Goal: Task Accomplishment & Management: Manage account settings

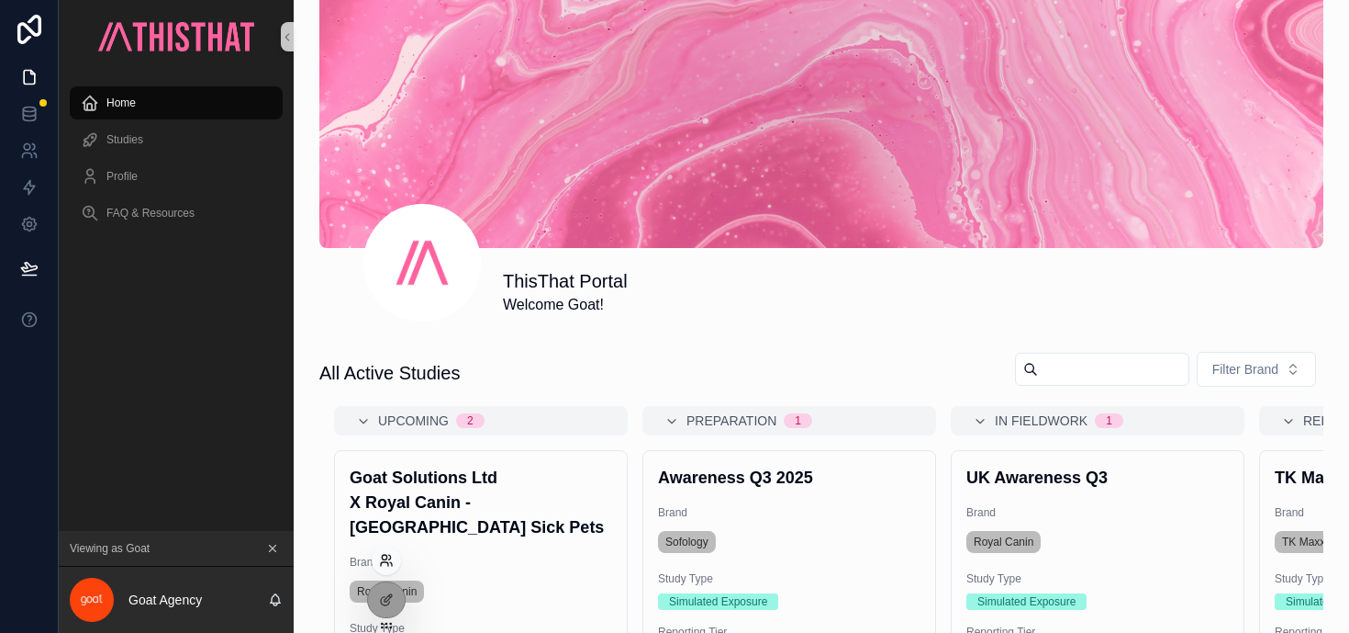
click at [387, 560] on icon at bounding box center [386, 560] width 15 height 15
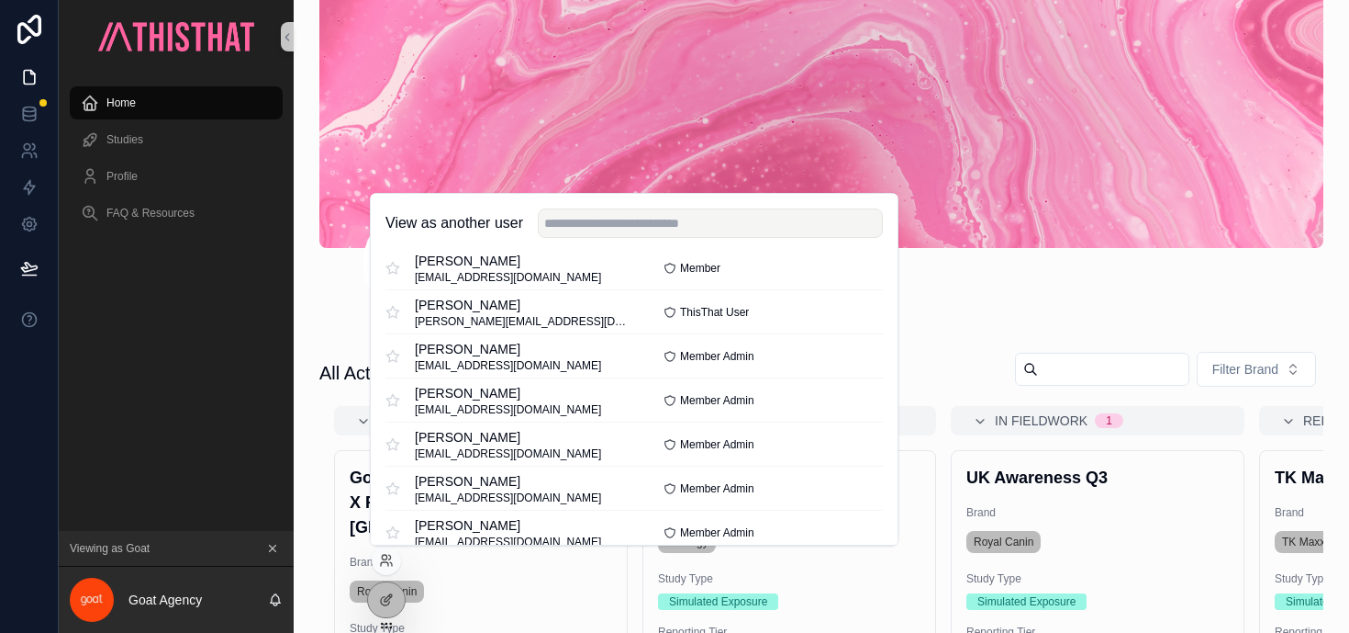
scroll to position [159, 0]
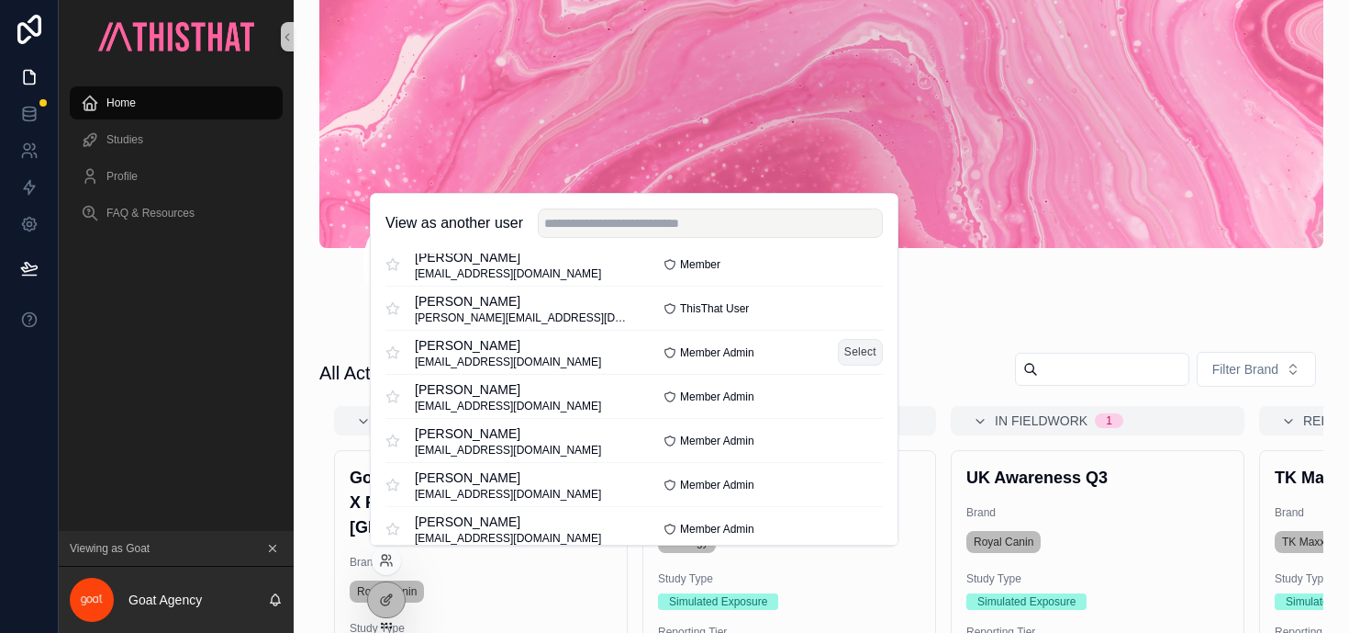
click at [846, 352] on button "Select" at bounding box center [860, 352] width 45 height 27
click at [940, 302] on div "ThisThat Portal Welcome Allia!" at bounding box center [913, 292] width 821 height 48
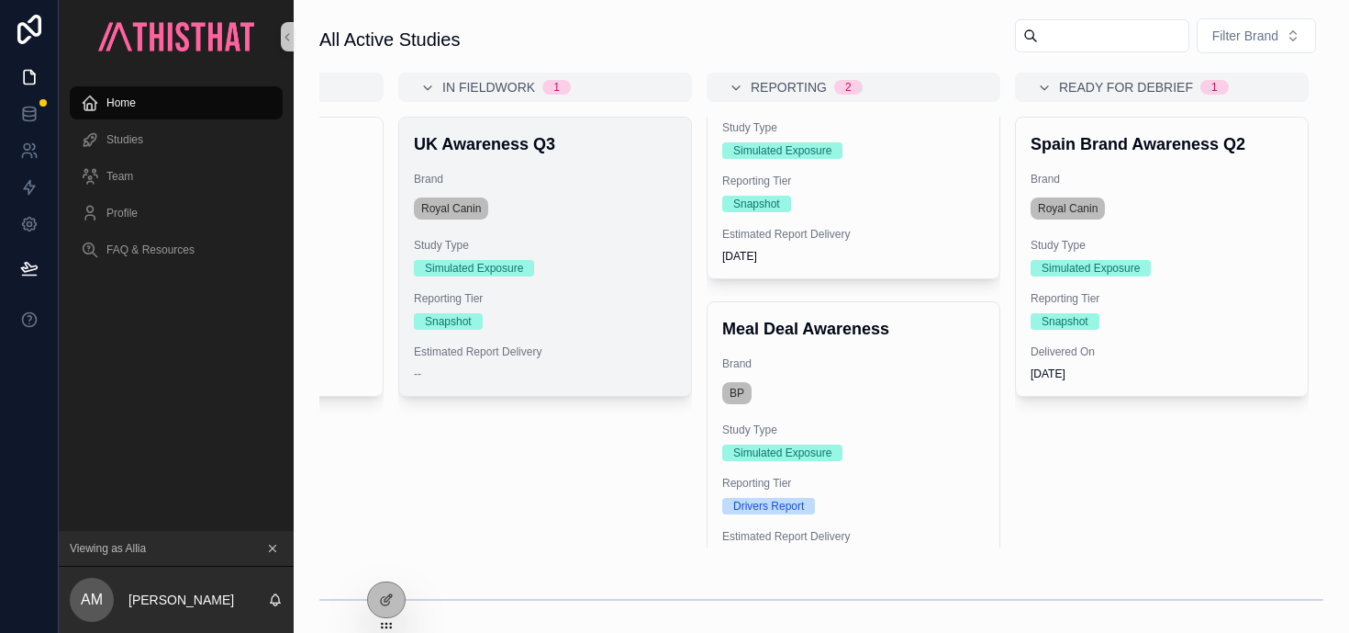
scroll to position [166, 0]
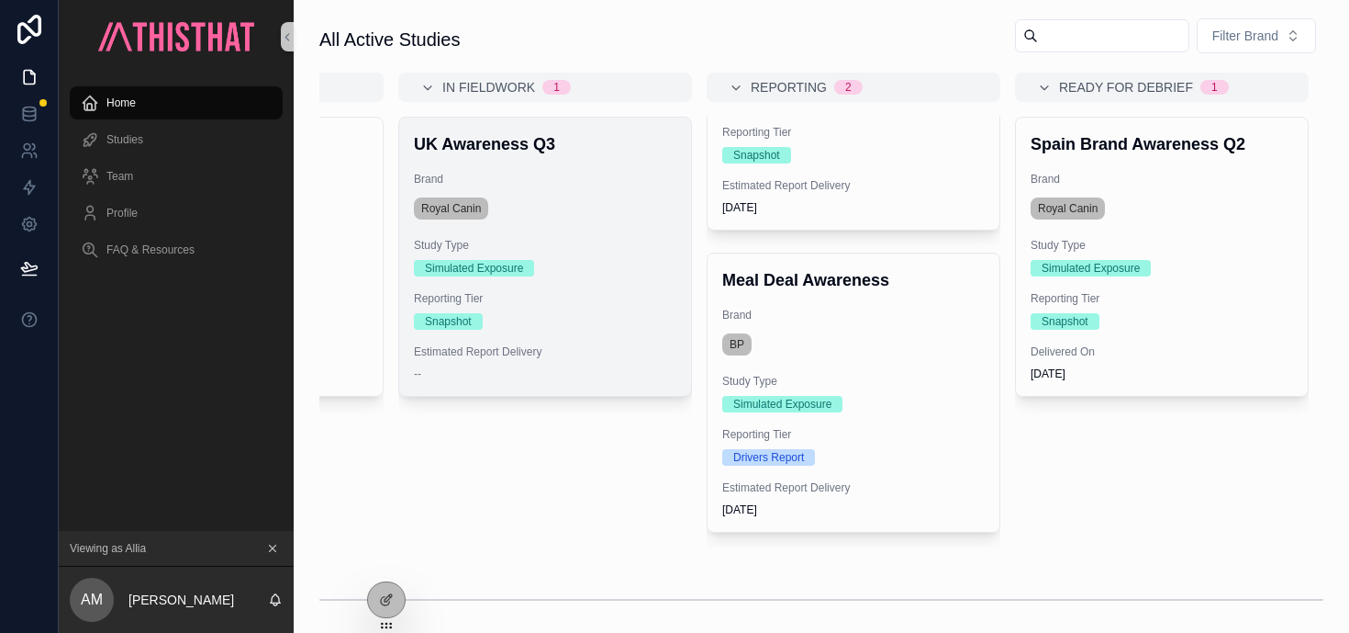
click at [666, 288] on div "UK Awareness Q3 Brand Royal Canin Study Type Simulated Exposure Reporting Tier …" at bounding box center [545, 257] width 292 height 278
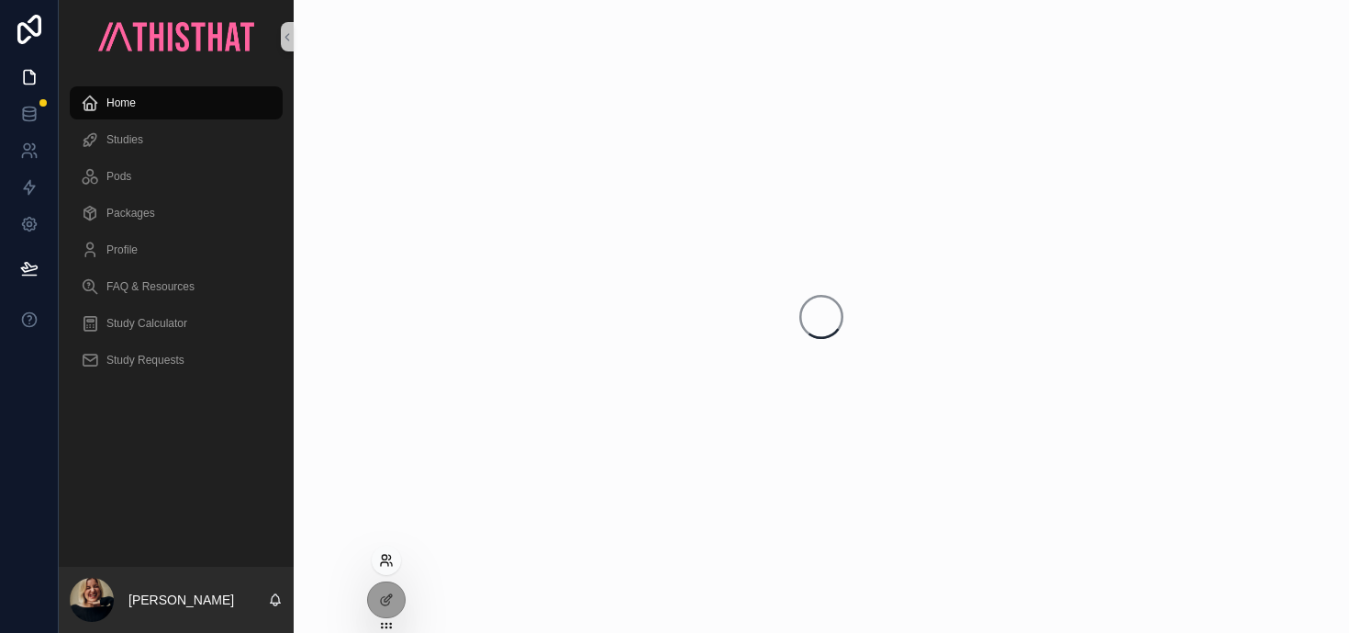
click at [386, 565] on icon at bounding box center [386, 560] width 15 height 15
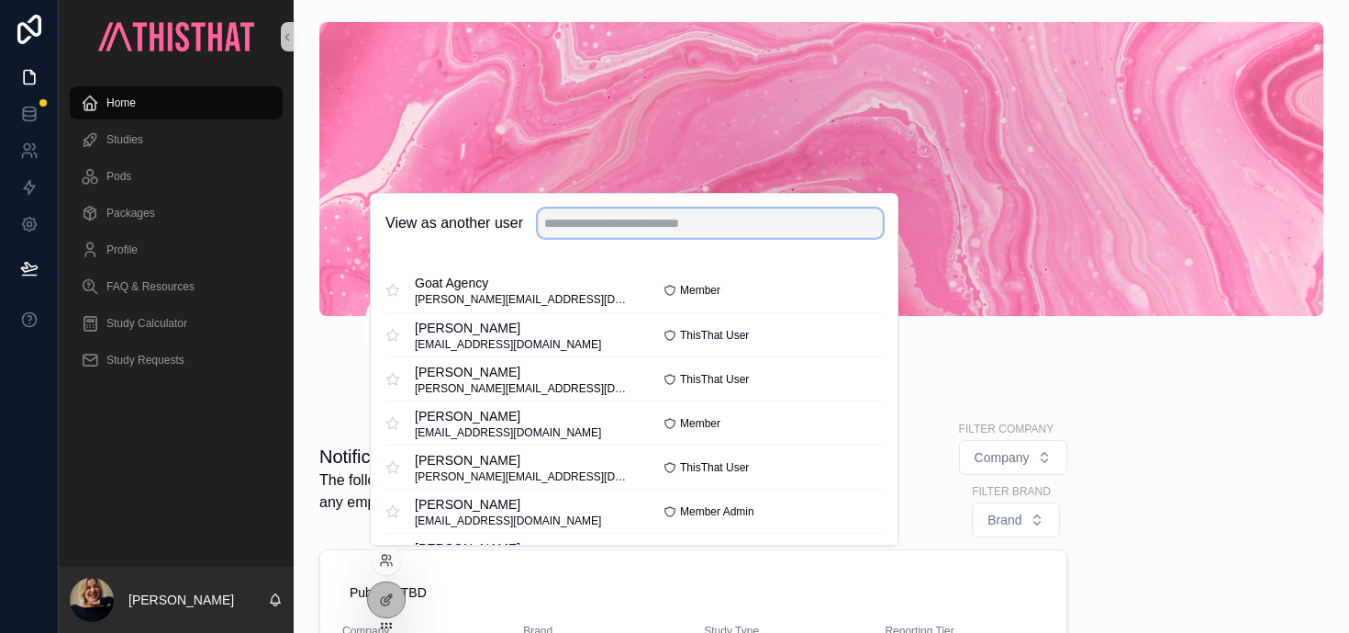
click at [627, 230] on input "text" at bounding box center [710, 222] width 345 height 29
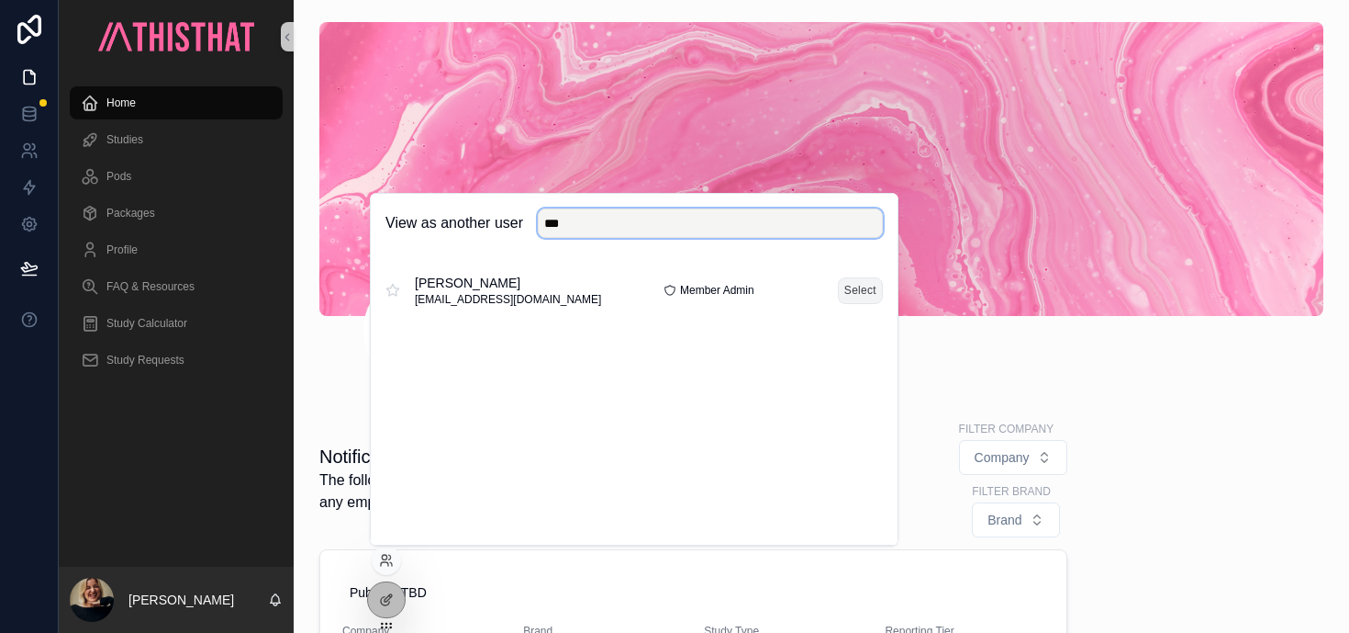
type input "***"
click at [869, 283] on button "Select" at bounding box center [860, 290] width 45 height 27
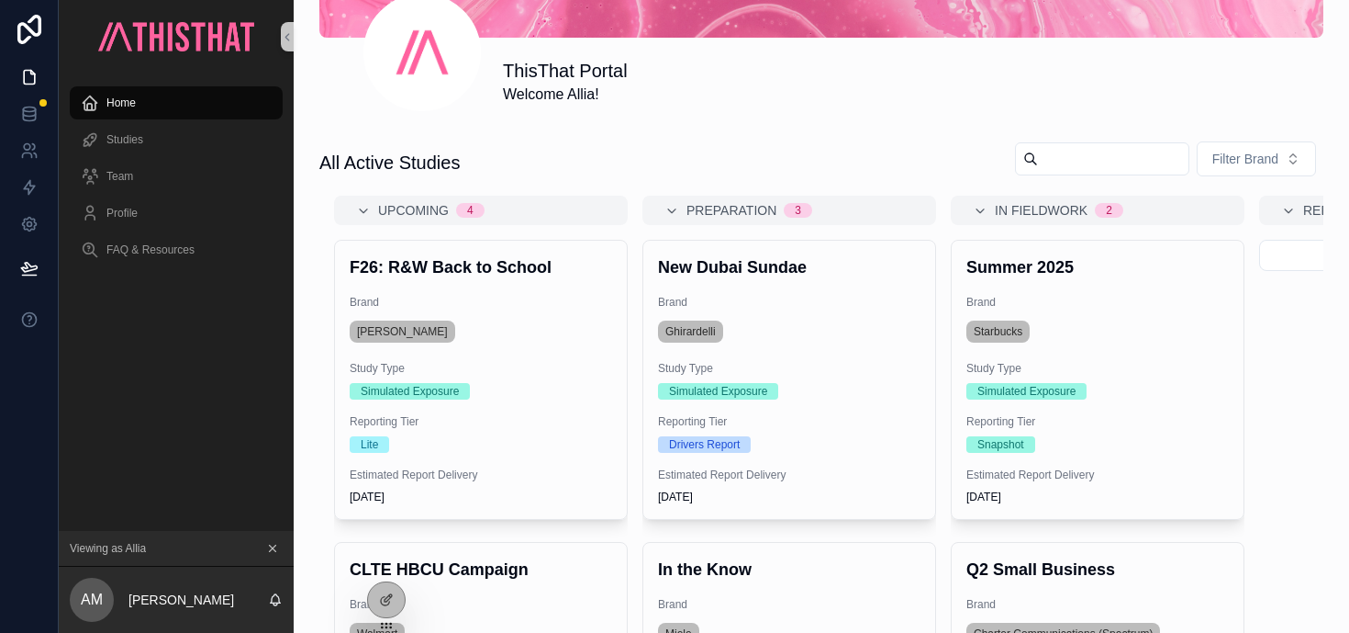
scroll to position [308, 0]
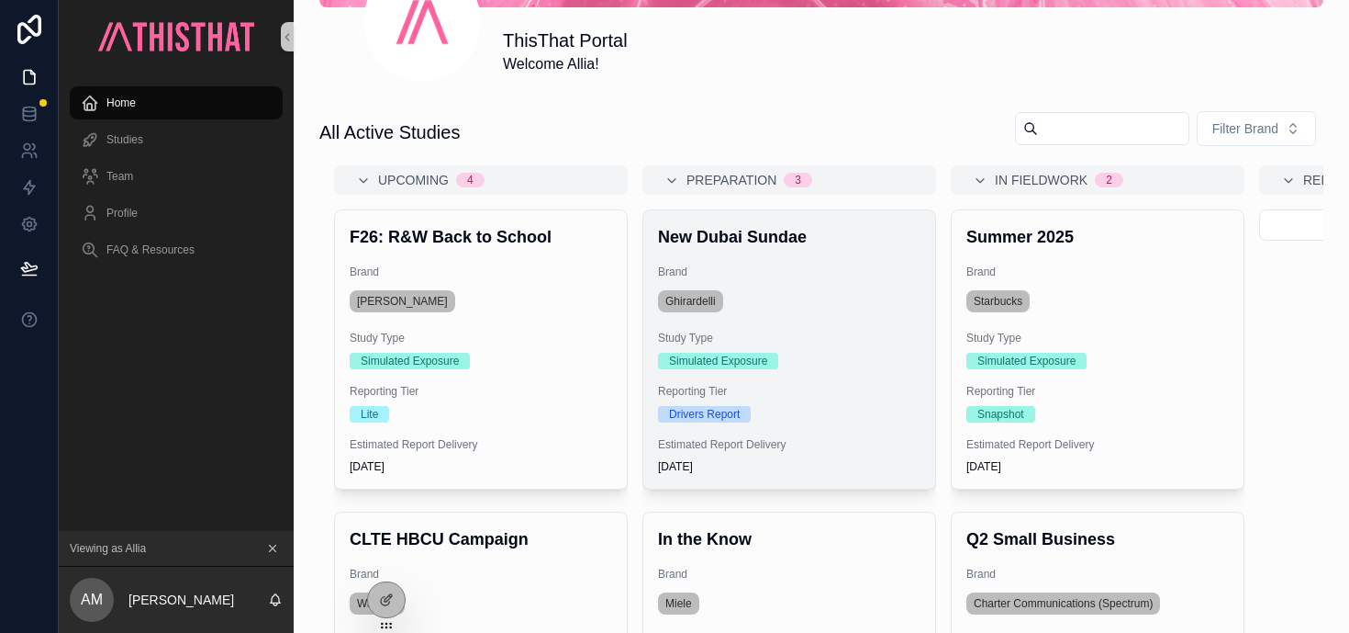
click at [847, 342] on span "Study Type" at bounding box center [789, 337] width 263 height 15
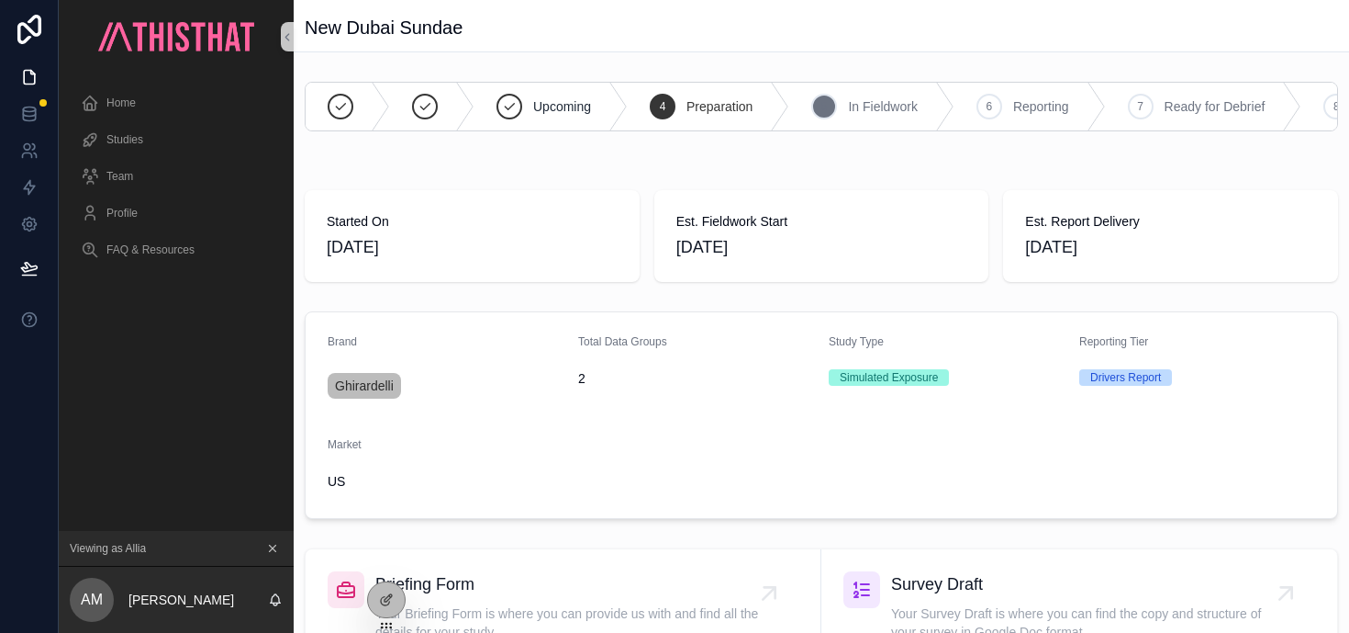
click at [817, 109] on div "5" at bounding box center [825, 107] width 26 height 26
click at [998, 115] on div "6" at bounding box center [990, 107] width 26 height 26
click at [890, 176] on div "Upcoming 4 Preparation 5 In Fieldwork 6 Reporting 7 Ready for Debrief 8 Complet…" at bounding box center [822, 634] width 1056 height 1121
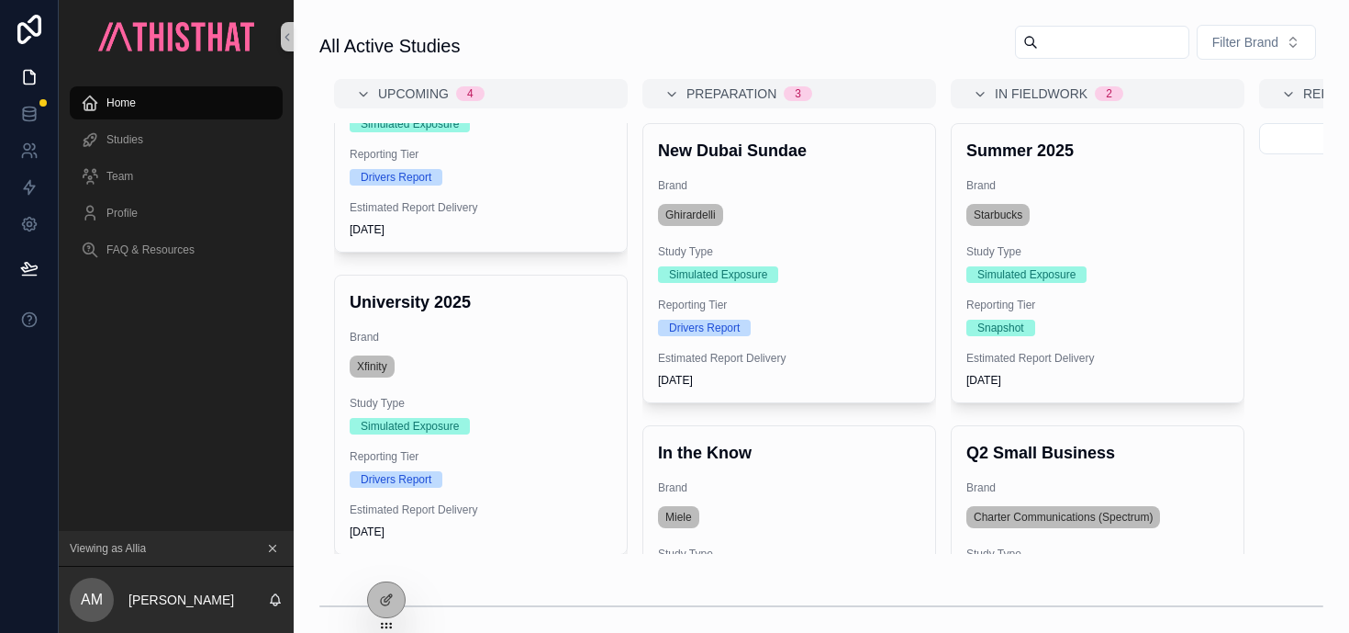
scroll to position [461, 0]
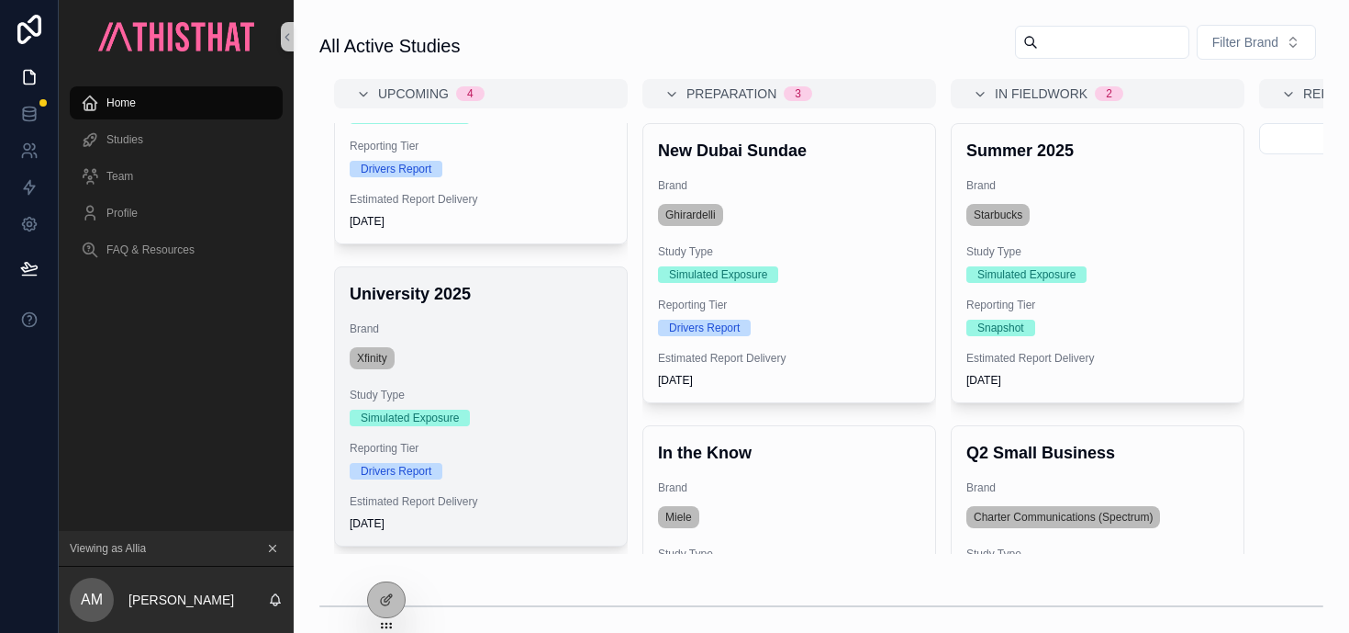
click at [525, 366] on div "Xfinity" at bounding box center [481, 357] width 263 height 29
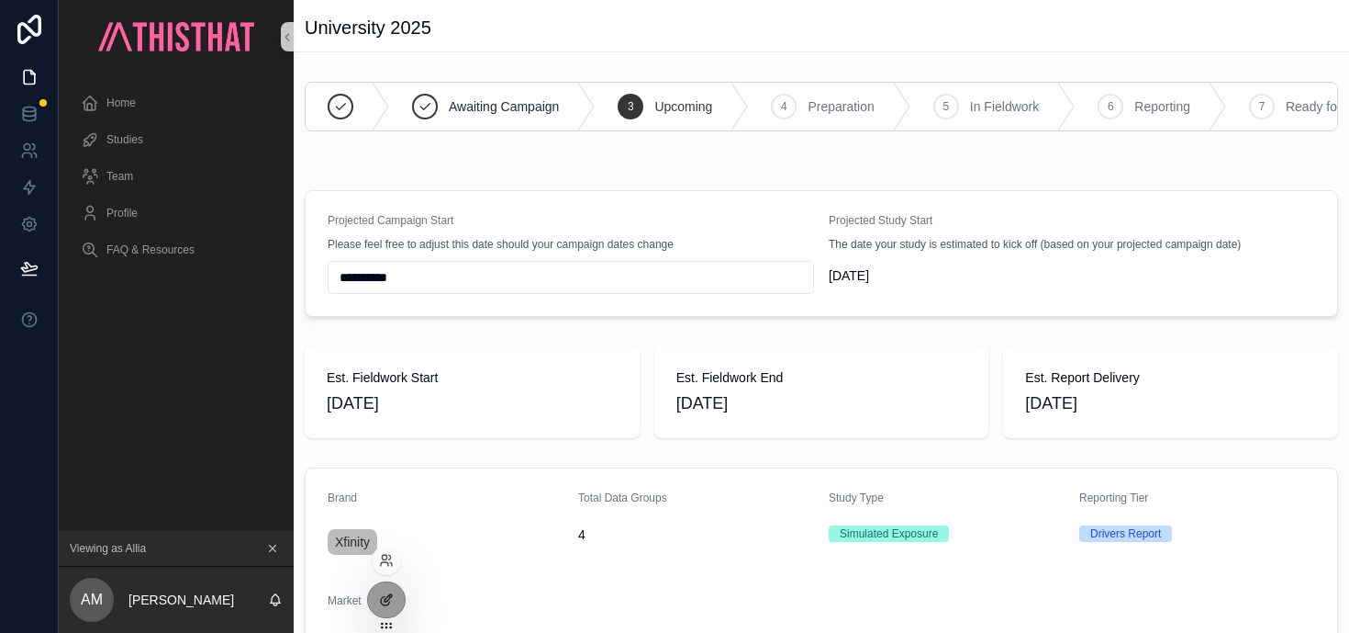
click at [390, 596] on icon at bounding box center [390, 596] width 2 height 2
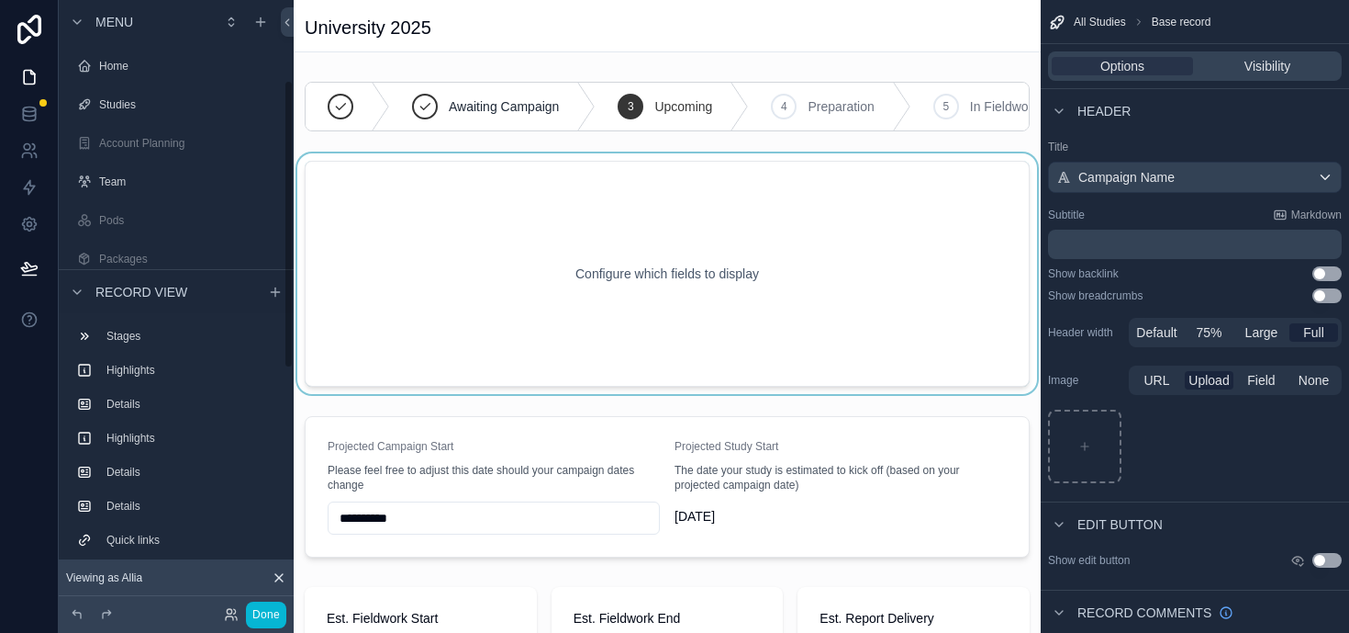
scroll to position [170, 0]
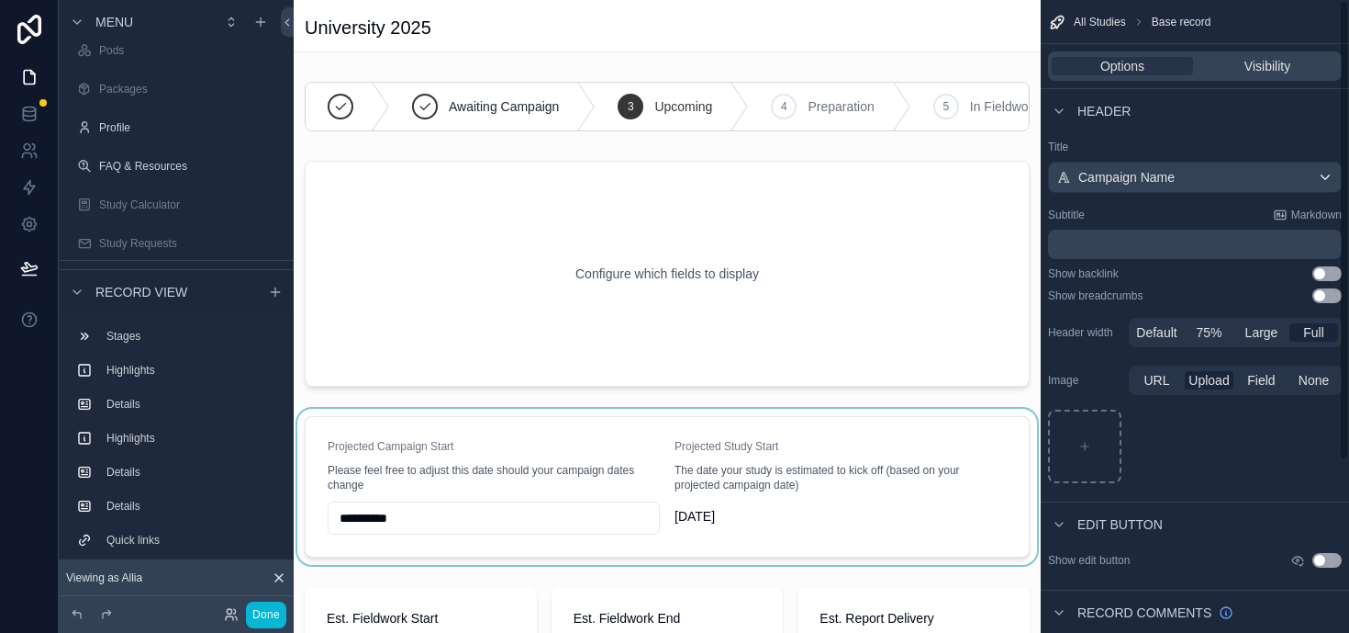
click at [499, 445] on div "scrollable content" at bounding box center [667, 487] width 747 height 156
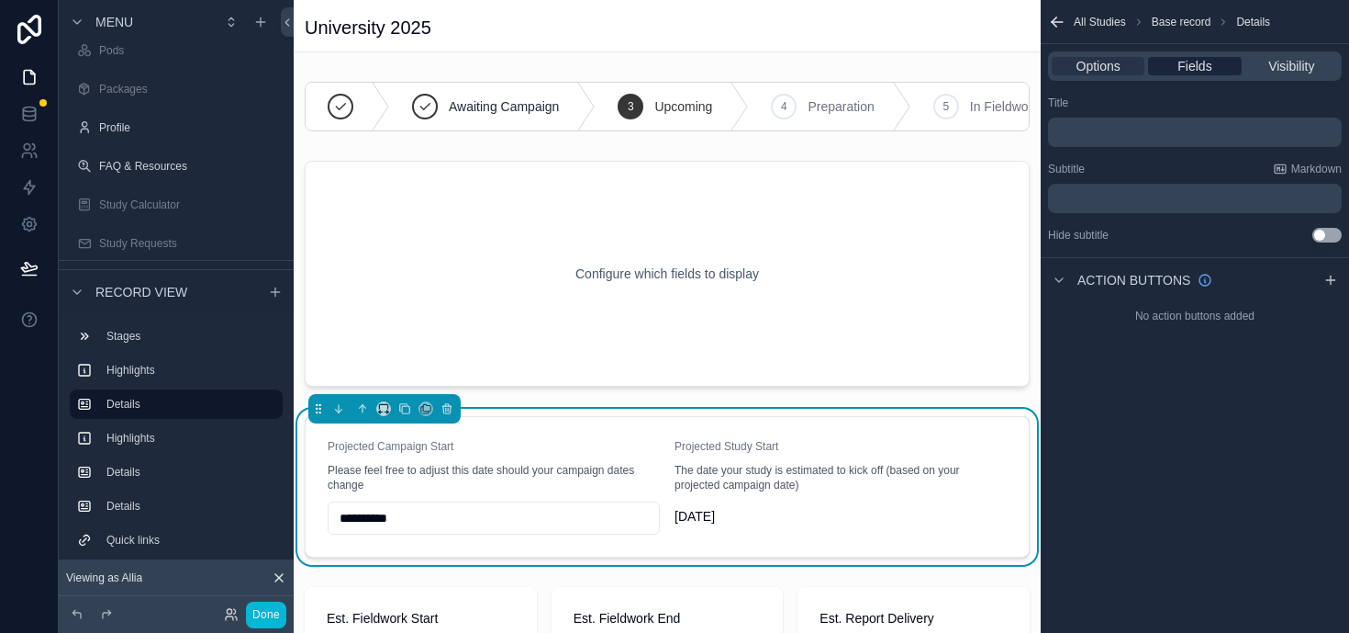
click at [1204, 66] on span "Fields" at bounding box center [1195, 66] width 34 height 18
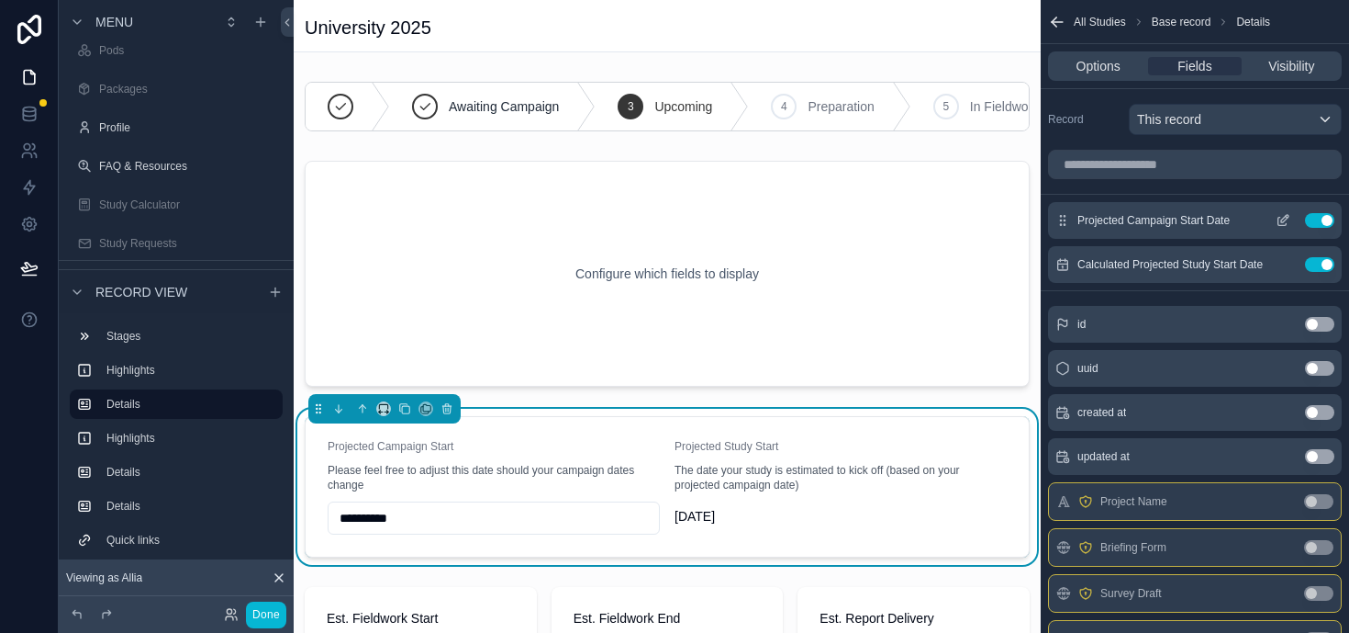
click at [1287, 218] on icon "scrollable content" at bounding box center [1283, 220] width 15 height 15
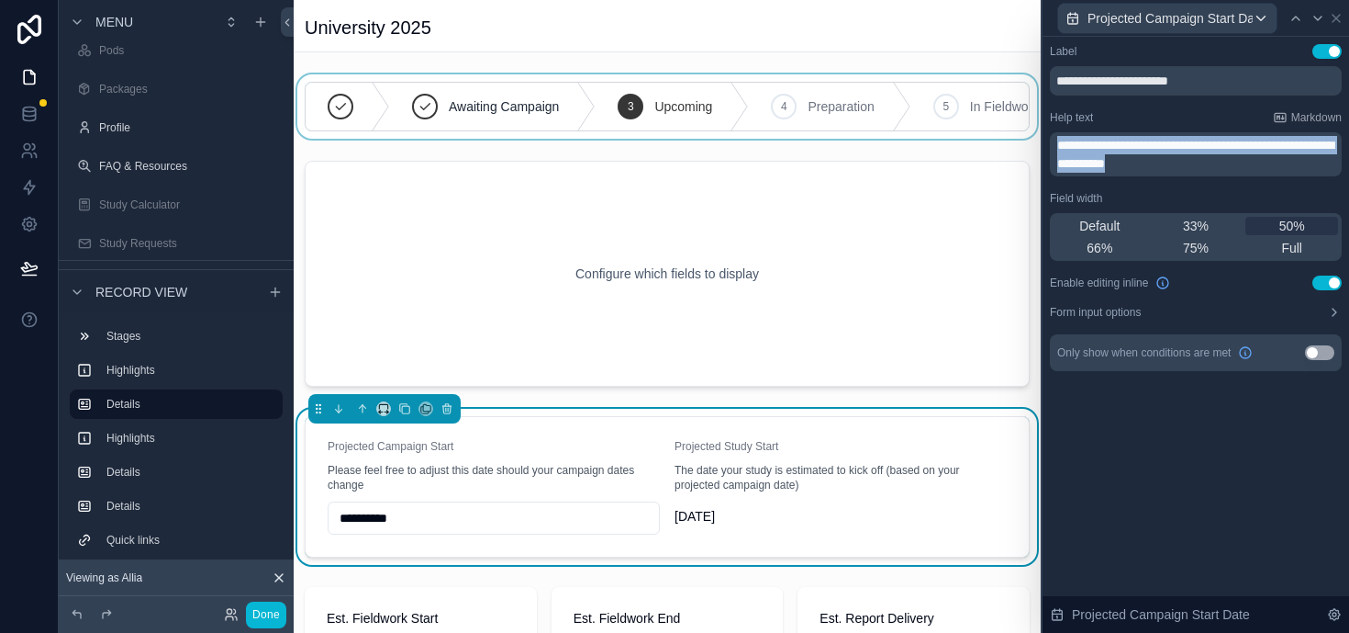
drag, startPoint x: 1223, startPoint y: 157, endPoint x: 1018, endPoint y: 130, distance: 206.4
click at [1018, 130] on div "**********" at bounding box center [674, 316] width 1349 height 633
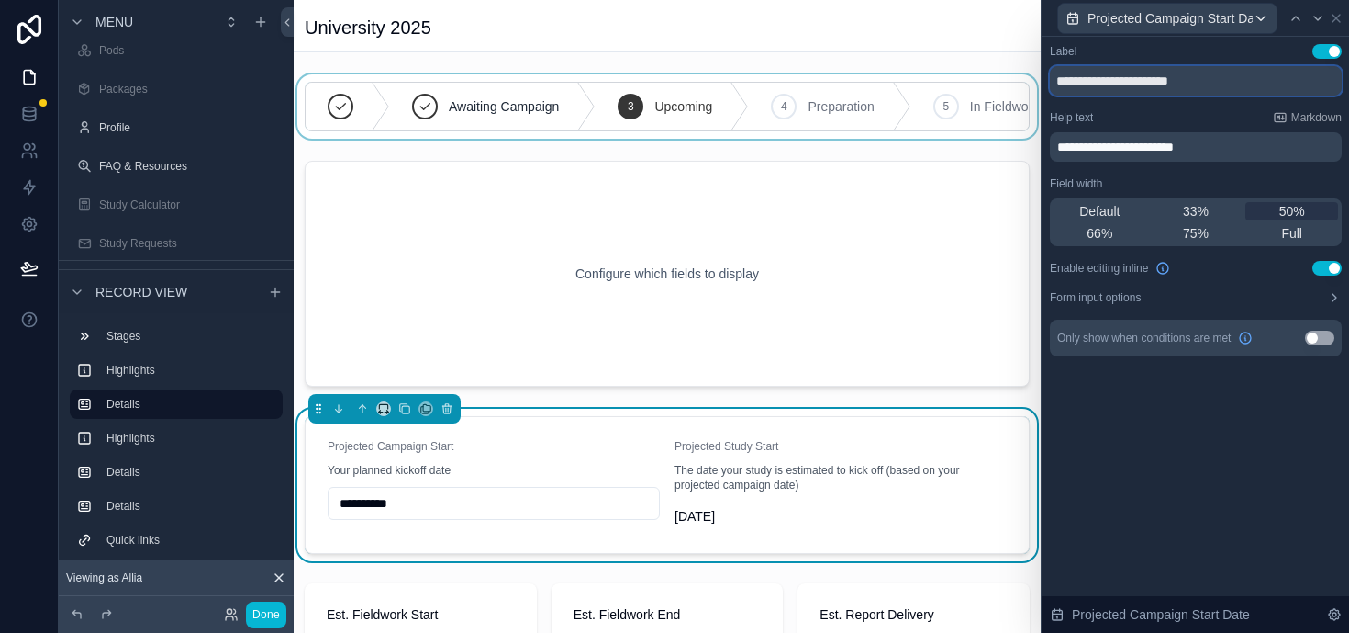
drag, startPoint x: 1114, startPoint y: 75, endPoint x: 1026, endPoint y: 75, distance: 87.2
click at [1026, 75] on div "**********" at bounding box center [674, 316] width 1349 height 633
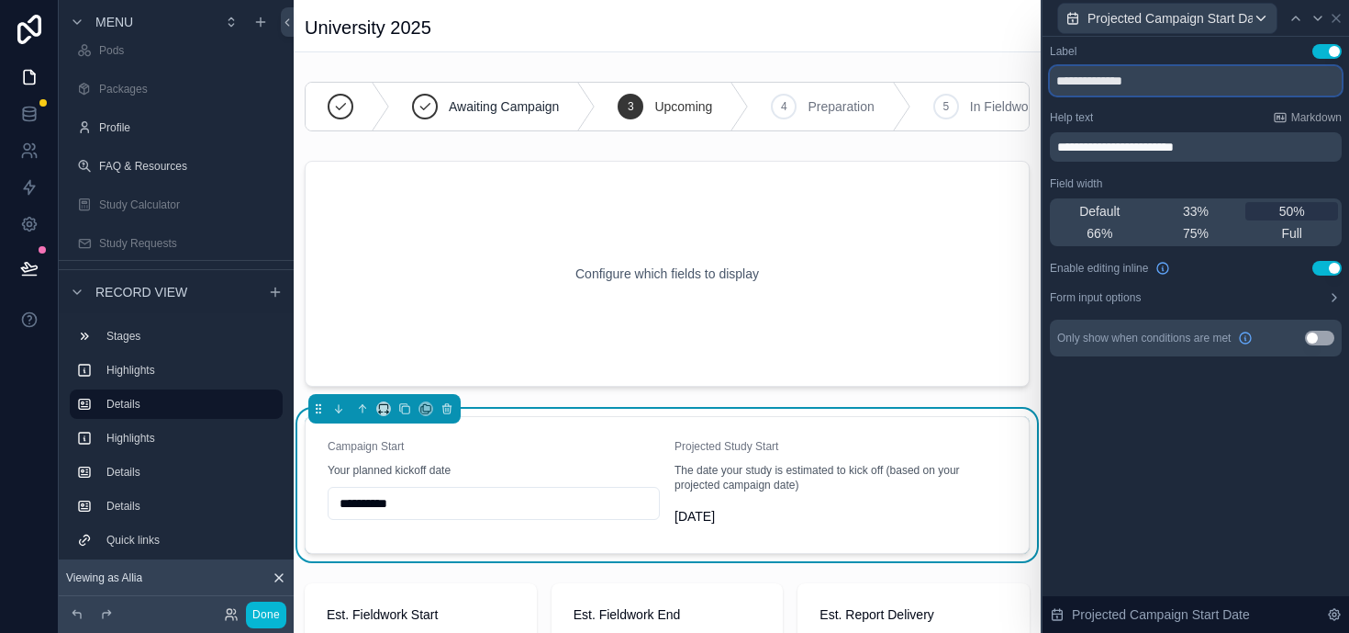
click at [1229, 84] on input "**********" at bounding box center [1196, 80] width 292 height 29
type input "**********"
click at [817, 453] on div "Projected Study Start" at bounding box center [841, 450] width 332 height 22
click at [1338, 20] on icon at bounding box center [1336, 18] width 15 height 15
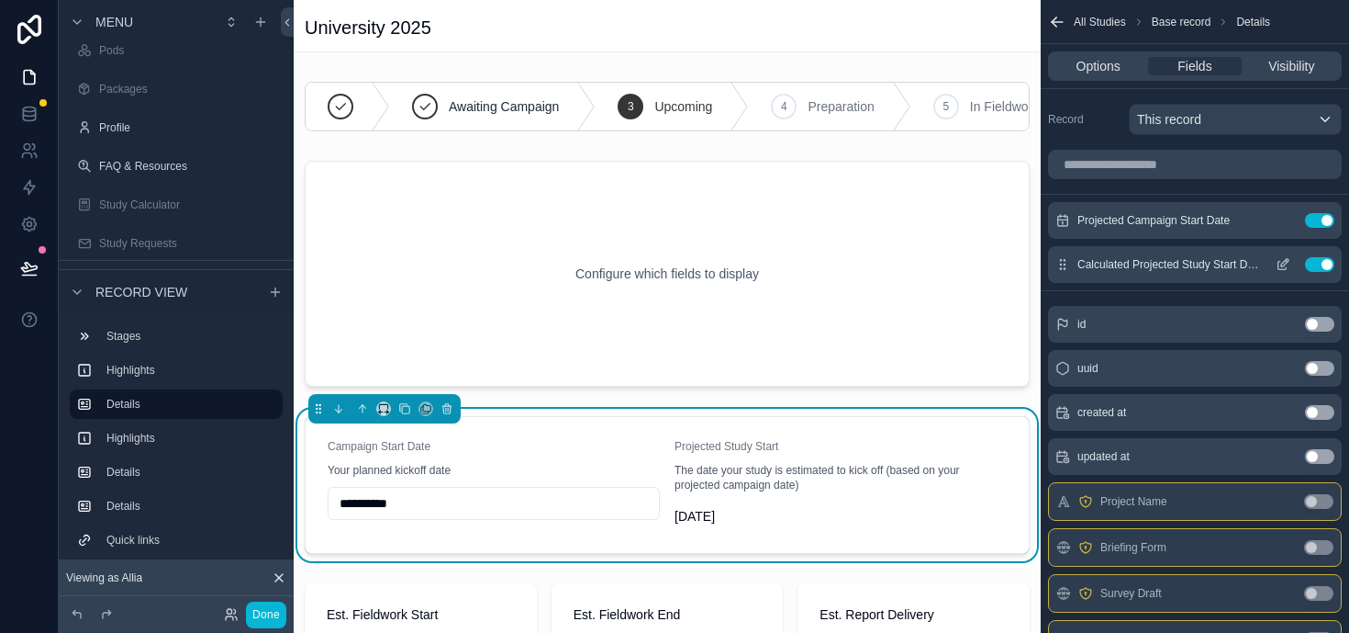
click at [1284, 264] on icon "scrollable content" at bounding box center [1285, 262] width 7 height 7
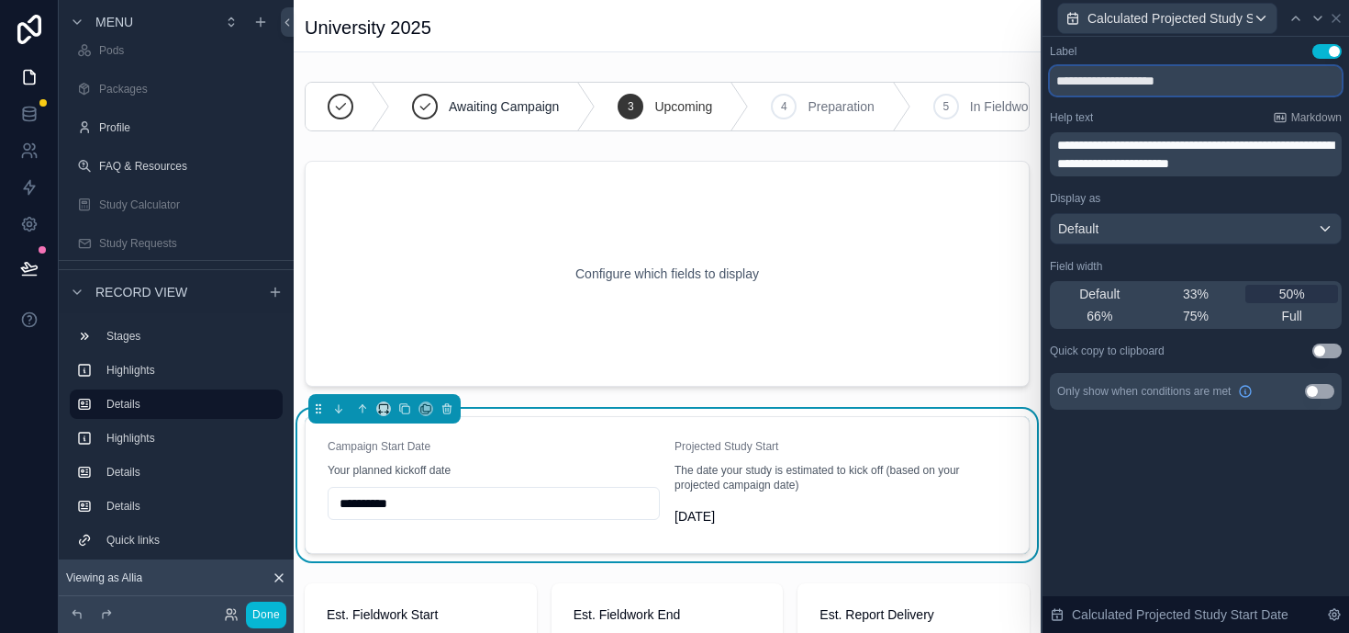
click at [1194, 81] on input "**********" at bounding box center [1196, 80] width 292 height 29
click at [1167, 118] on div "Help text Markdown" at bounding box center [1196, 117] width 292 height 15
click at [1234, 82] on input "**********" at bounding box center [1196, 80] width 292 height 29
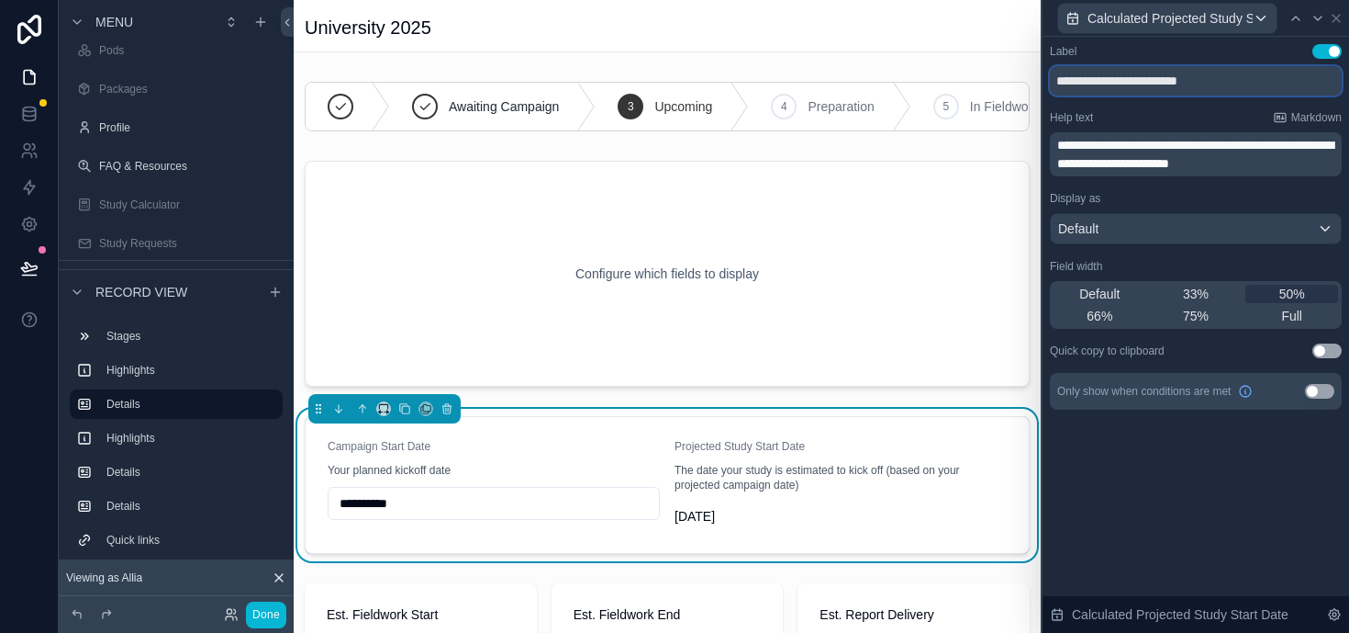
type input "**********"
click at [1206, 153] on span "**********" at bounding box center [1196, 154] width 276 height 31
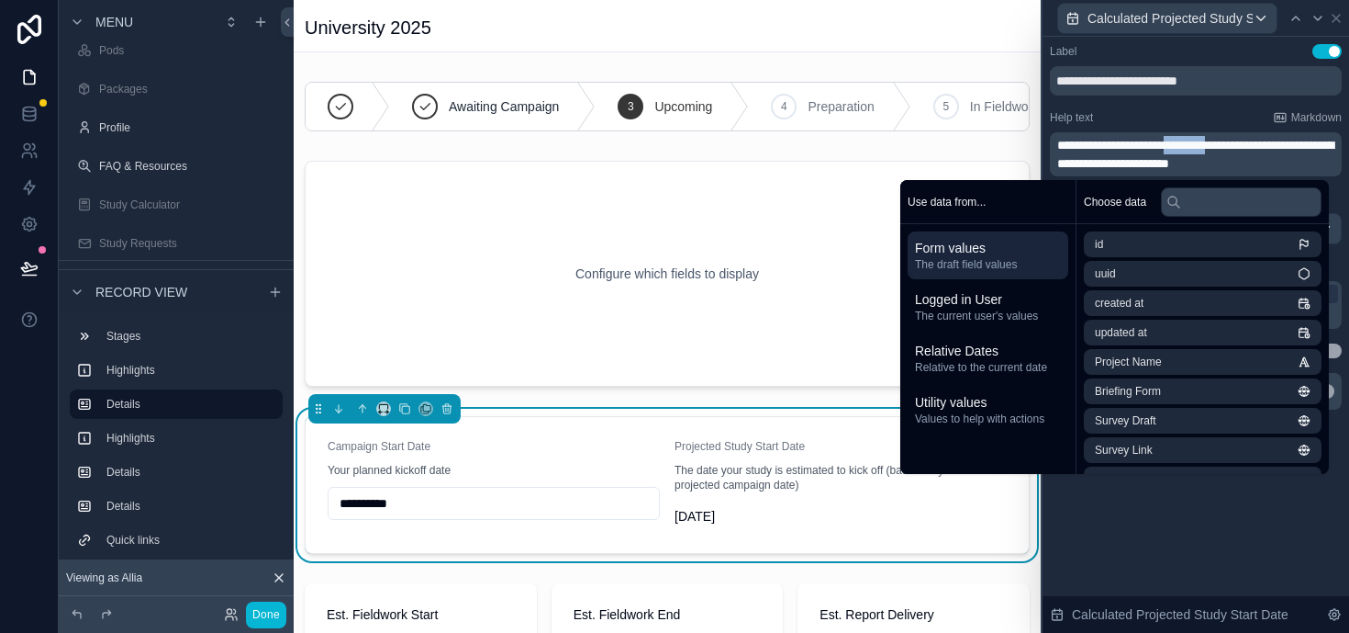
click at [1206, 153] on span "**********" at bounding box center [1196, 154] width 276 height 31
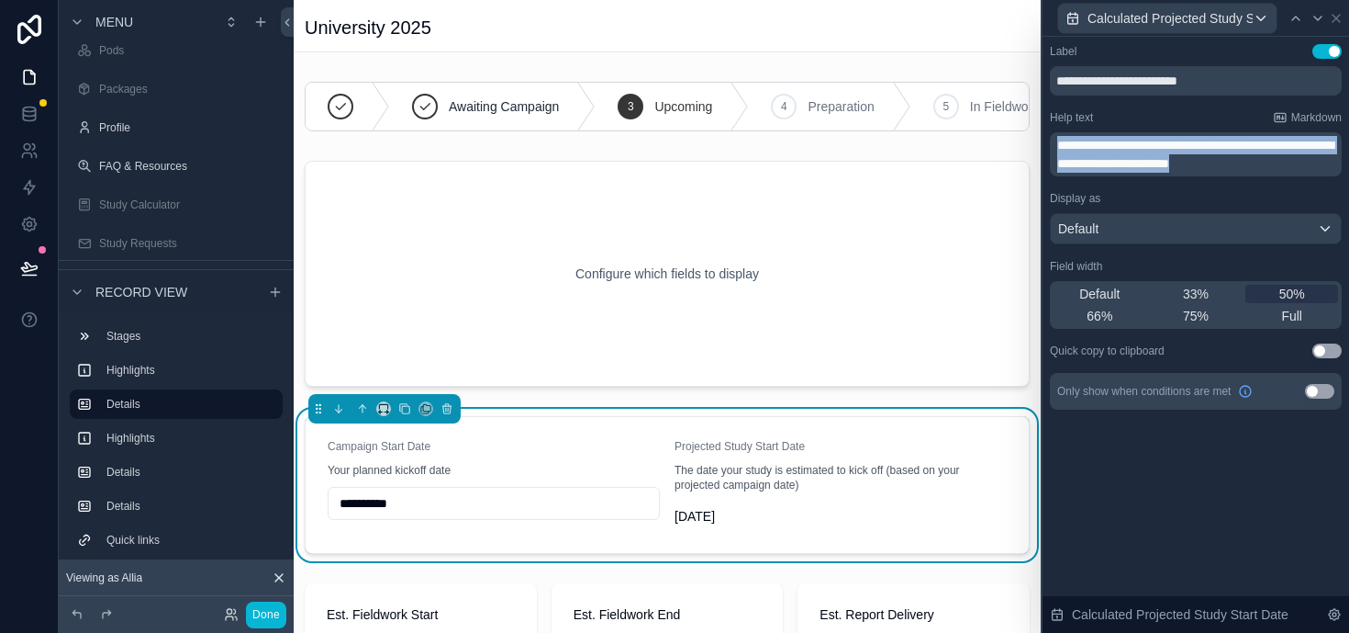
click at [1206, 153] on span "**********" at bounding box center [1196, 154] width 276 height 31
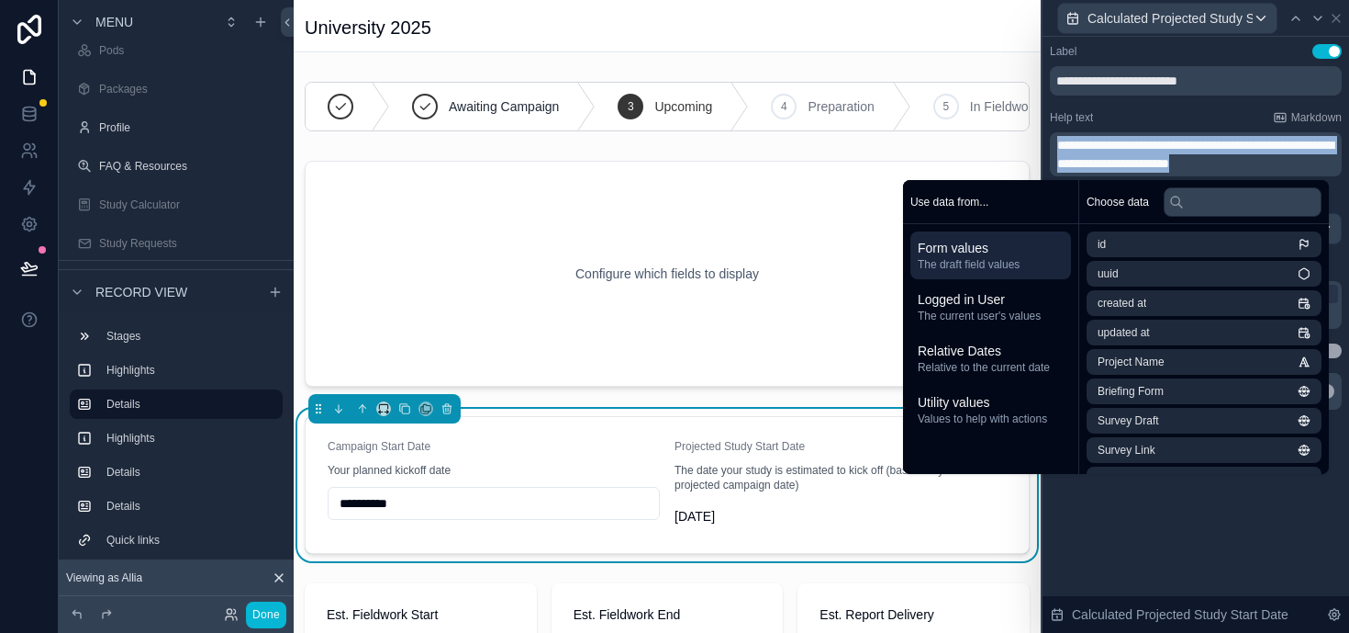
click at [1324, 167] on p "**********" at bounding box center [1198, 154] width 281 height 37
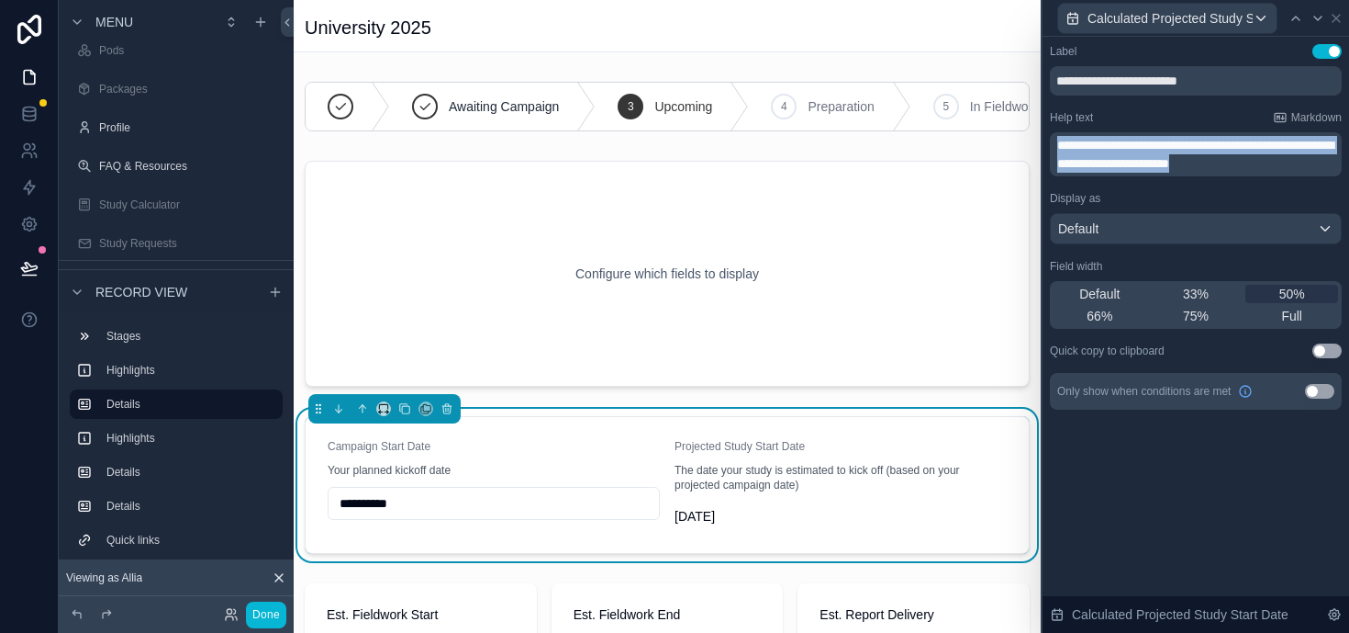
drag, startPoint x: 1323, startPoint y: 162, endPoint x: 1045, endPoint y: 134, distance: 279.5
click at [1045, 133] on div "**********" at bounding box center [1196, 245] width 307 height 417
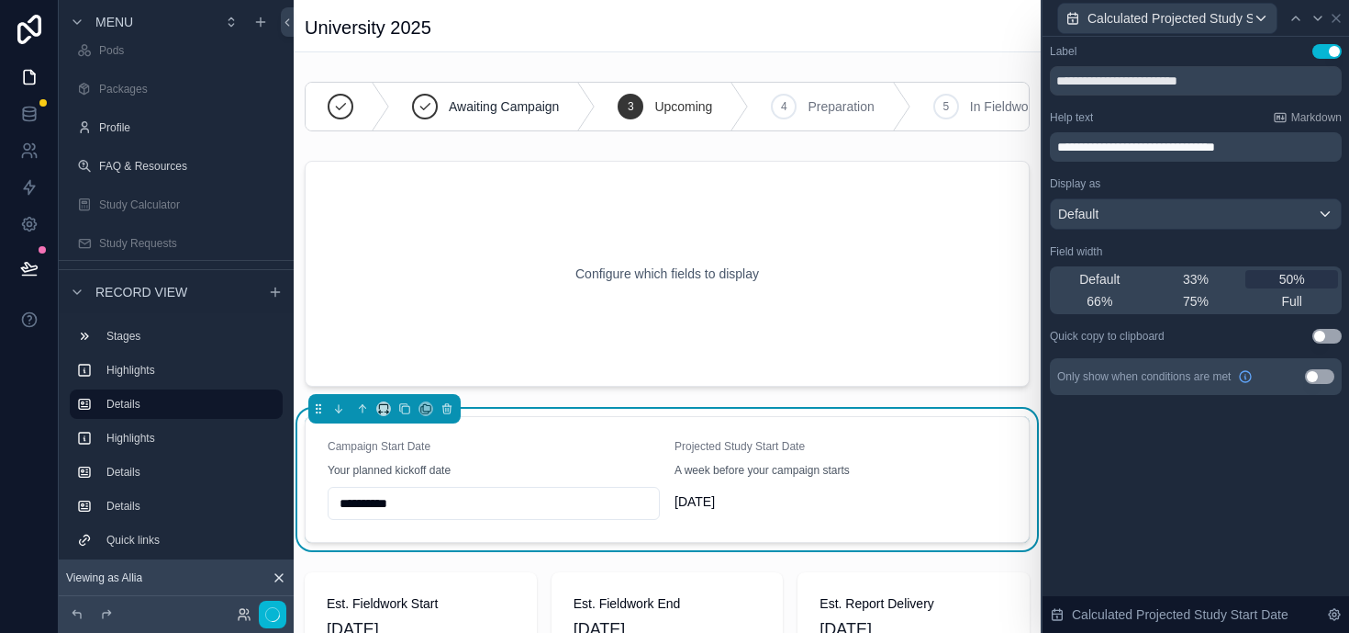
click at [1161, 177] on div "Display as" at bounding box center [1196, 183] width 292 height 15
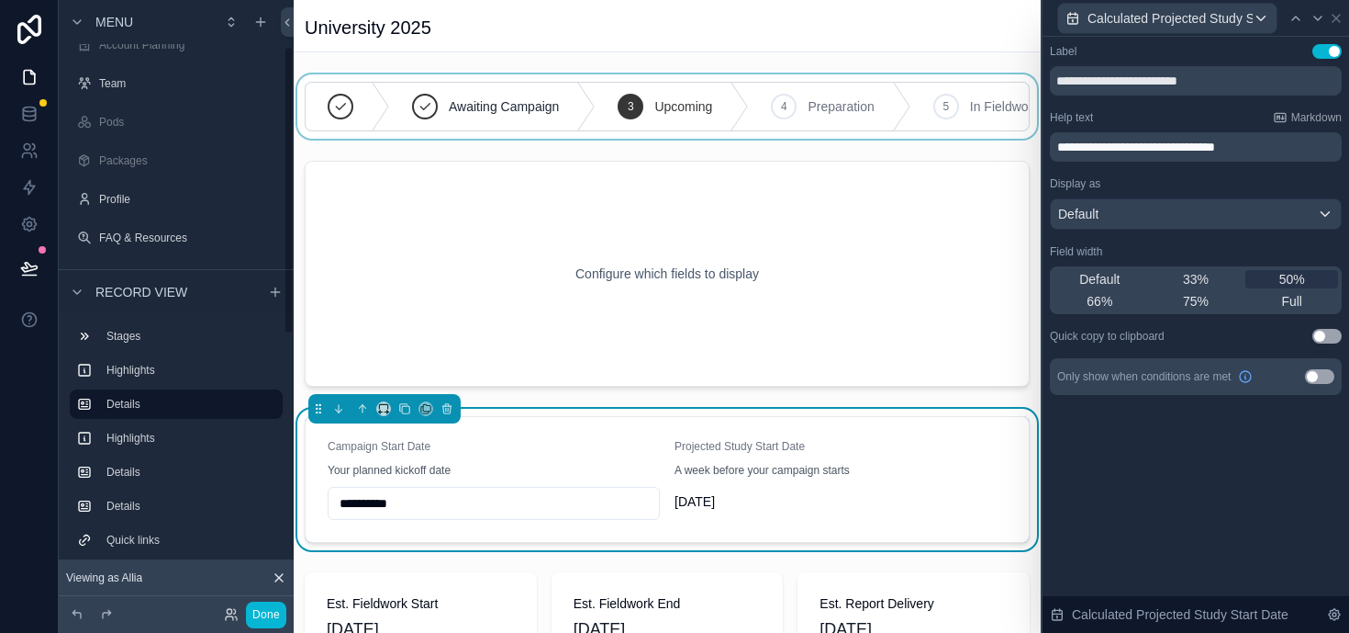
scroll to position [38, 0]
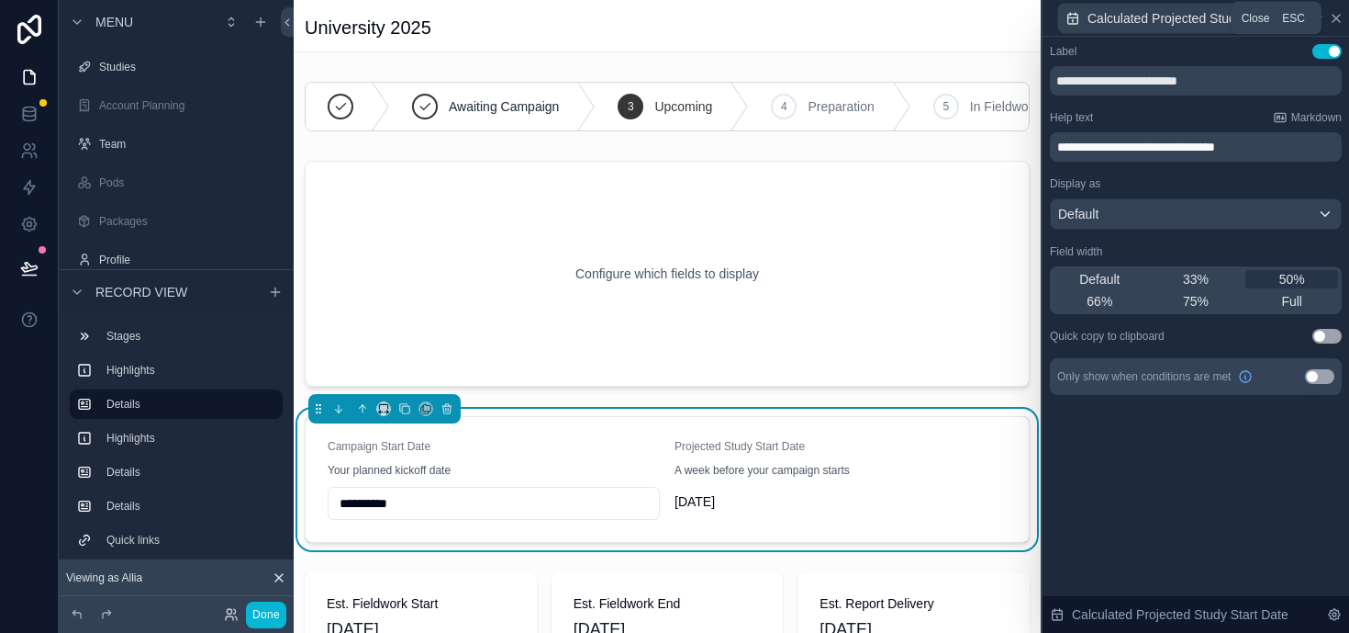
click at [1338, 15] on icon at bounding box center [1336, 18] width 7 height 7
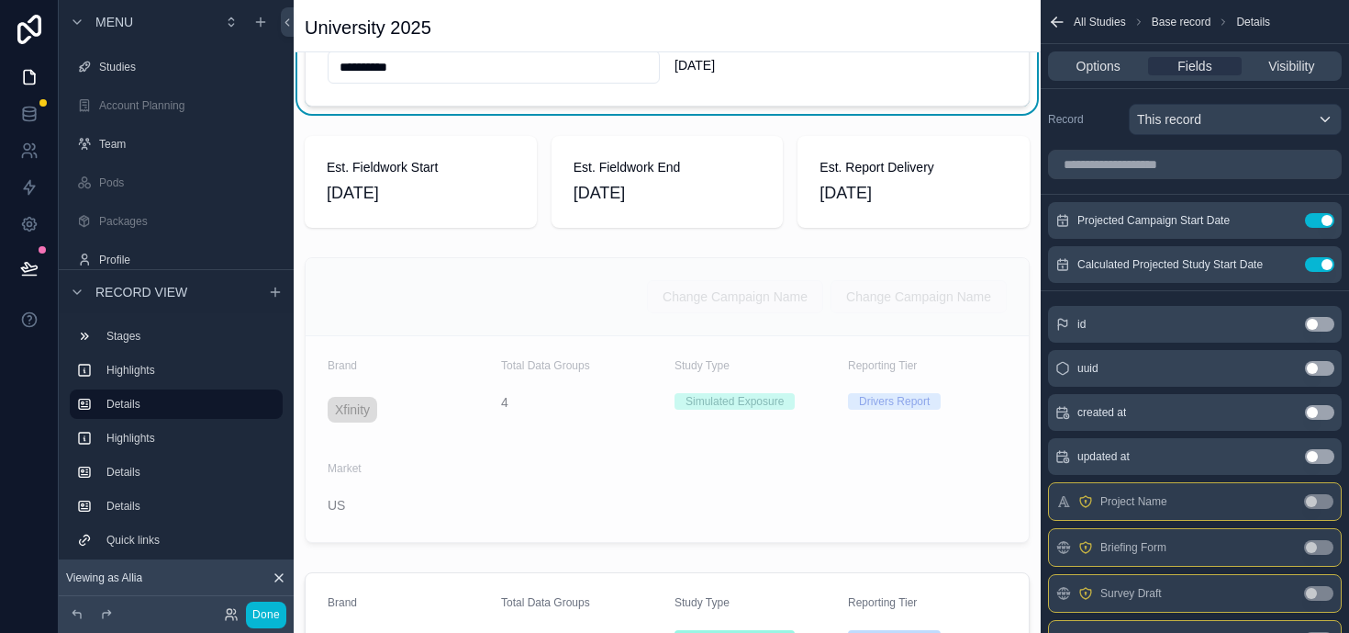
scroll to position [470, 0]
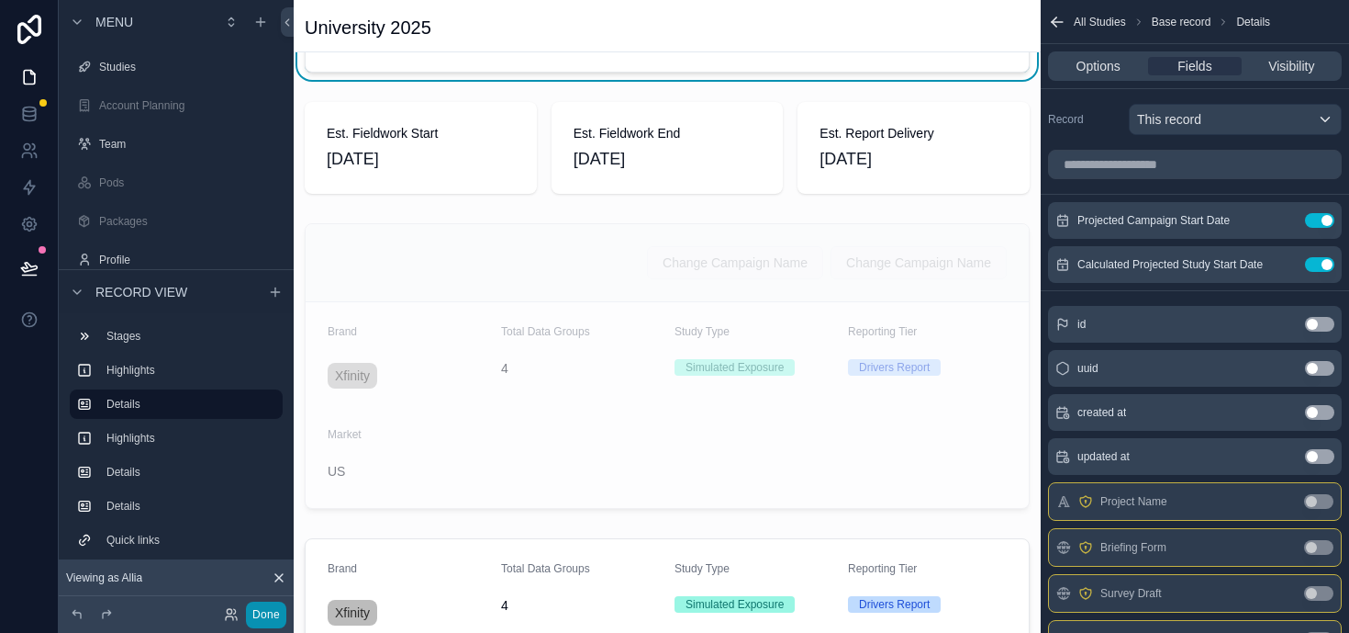
click at [263, 614] on button "Done" at bounding box center [266, 614] width 40 height 27
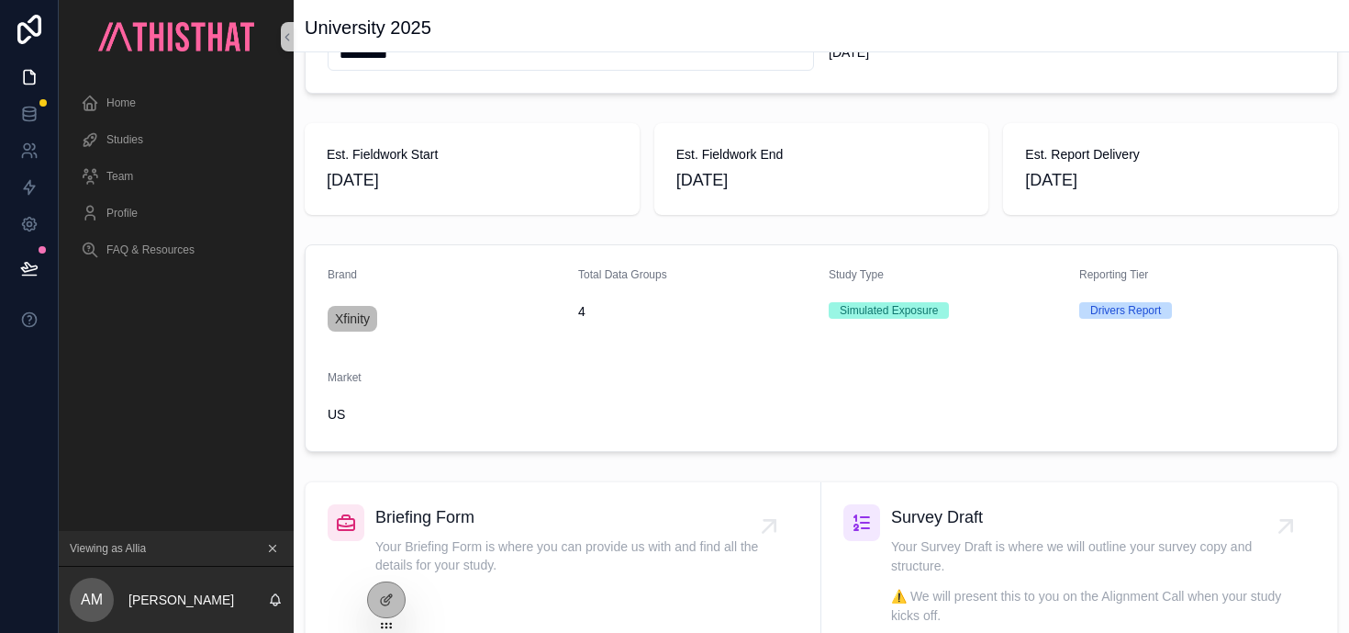
scroll to position [245, 0]
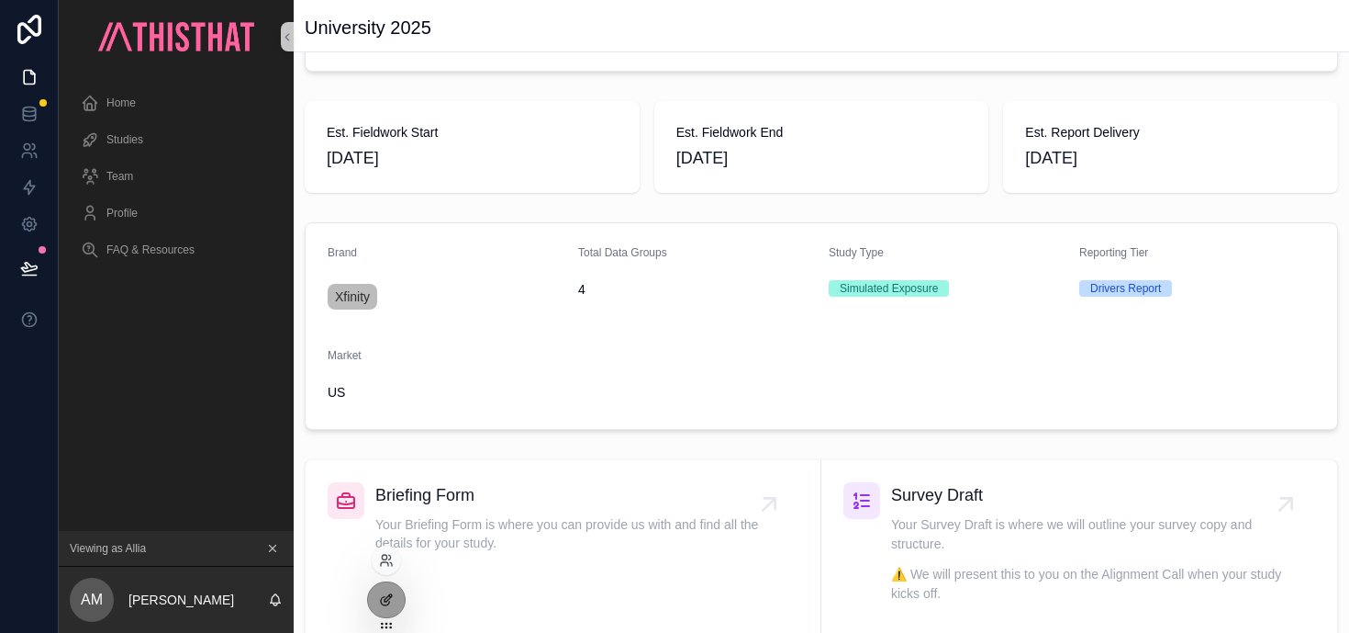
click at [383, 598] on icon at bounding box center [386, 599] width 15 height 15
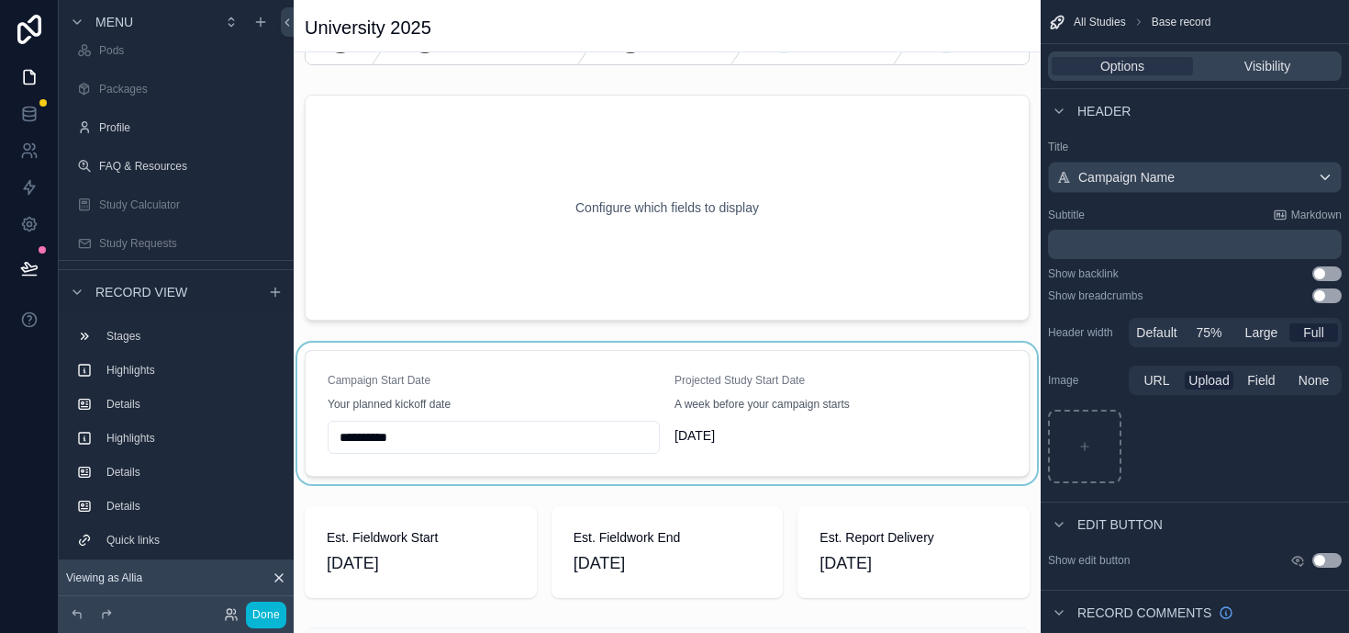
scroll to position [0, 0]
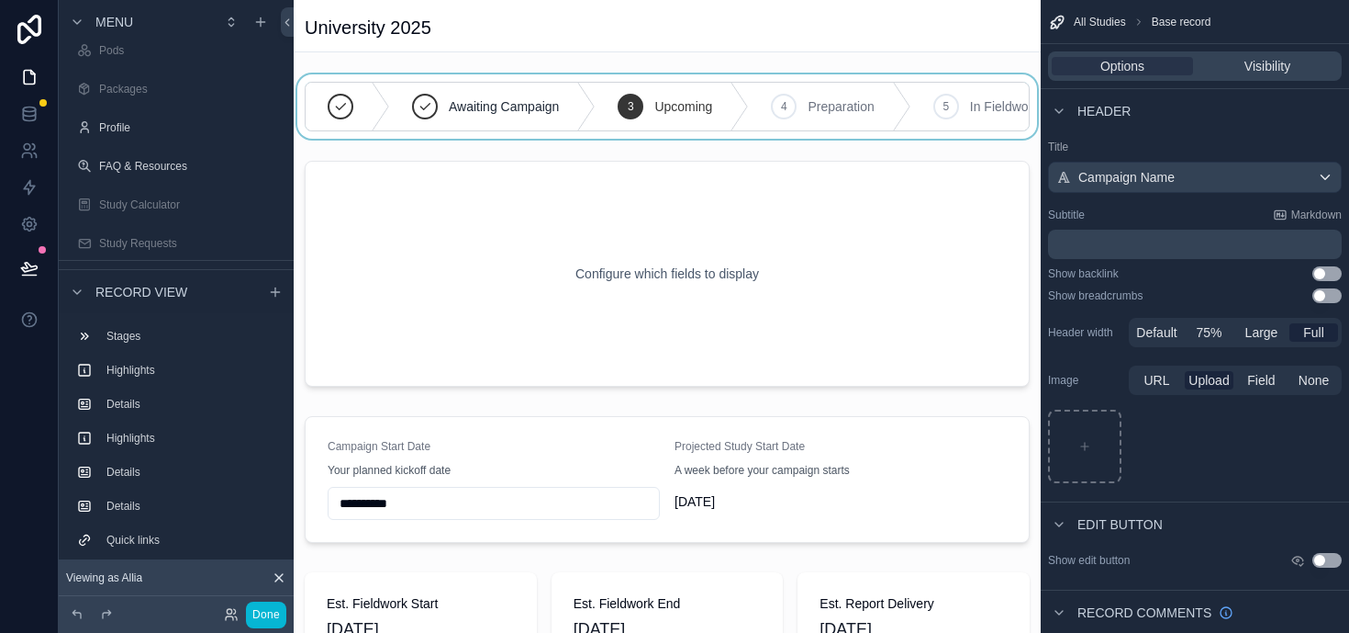
click at [819, 78] on div "scrollable content" at bounding box center [667, 106] width 747 height 64
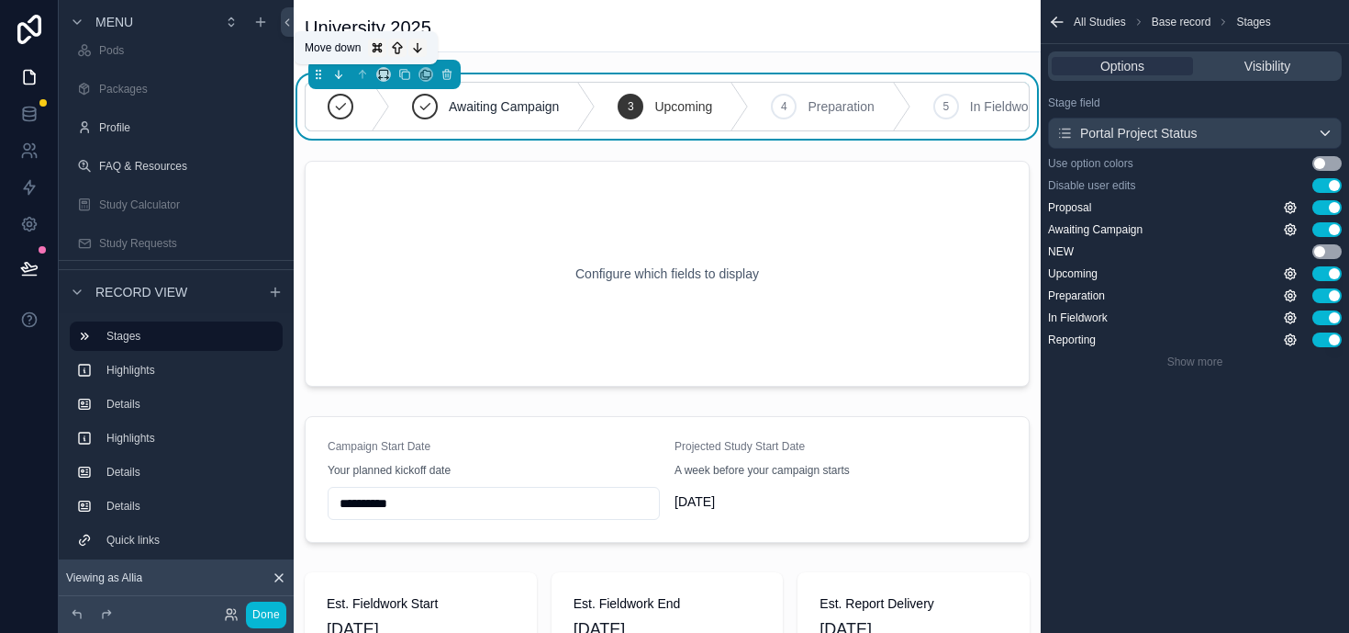
click at [339, 74] on icon "scrollable content" at bounding box center [338, 74] width 13 height 13
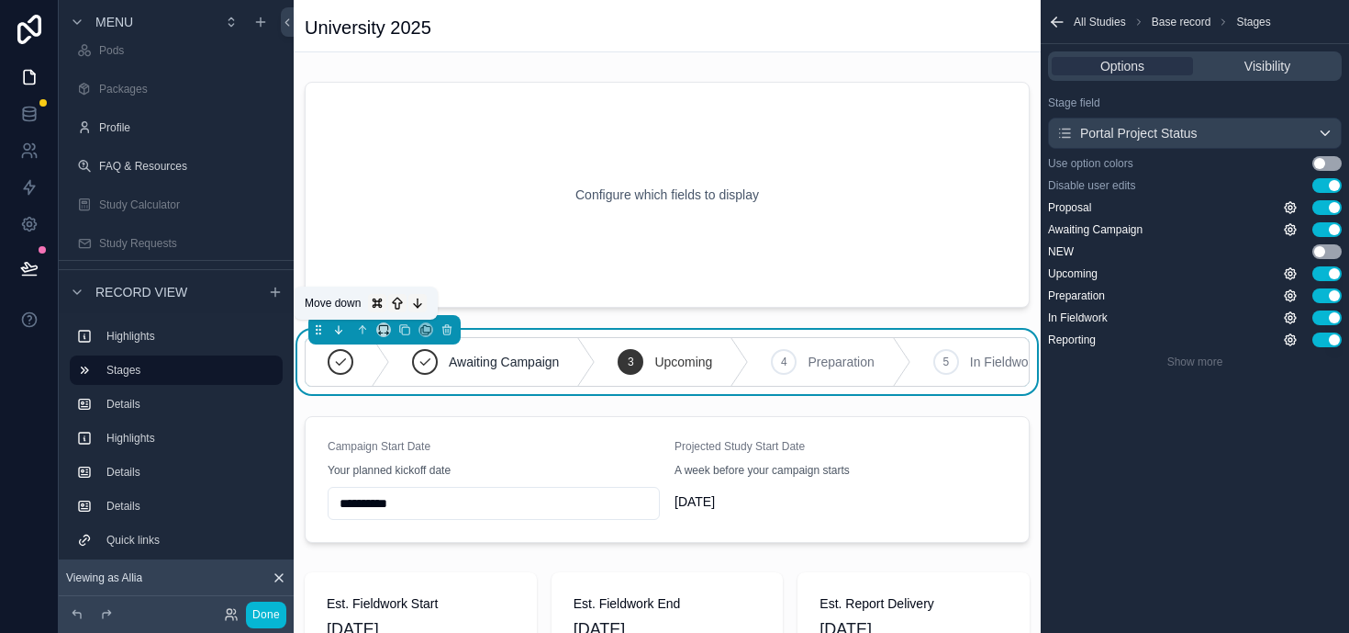
click at [335, 326] on icon "scrollable content" at bounding box center [338, 329] width 13 height 13
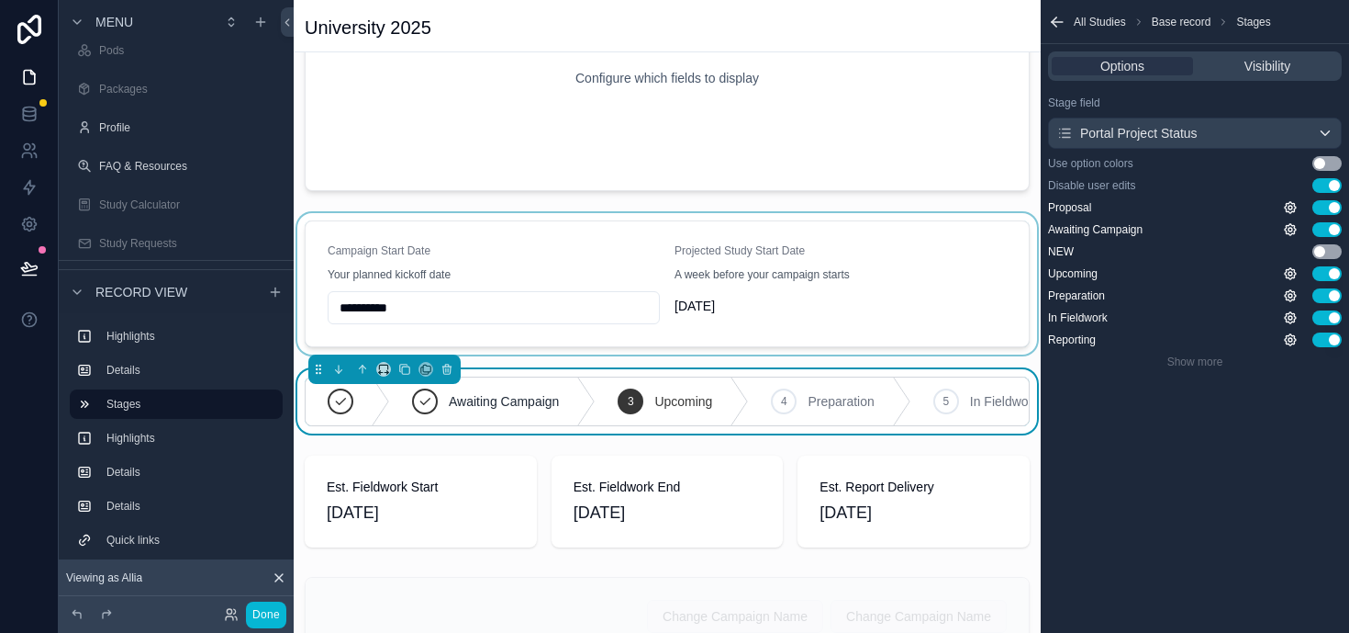
scroll to position [186, 0]
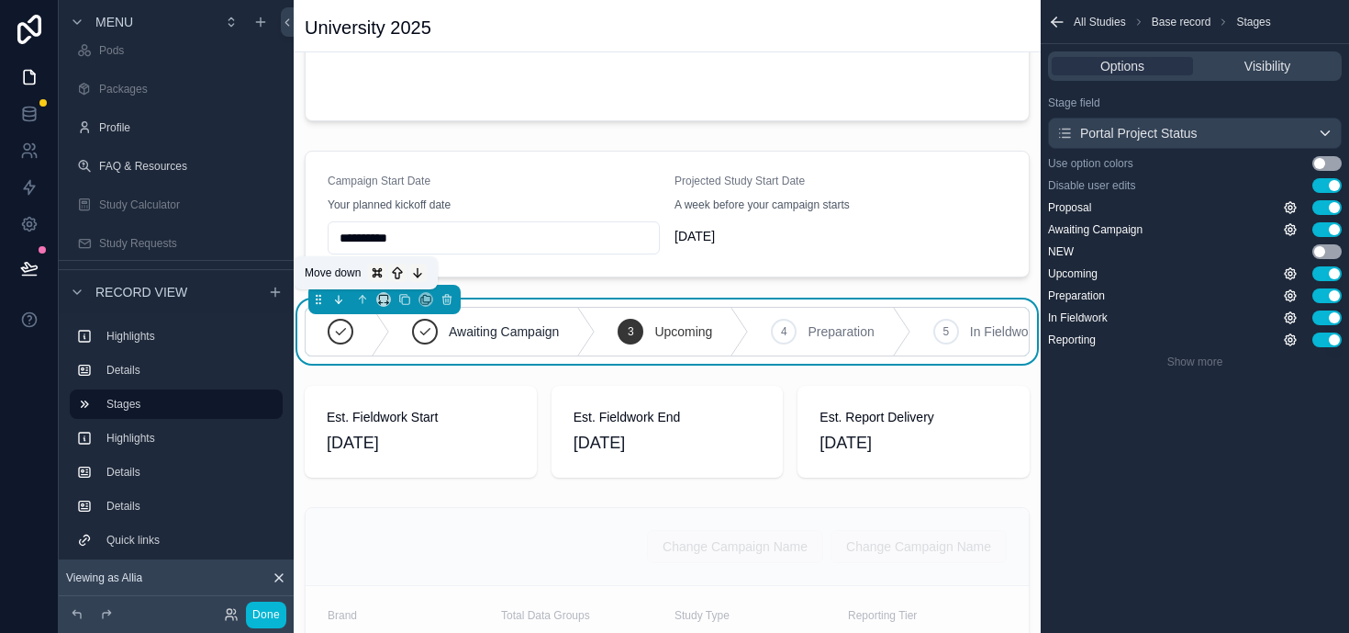
click at [339, 299] on icon "scrollable content" at bounding box center [339, 299] width 0 height 7
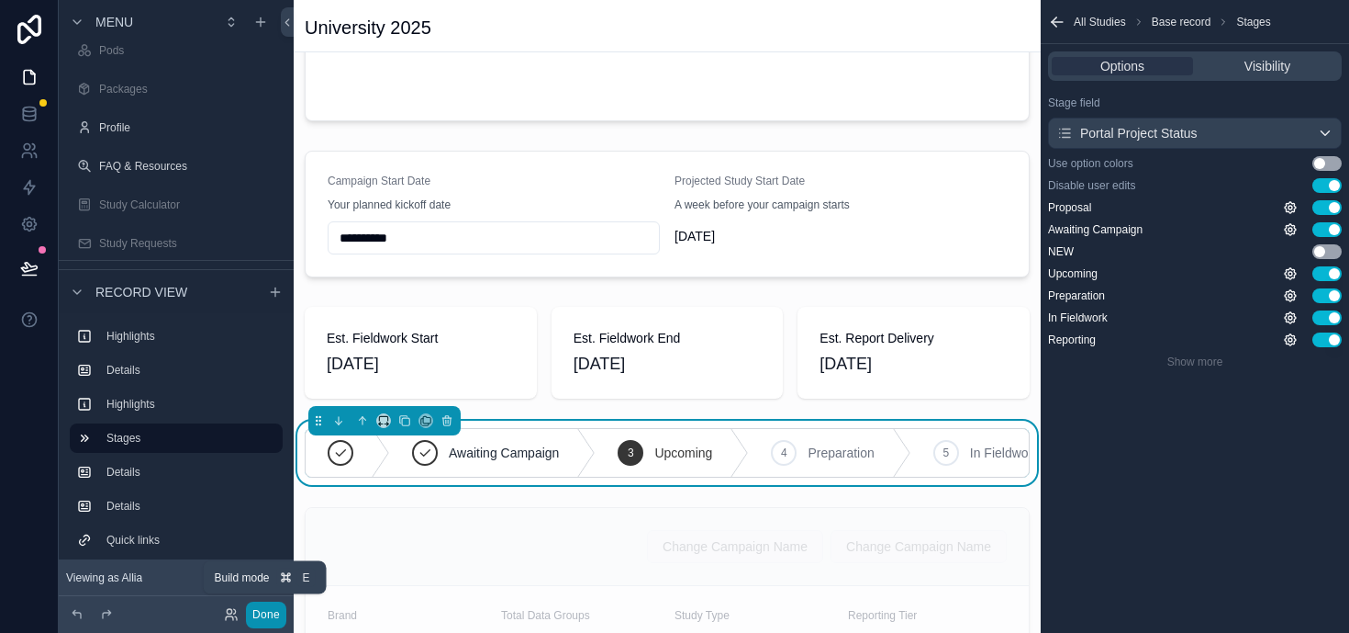
click at [268, 612] on button "Done" at bounding box center [266, 614] width 40 height 27
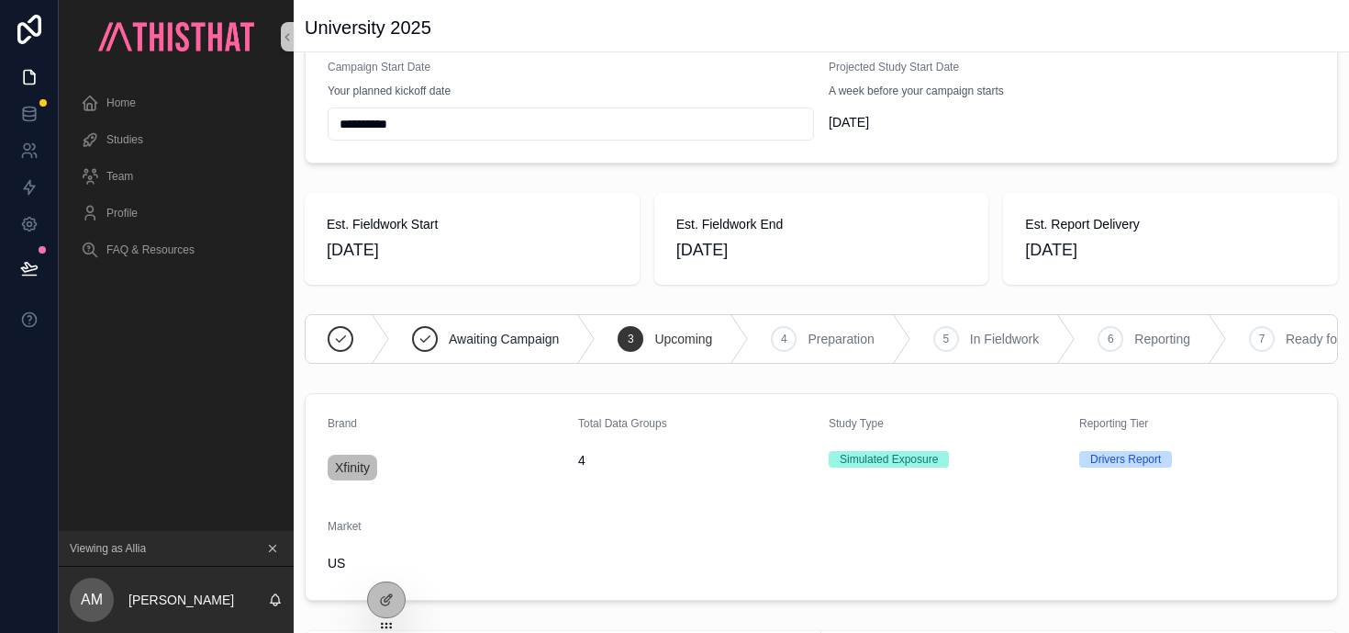
scroll to position [0, 0]
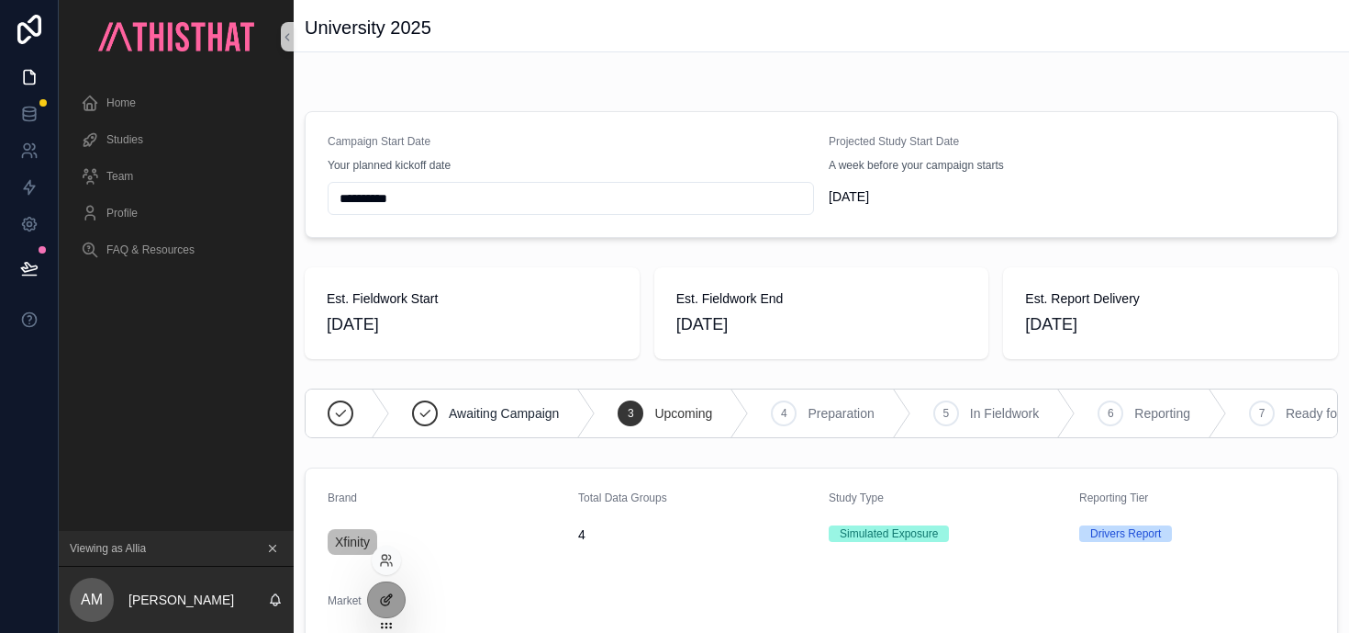
click at [391, 594] on icon at bounding box center [386, 599] width 15 height 15
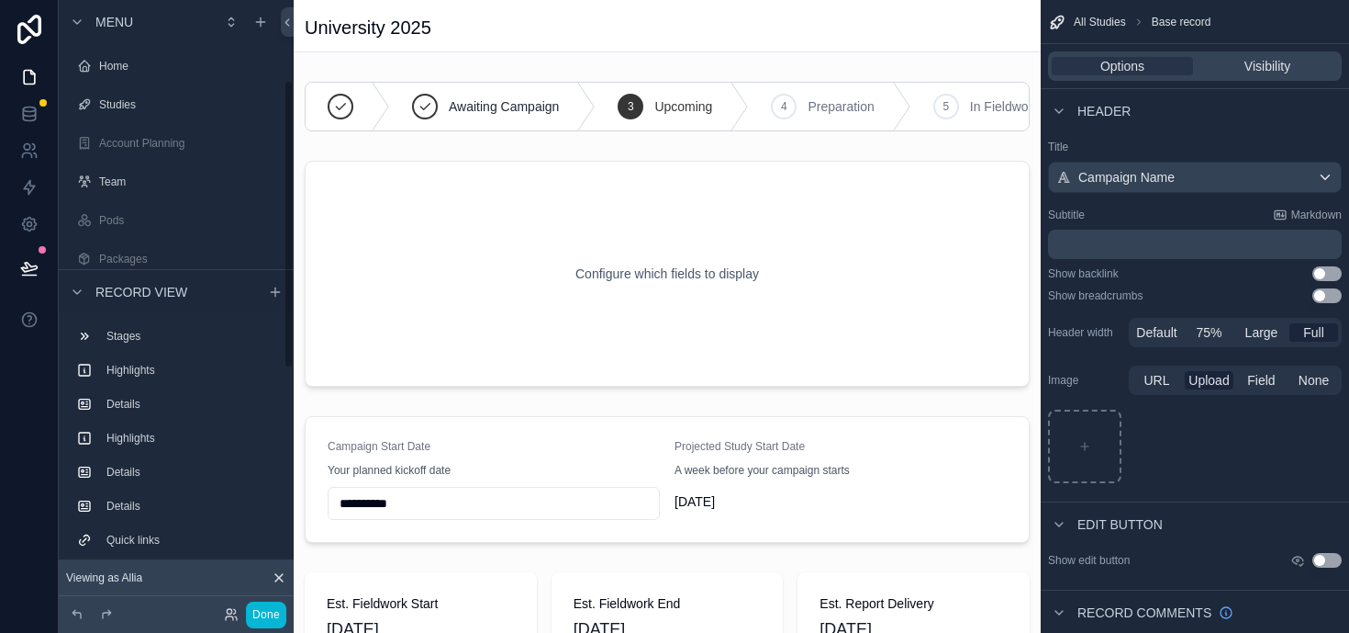
scroll to position [170, 0]
click at [483, 34] on div "University 2025" at bounding box center [667, 28] width 725 height 26
click at [1149, 250] on p "﻿" at bounding box center [1197, 244] width 283 height 18
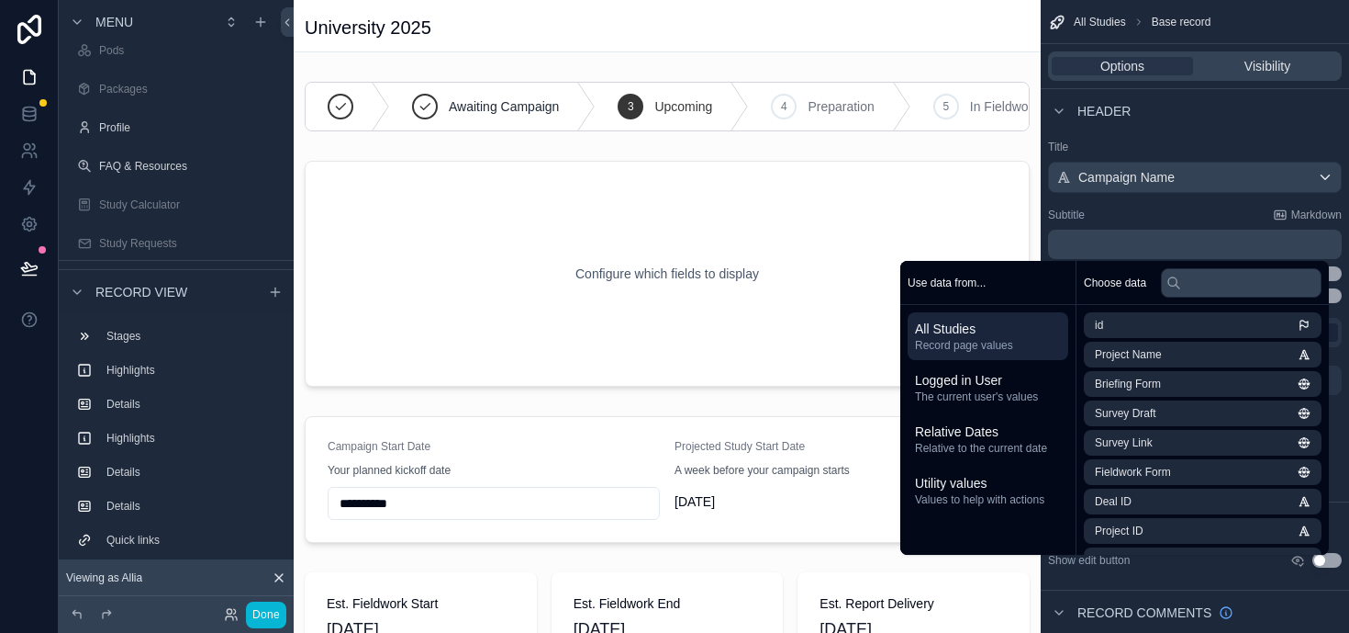
click at [1138, 211] on div "Subtitle Markdown" at bounding box center [1195, 214] width 294 height 15
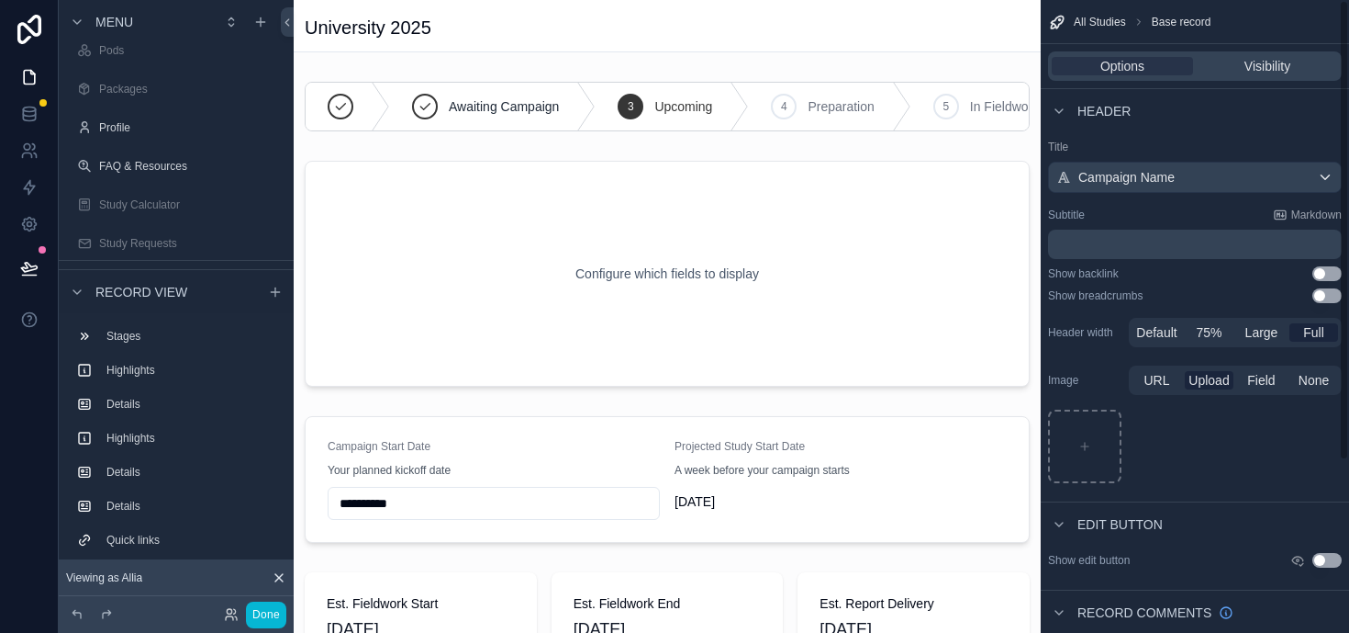
click at [1123, 255] on div "﻿" at bounding box center [1195, 244] width 294 height 29
click at [1120, 242] on p "﻿" at bounding box center [1197, 244] width 283 height 18
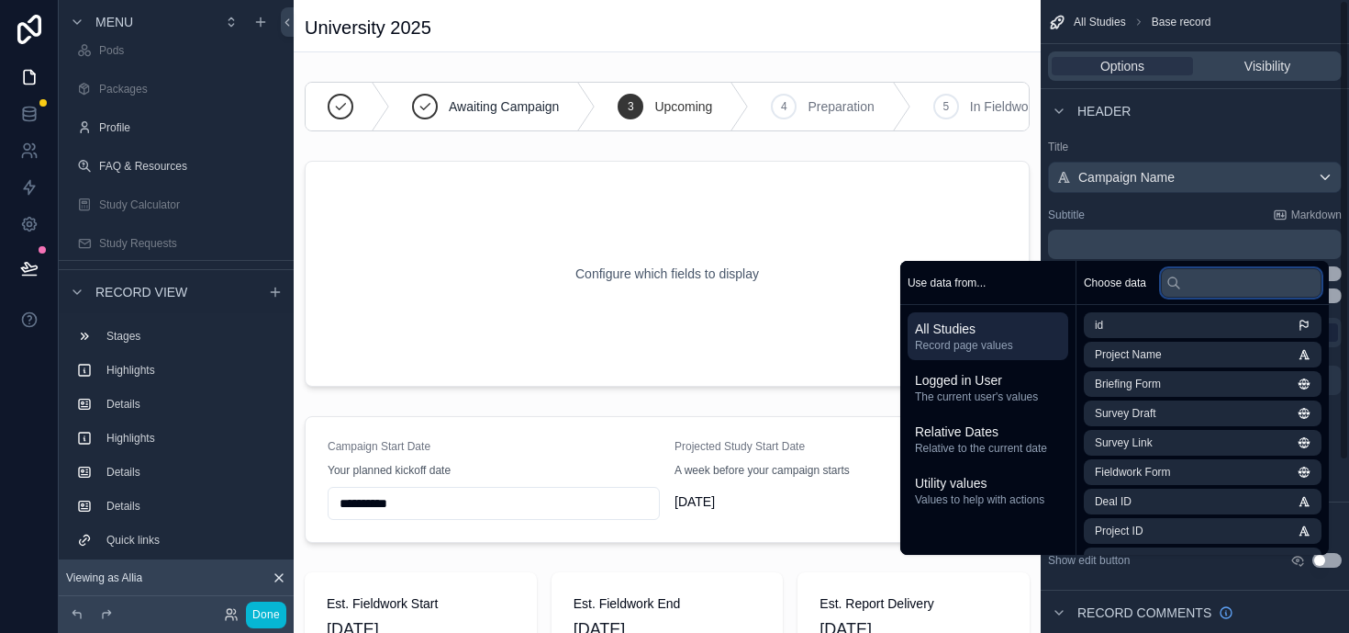
click at [1226, 286] on input "text" at bounding box center [1241, 282] width 161 height 29
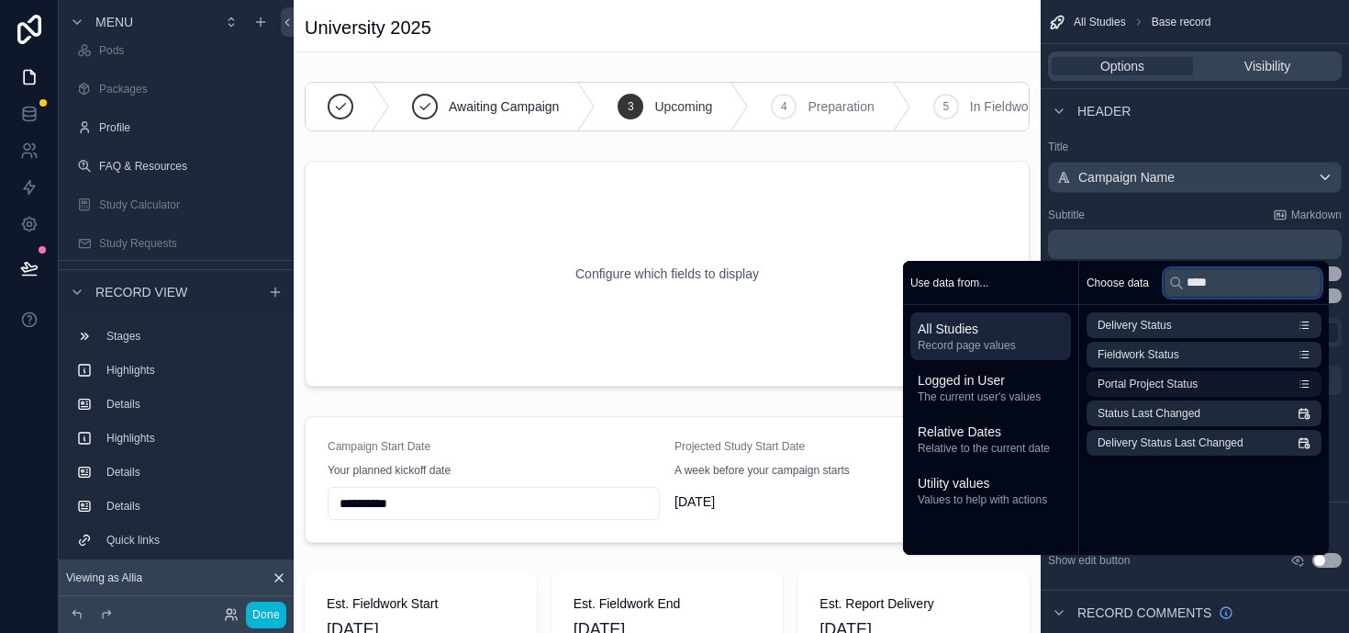
type input "****"
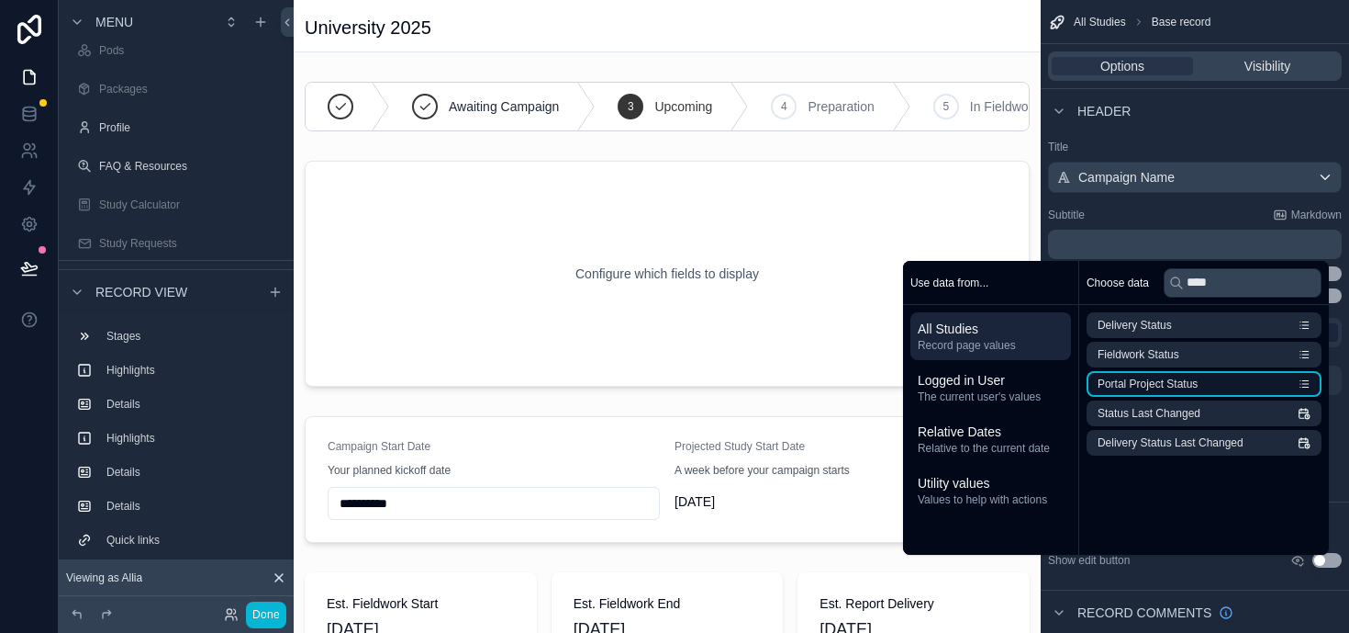
click at [1162, 376] on span "Portal Project Status" at bounding box center [1148, 383] width 100 height 15
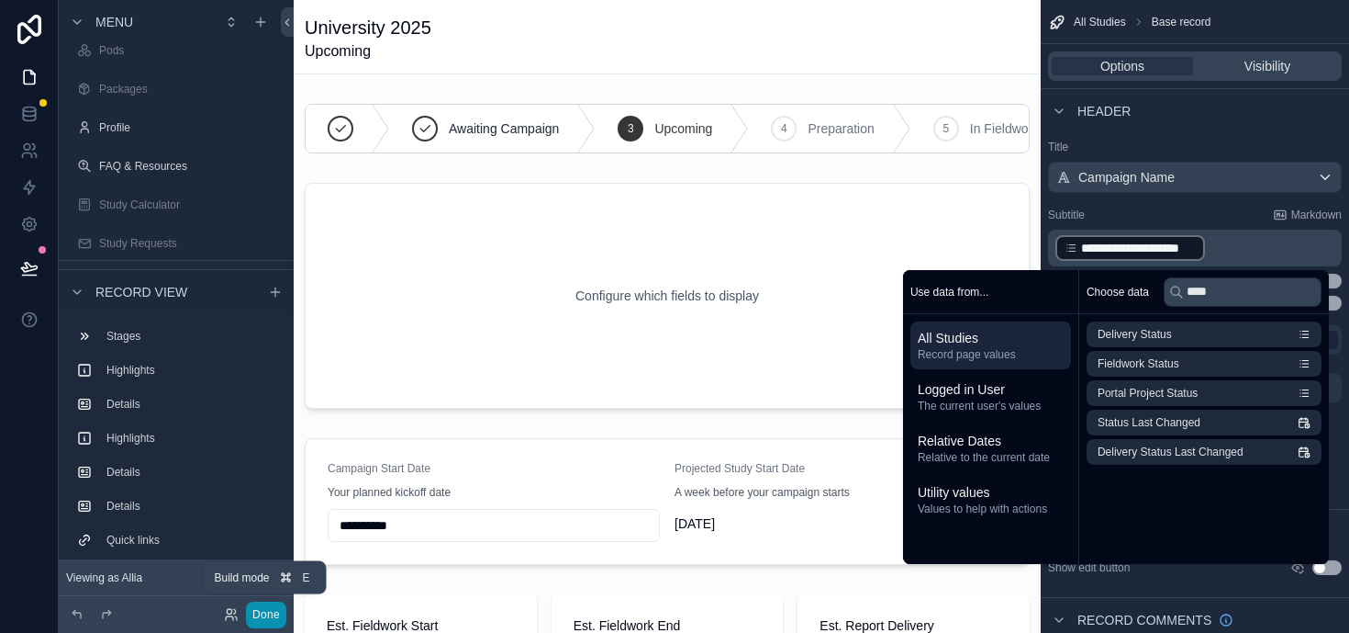
click at [277, 613] on button "Done" at bounding box center [266, 614] width 40 height 27
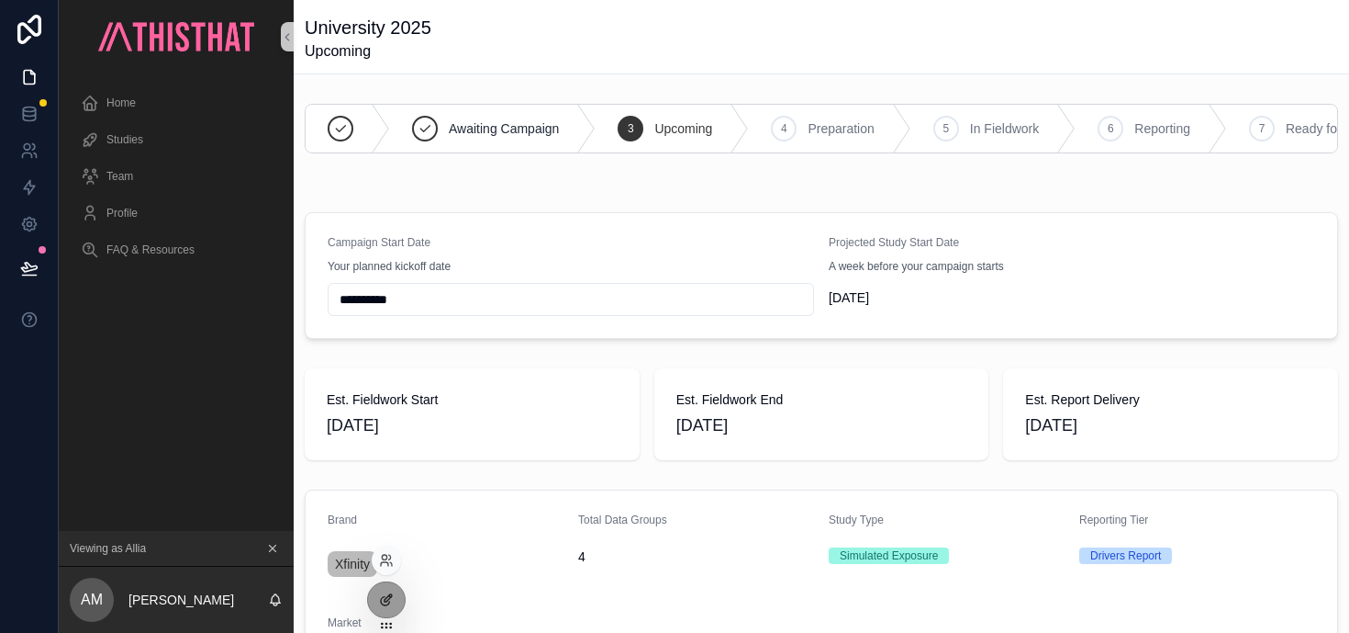
click at [390, 605] on icon at bounding box center [386, 599] width 15 height 15
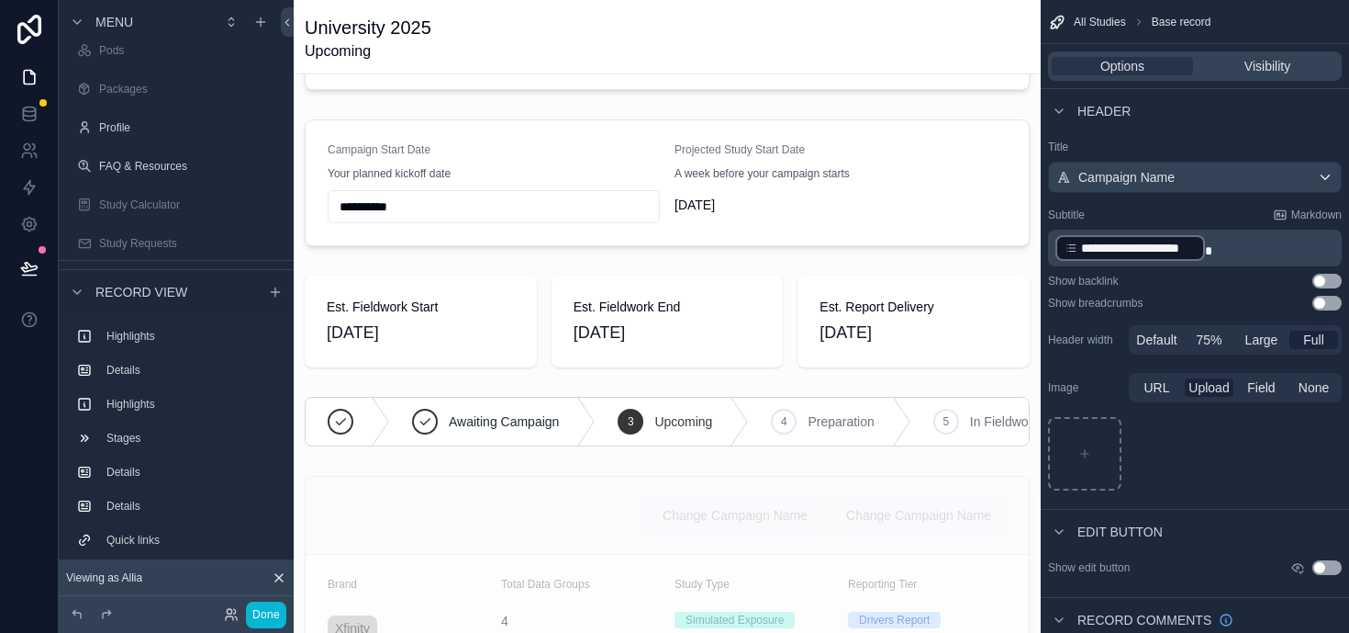
scroll to position [95, 0]
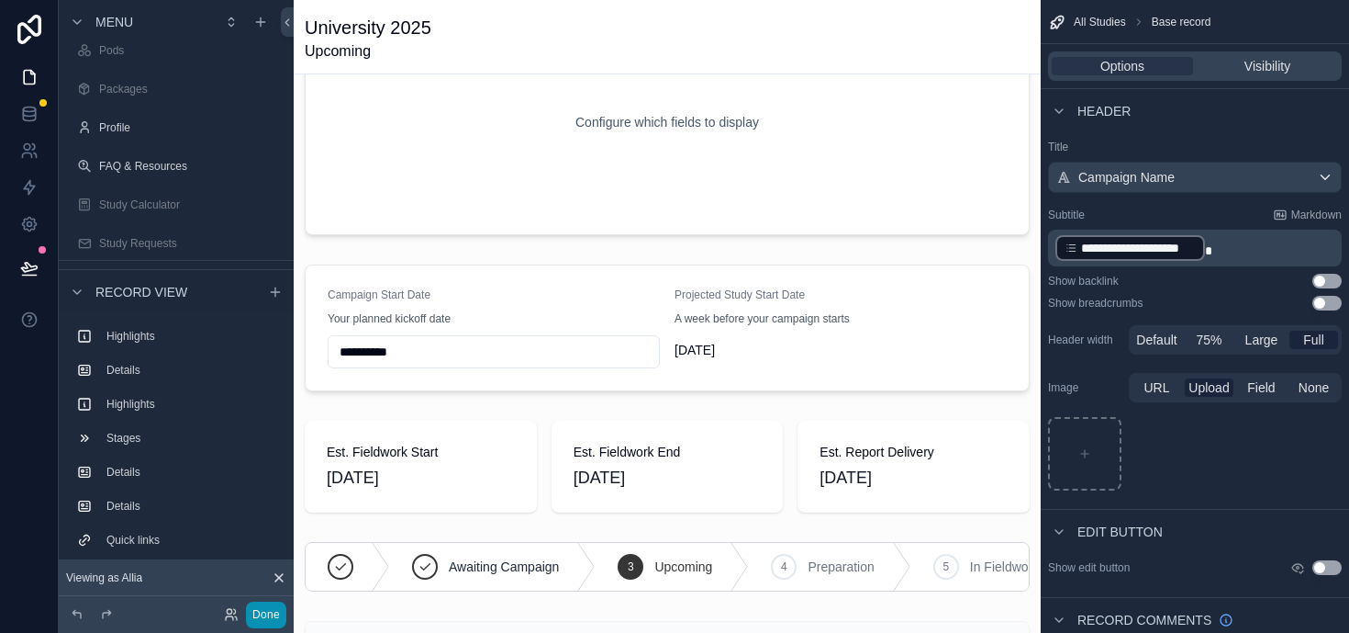
click at [262, 610] on button "Done" at bounding box center [266, 614] width 40 height 27
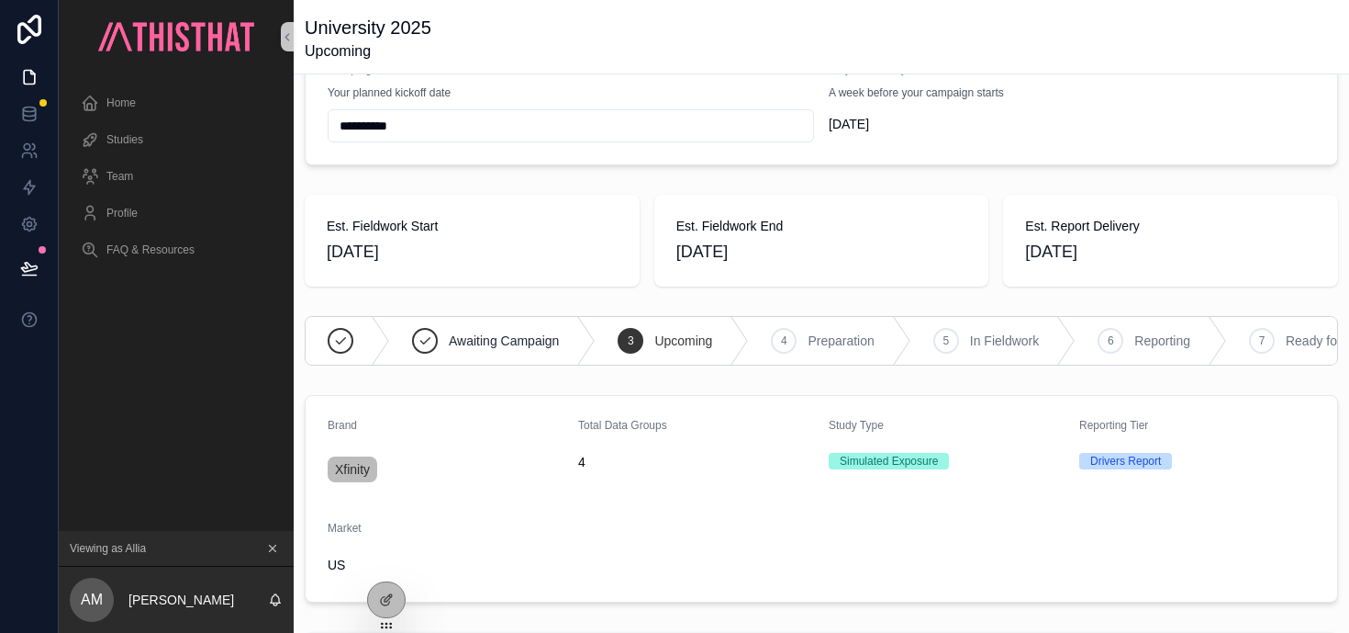
scroll to position [0, 0]
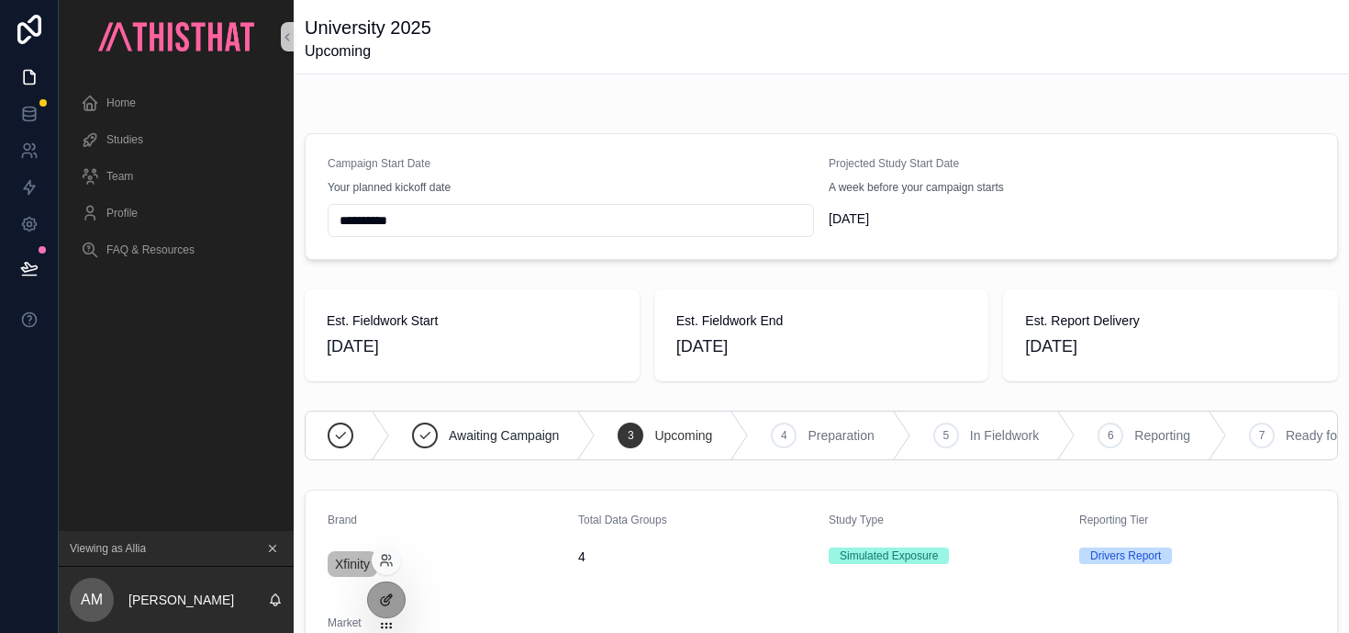
click at [386, 603] on icon at bounding box center [386, 599] width 15 height 15
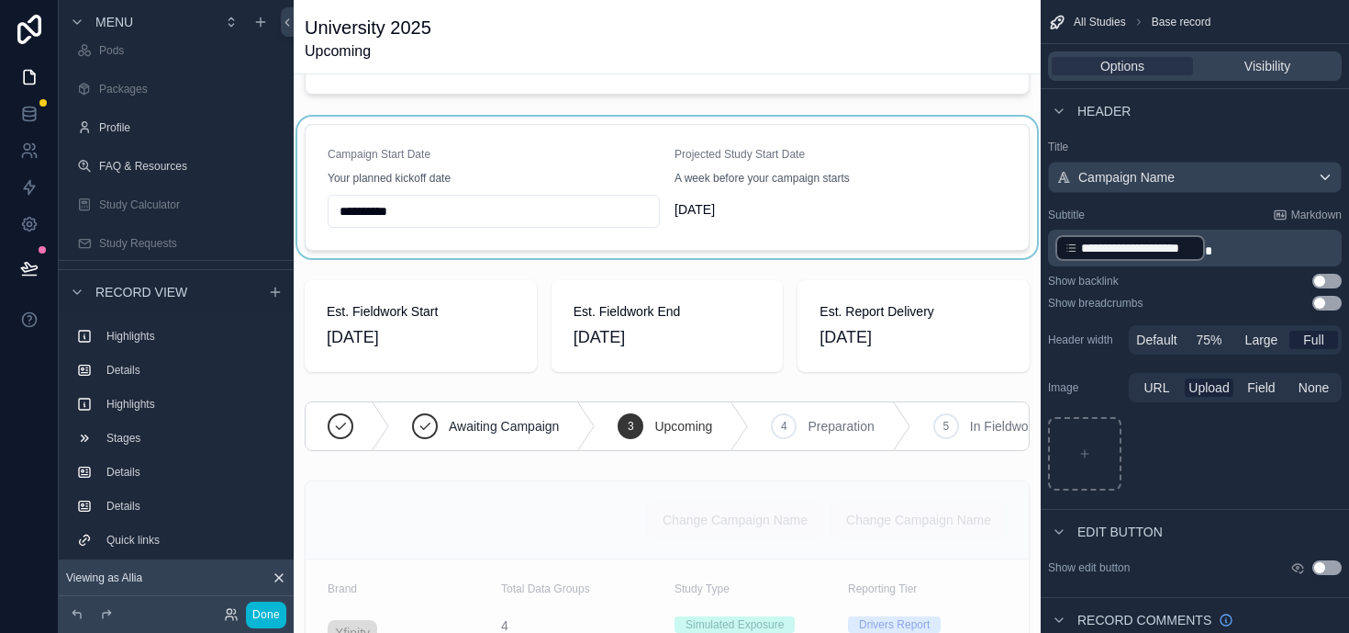
scroll to position [263, 0]
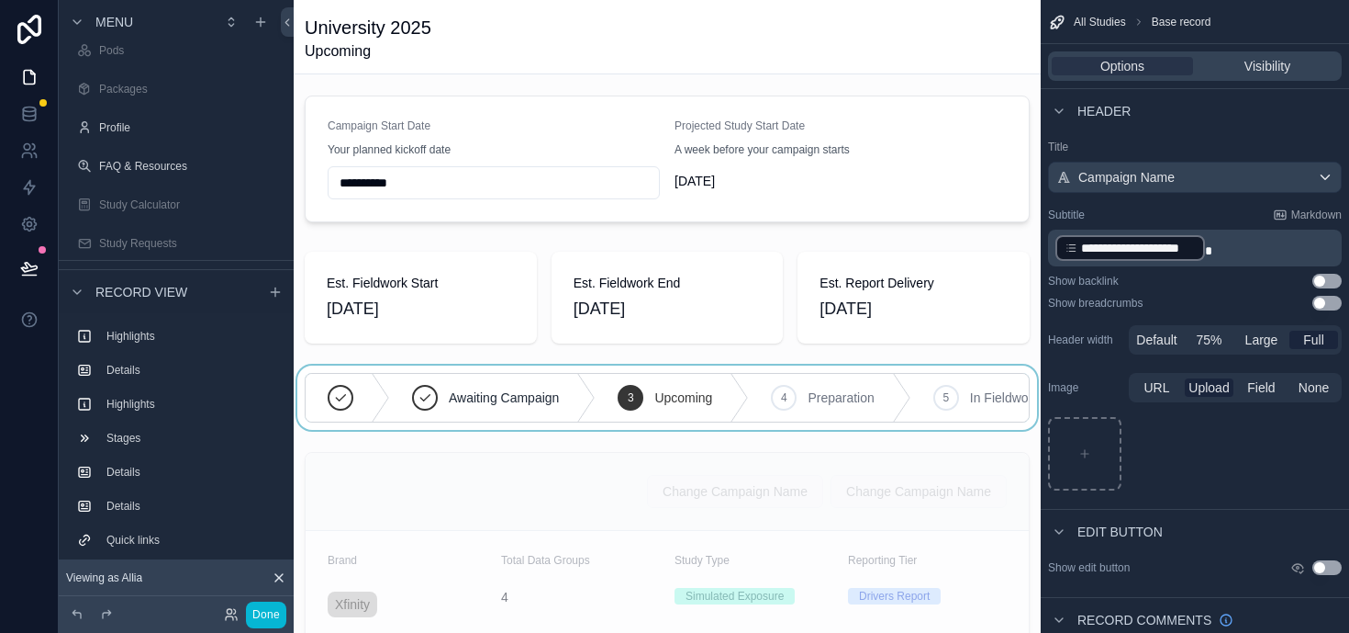
click at [455, 383] on div "scrollable content" at bounding box center [667, 397] width 747 height 64
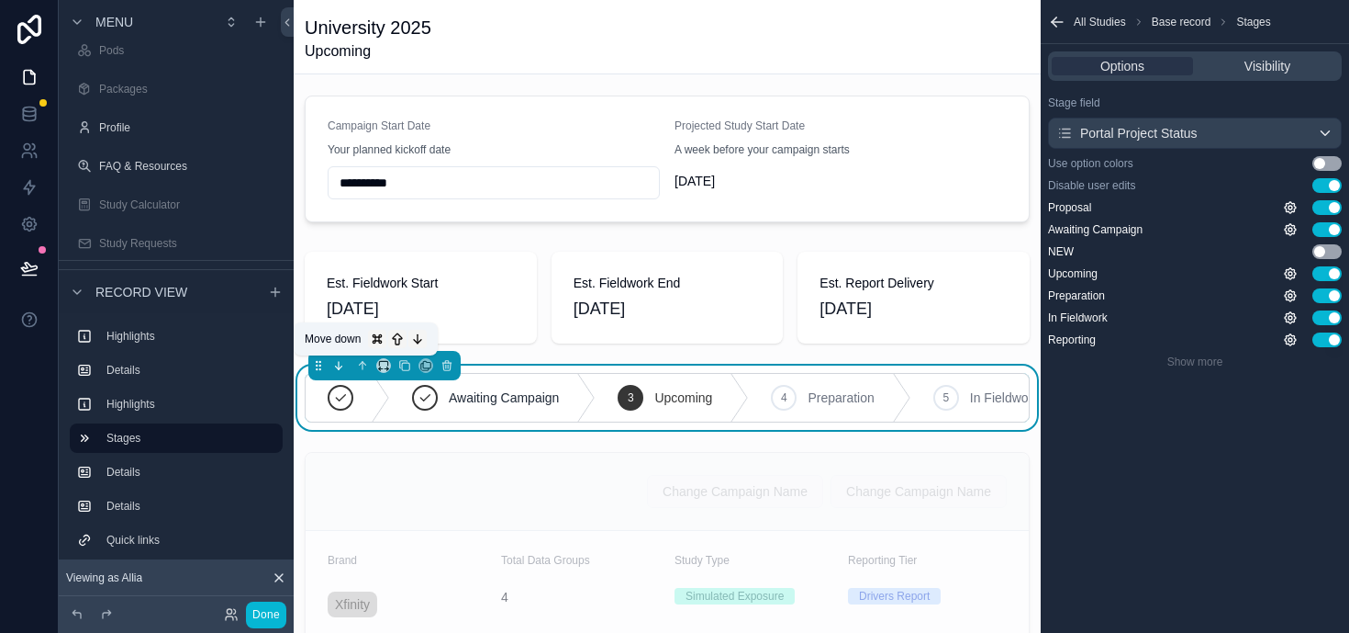
click at [339, 366] on icon "scrollable content" at bounding box center [339, 365] width 0 height 7
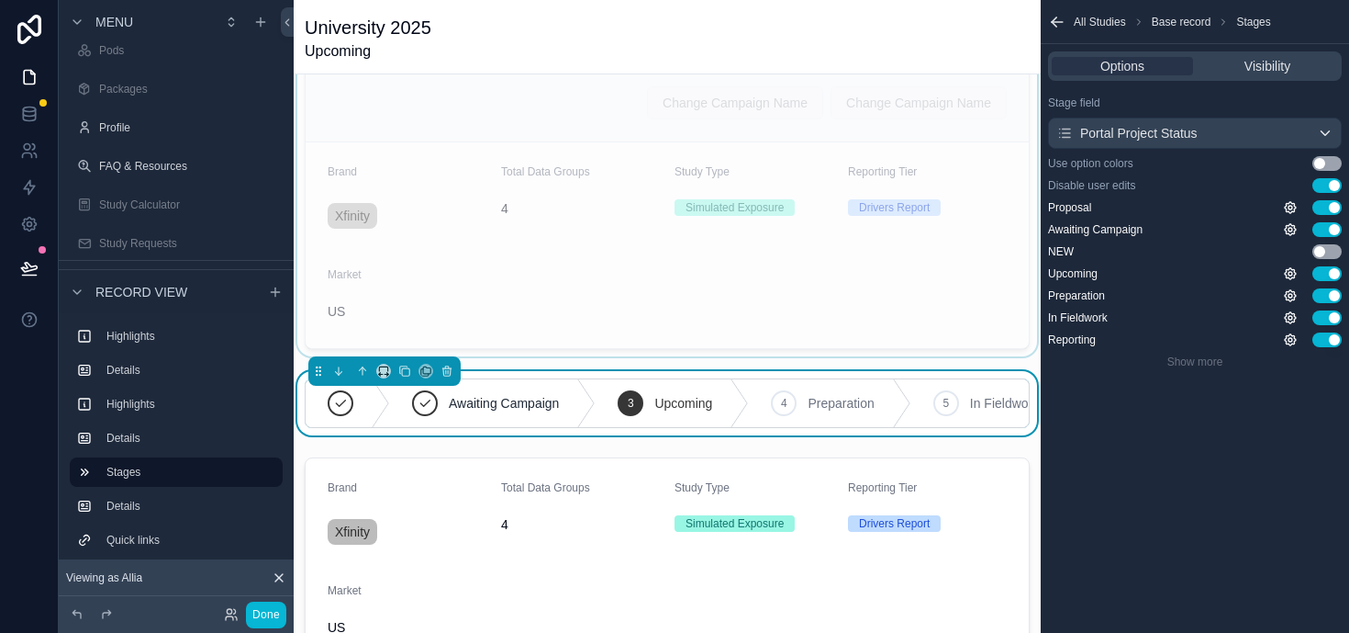
scroll to position [668, 0]
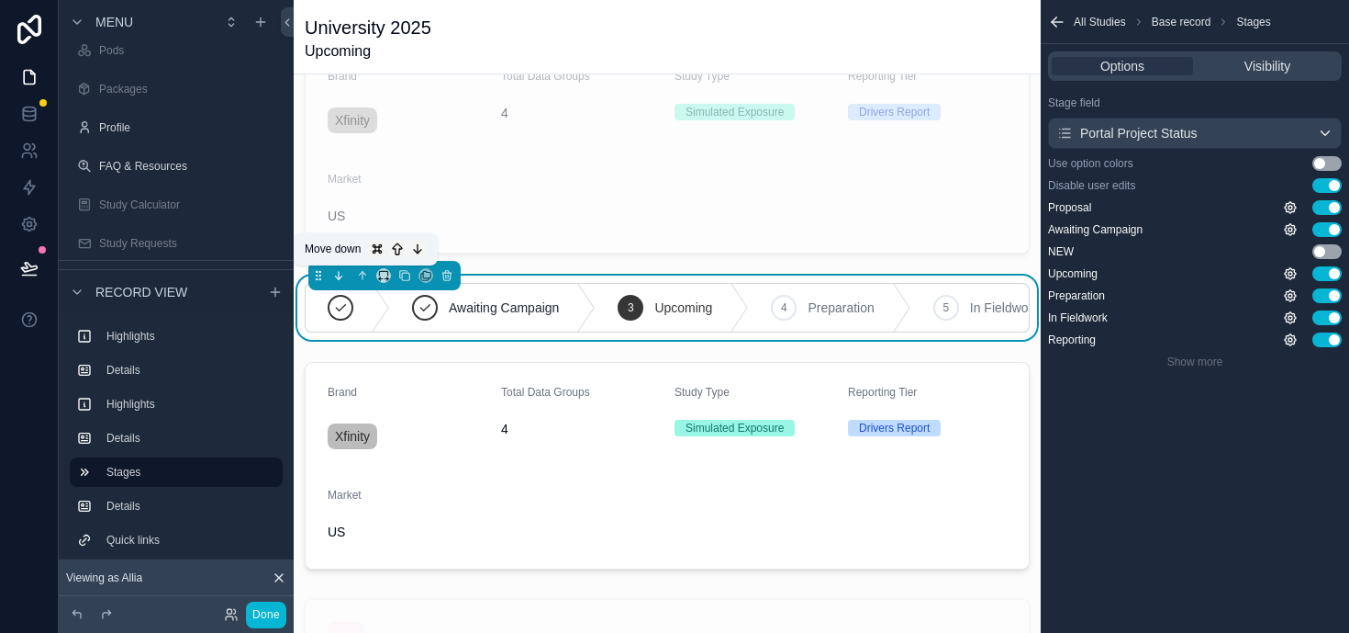
click at [332, 276] on icon "scrollable content" at bounding box center [338, 275] width 13 height 13
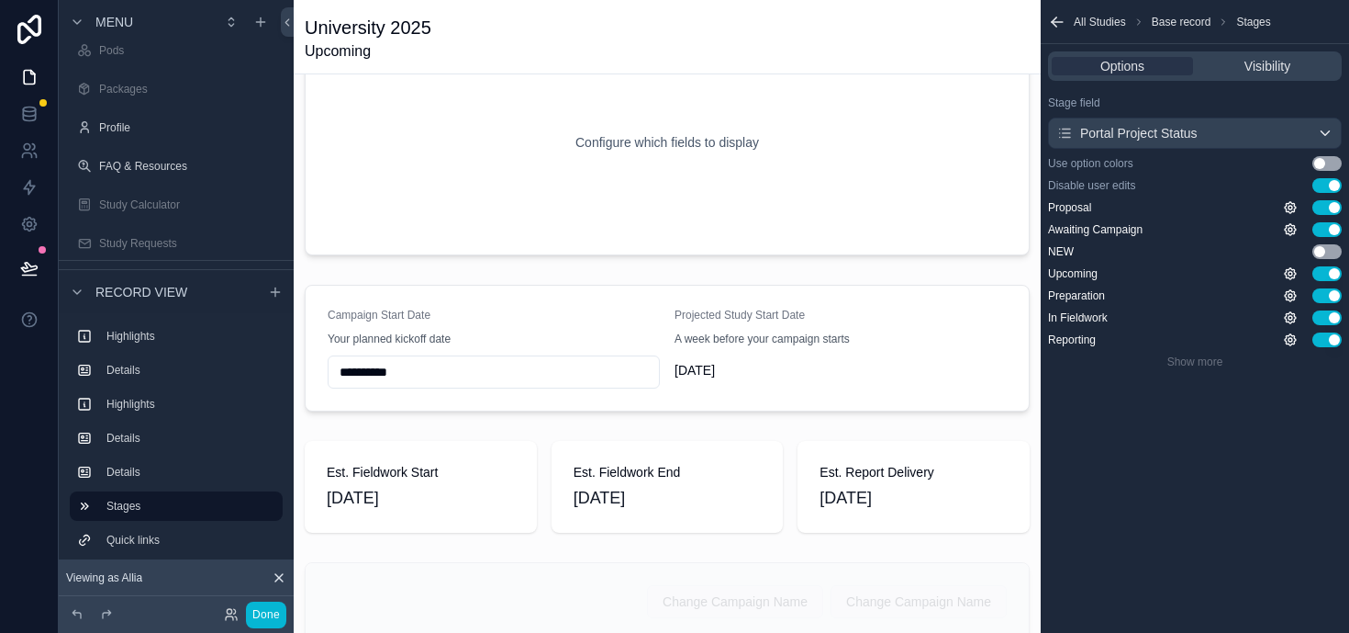
scroll to position [0, 0]
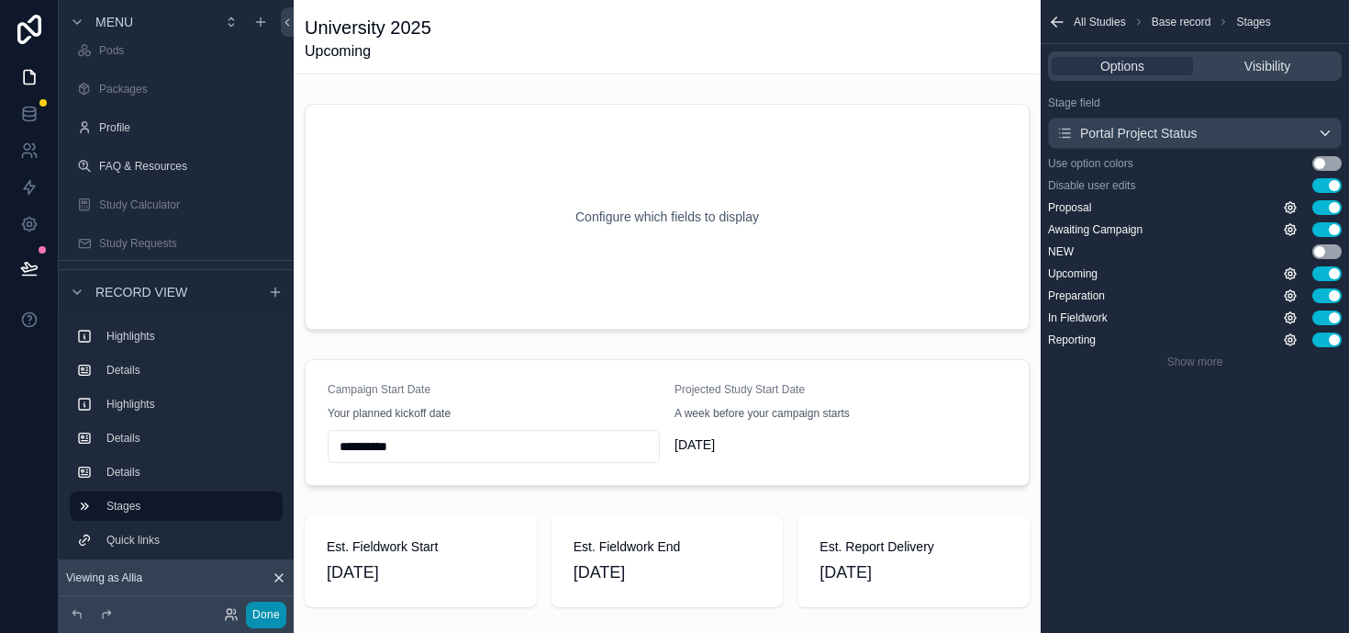
click at [272, 611] on button "Done" at bounding box center [266, 614] width 40 height 27
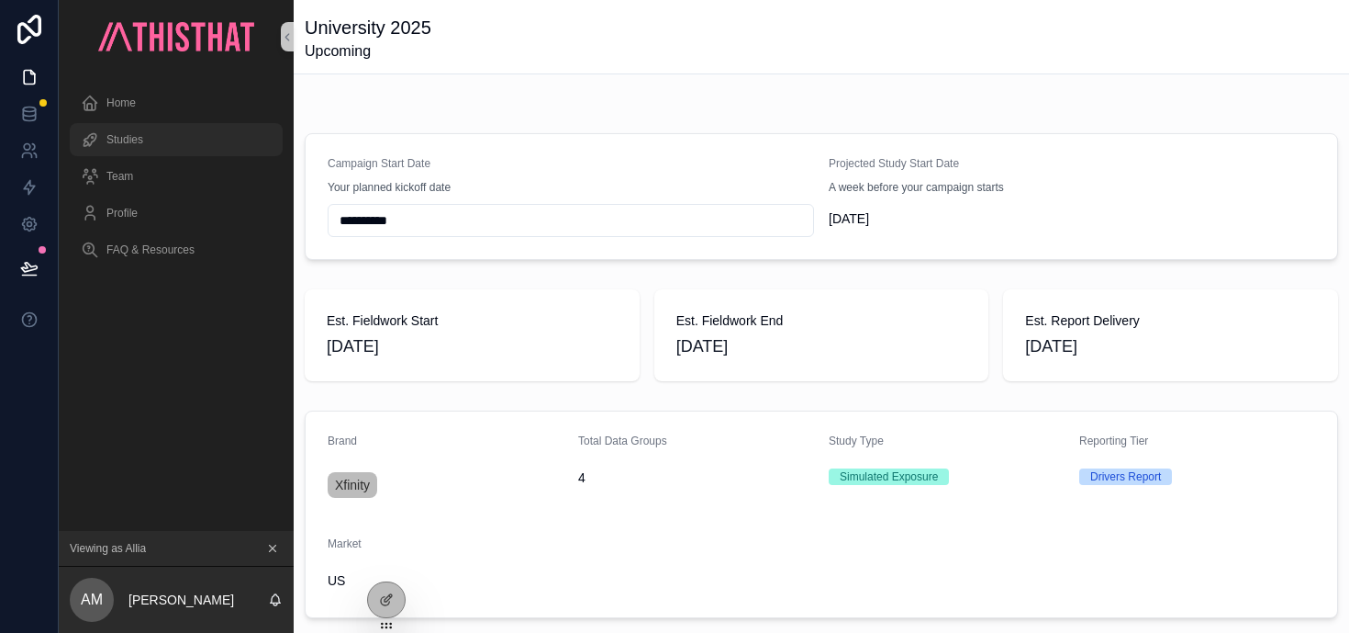
click at [178, 129] on div "Studies" at bounding box center [176, 139] width 191 height 29
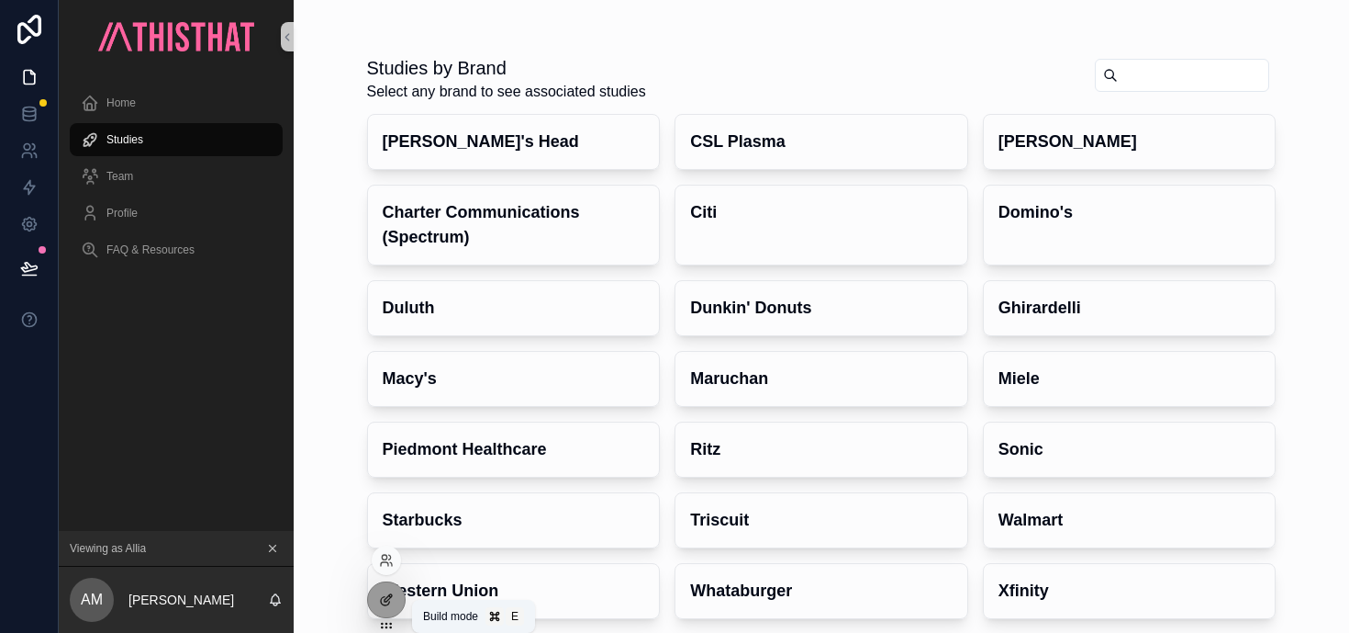
click at [388, 600] on icon at bounding box center [386, 599] width 15 height 15
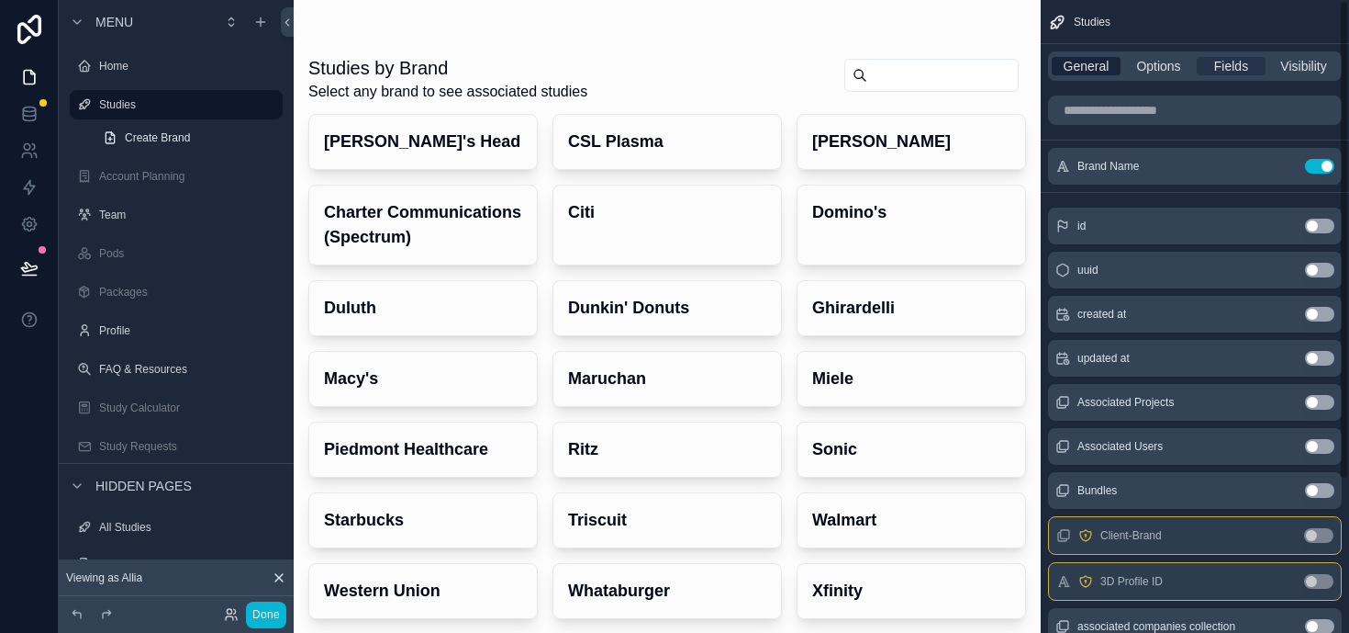
click at [1077, 61] on span "General" at bounding box center [1087, 66] width 46 height 18
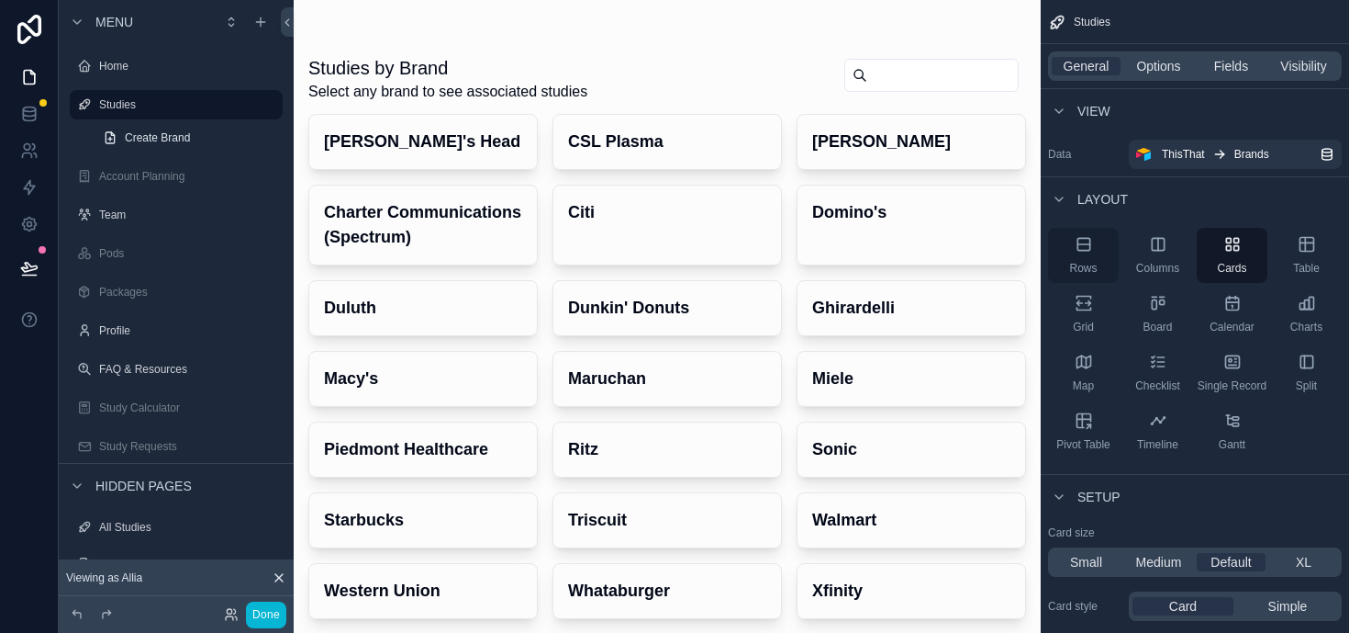
click at [1081, 250] on icon "scrollable content" at bounding box center [1084, 244] width 12 height 12
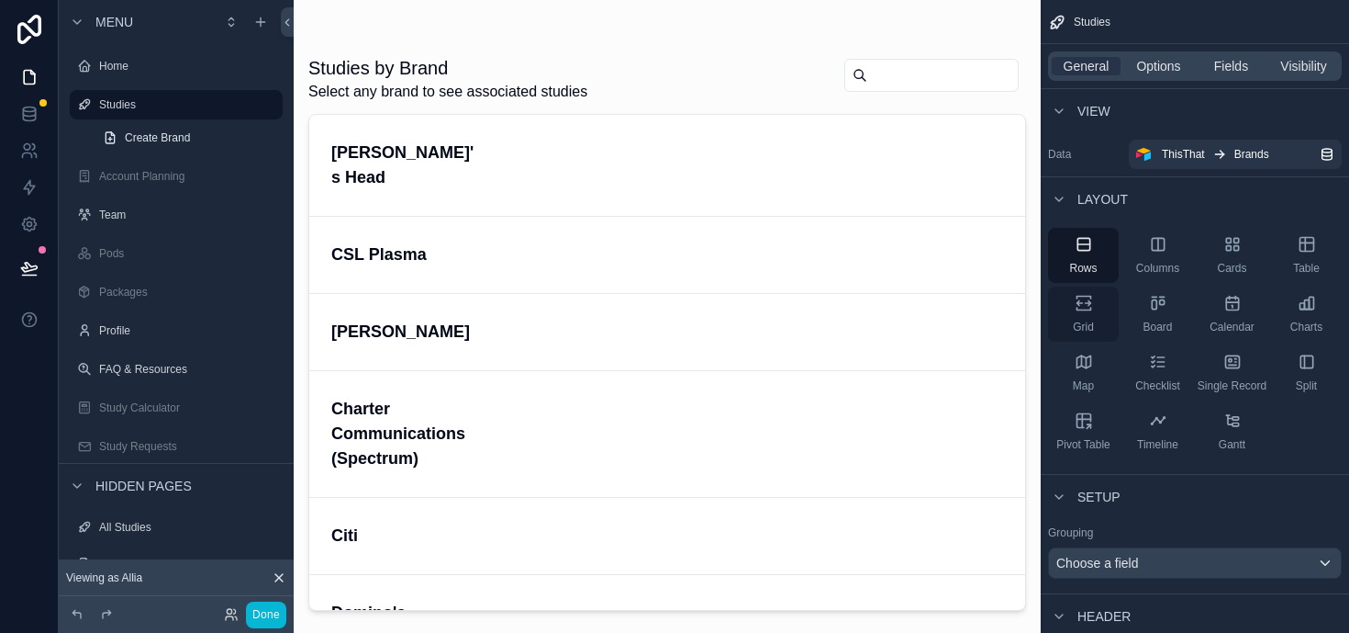
click at [1092, 324] on span "Grid" at bounding box center [1083, 326] width 21 height 15
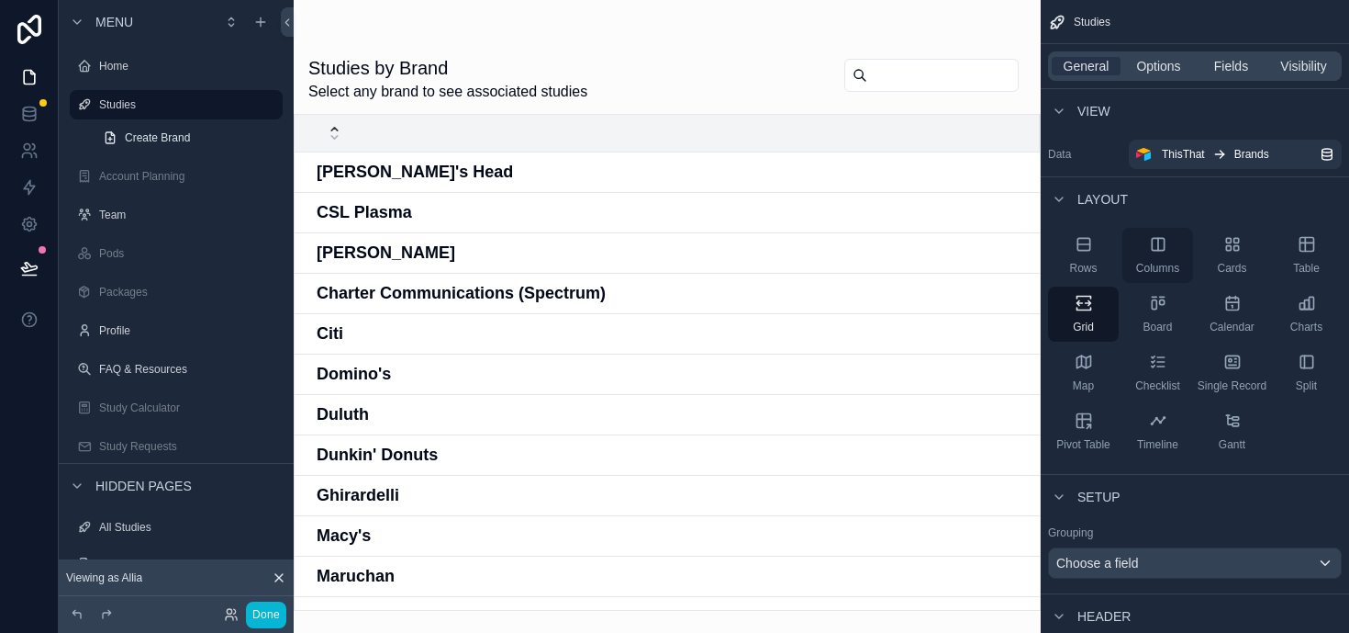
click at [1154, 247] on icon "scrollable content" at bounding box center [1158, 244] width 18 height 18
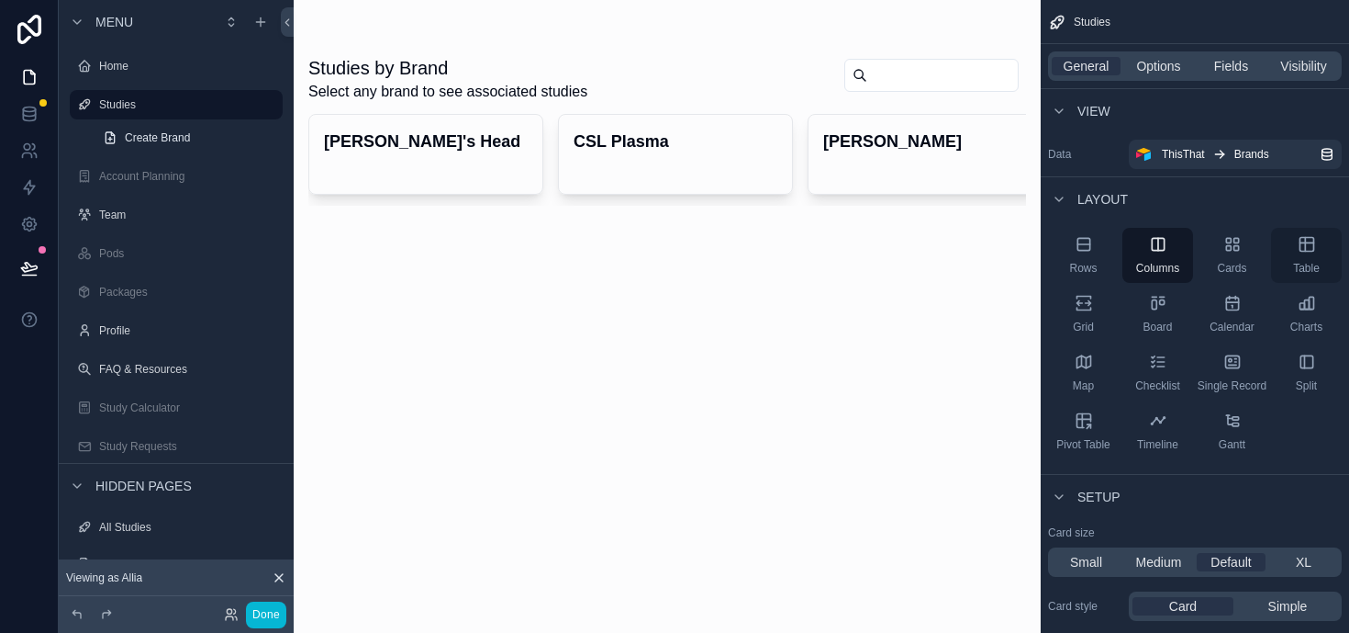
click at [1310, 254] on div "Table" at bounding box center [1306, 255] width 71 height 55
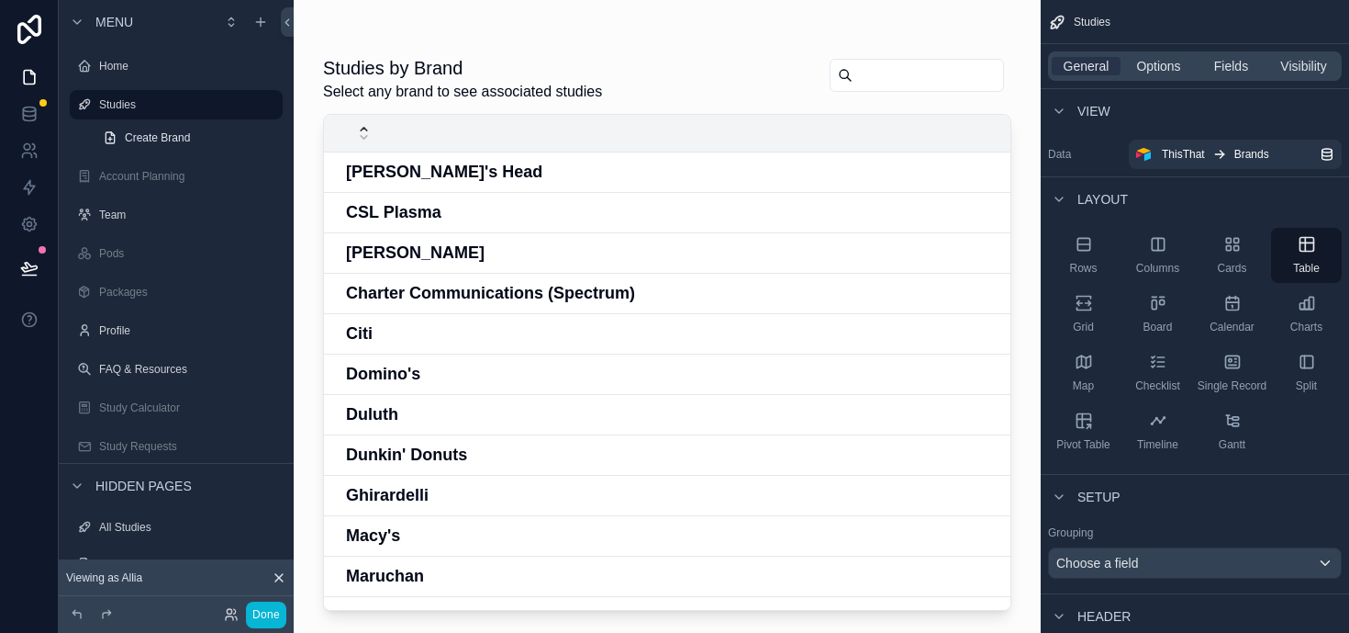
click at [365, 128] on icon "scrollable content" at bounding box center [364, 129] width 12 height 12
click at [365, 138] on icon "scrollable content" at bounding box center [364, 137] width 12 height 12
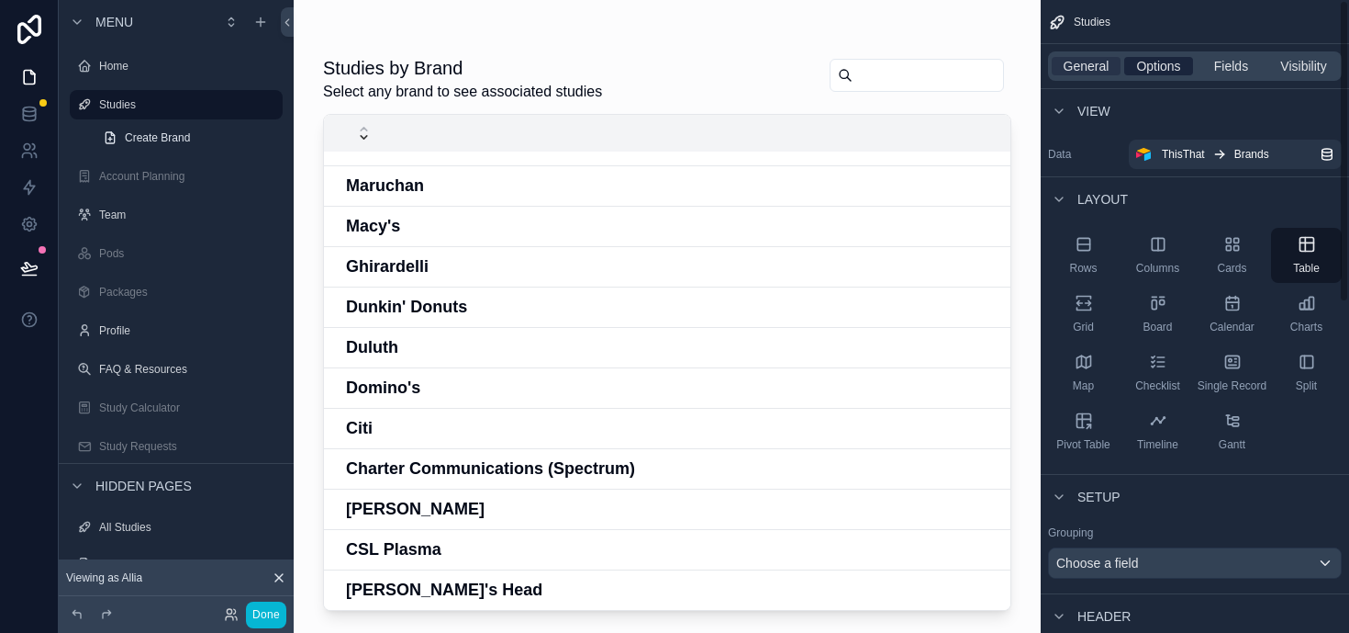
click at [1168, 64] on span "Options" at bounding box center [1159, 66] width 44 height 18
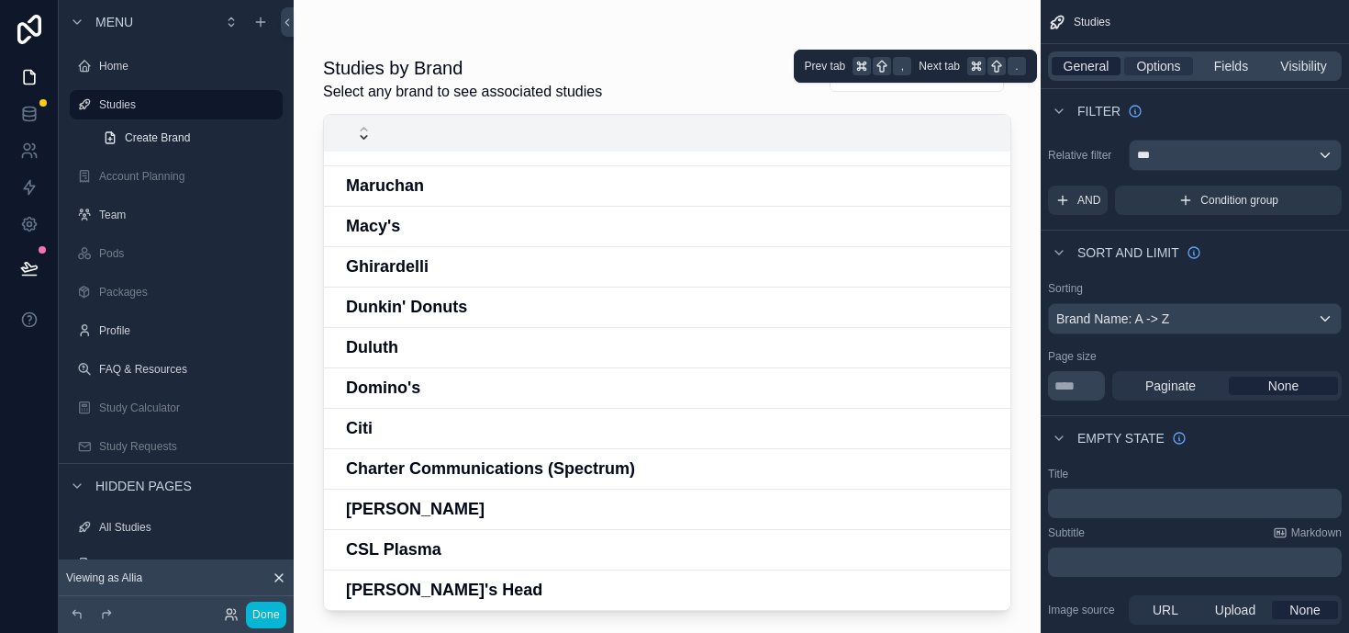
click at [1100, 62] on span "General" at bounding box center [1087, 66] width 46 height 18
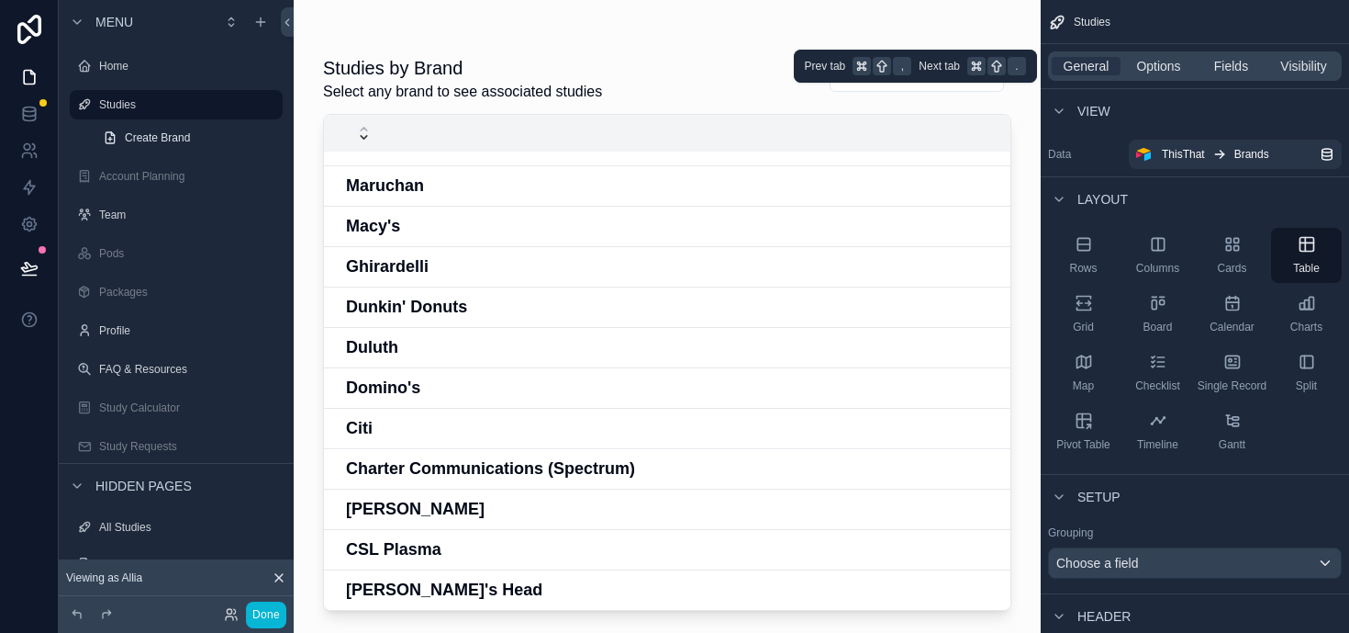
click at [1161, 56] on div "General Options Fields Visibility" at bounding box center [1195, 65] width 294 height 29
click at [1161, 78] on div "General Options Fields Visibility" at bounding box center [1195, 65] width 294 height 29
click at [1168, 59] on span "Options" at bounding box center [1159, 66] width 44 height 18
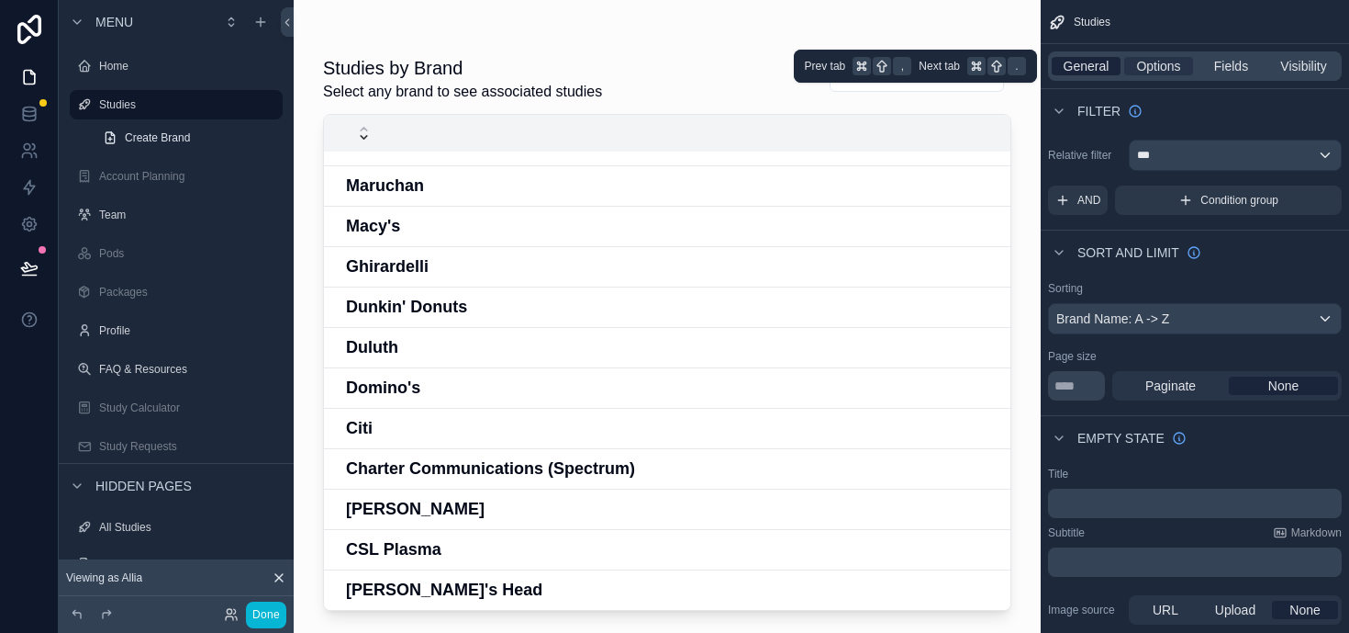
click at [1072, 70] on span "General" at bounding box center [1087, 66] width 46 height 18
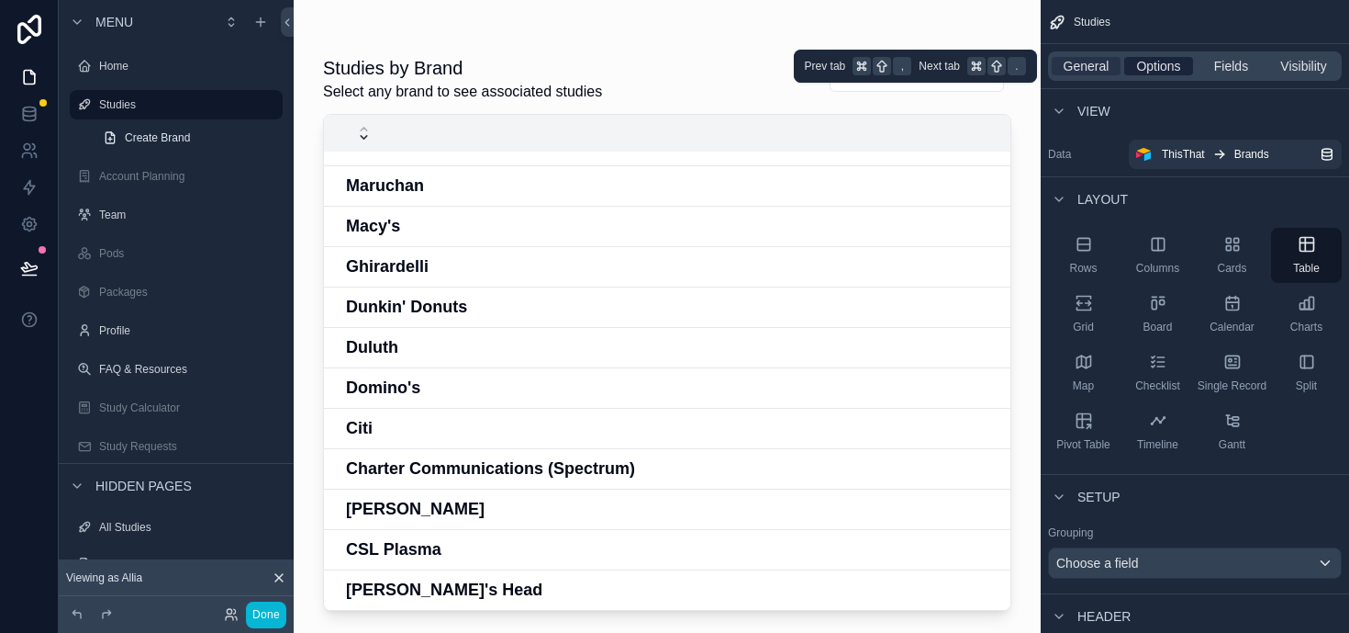
click at [1165, 62] on span "Options" at bounding box center [1159, 66] width 44 height 18
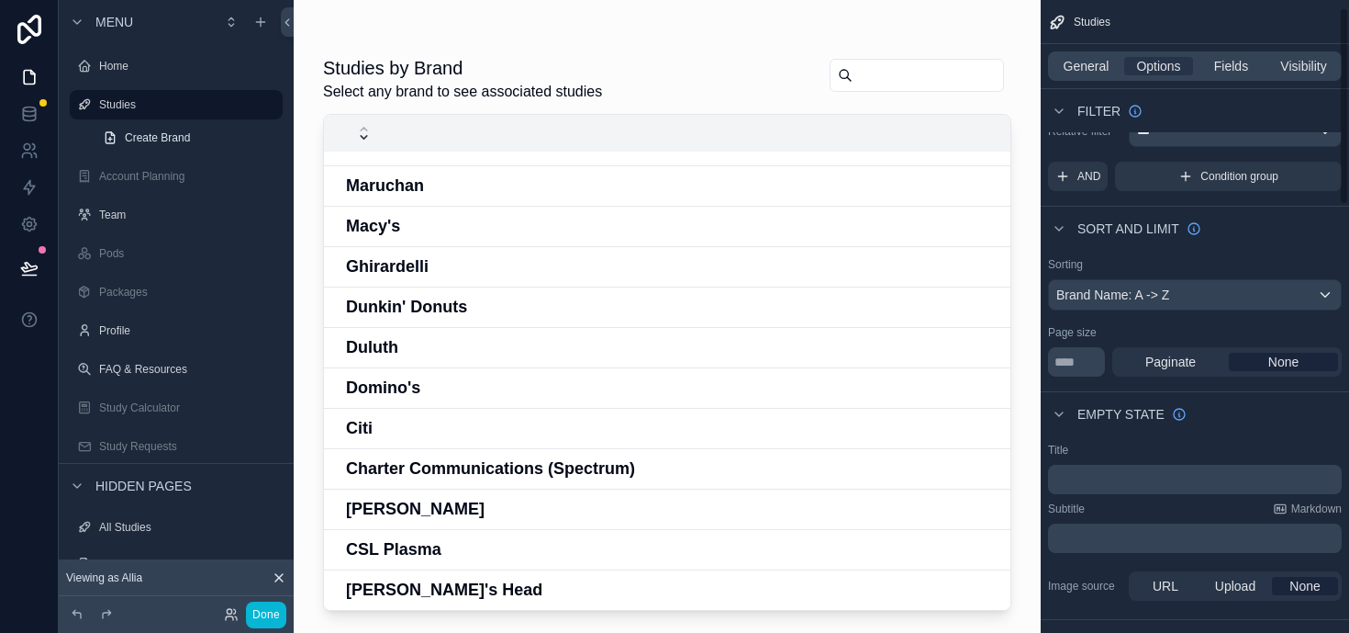
scroll to position [25, 0]
click at [1064, 359] on input "***" at bounding box center [1076, 360] width 57 height 29
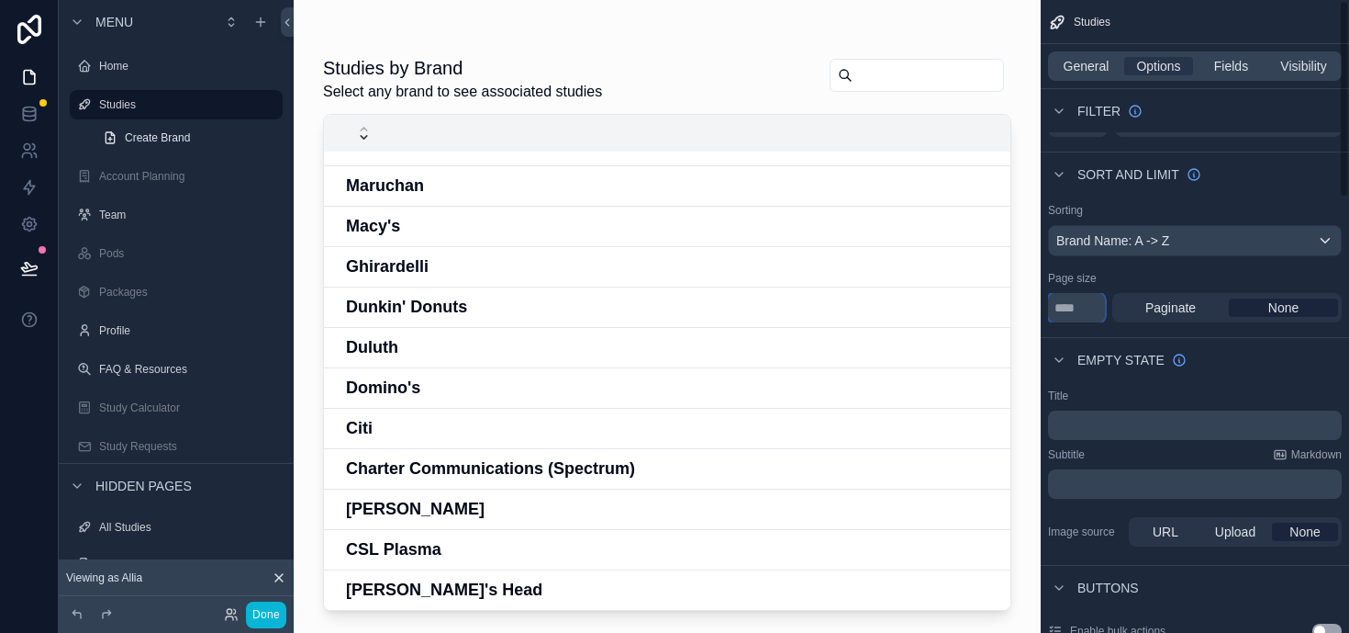
scroll to position [0, 0]
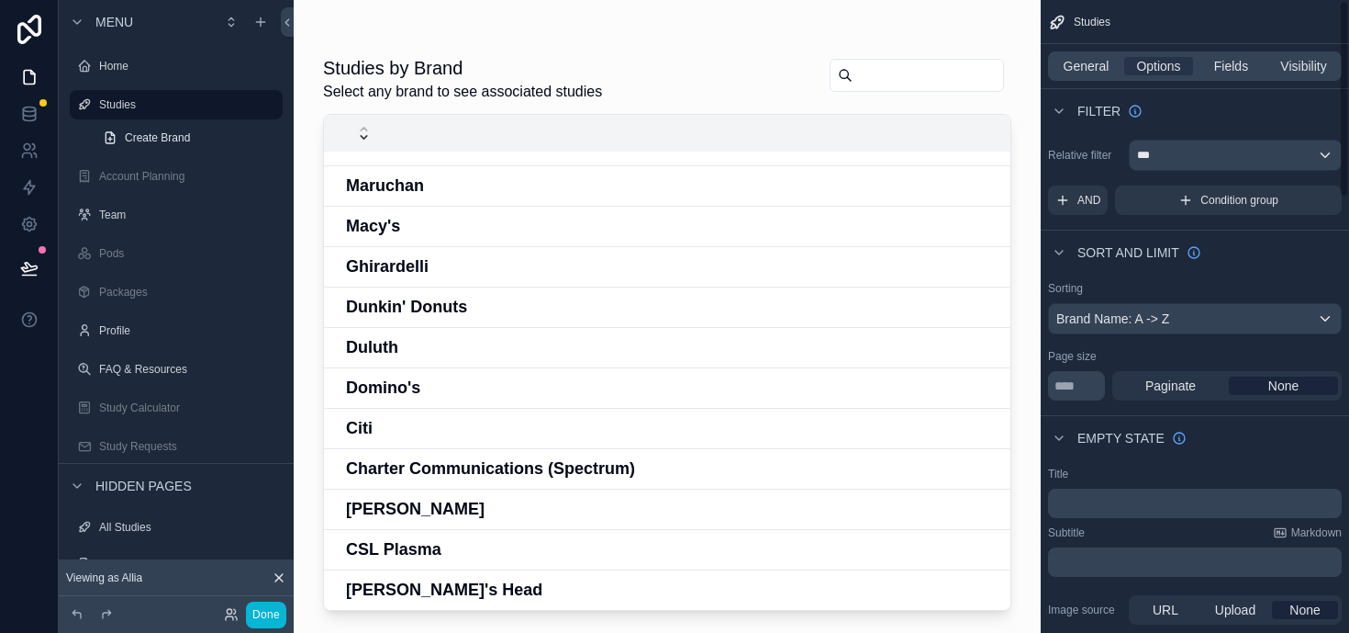
click at [1082, 75] on div "General Options Fields Visibility" at bounding box center [1195, 65] width 294 height 29
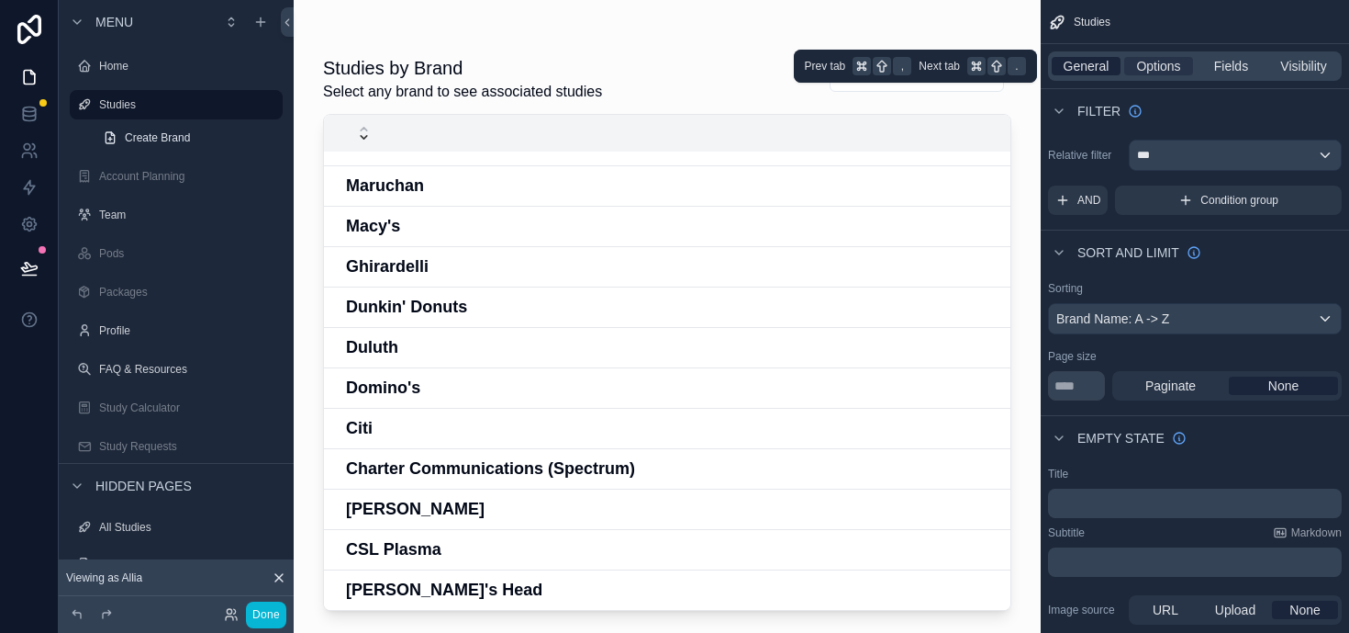
click at [1081, 72] on span "General" at bounding box center [1087, 66] width 46 height 18
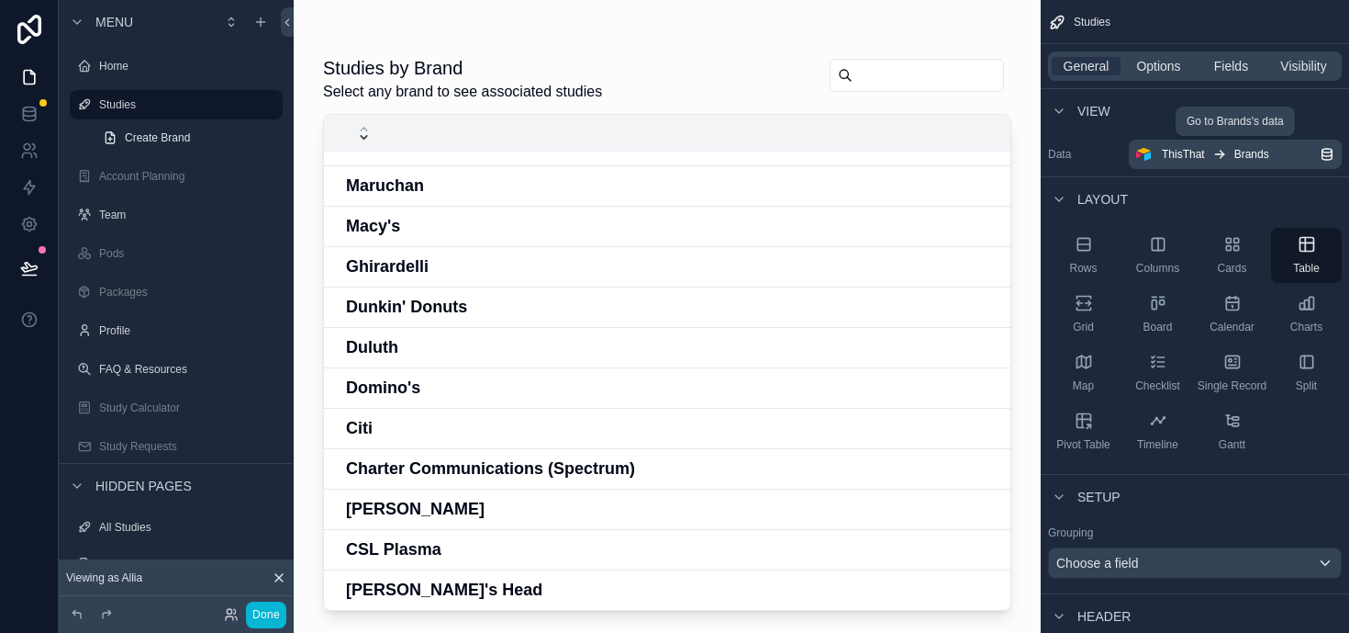
click at [1250, 154] on span "Brands" at bounding box center [1252, 154] width 35 height 15
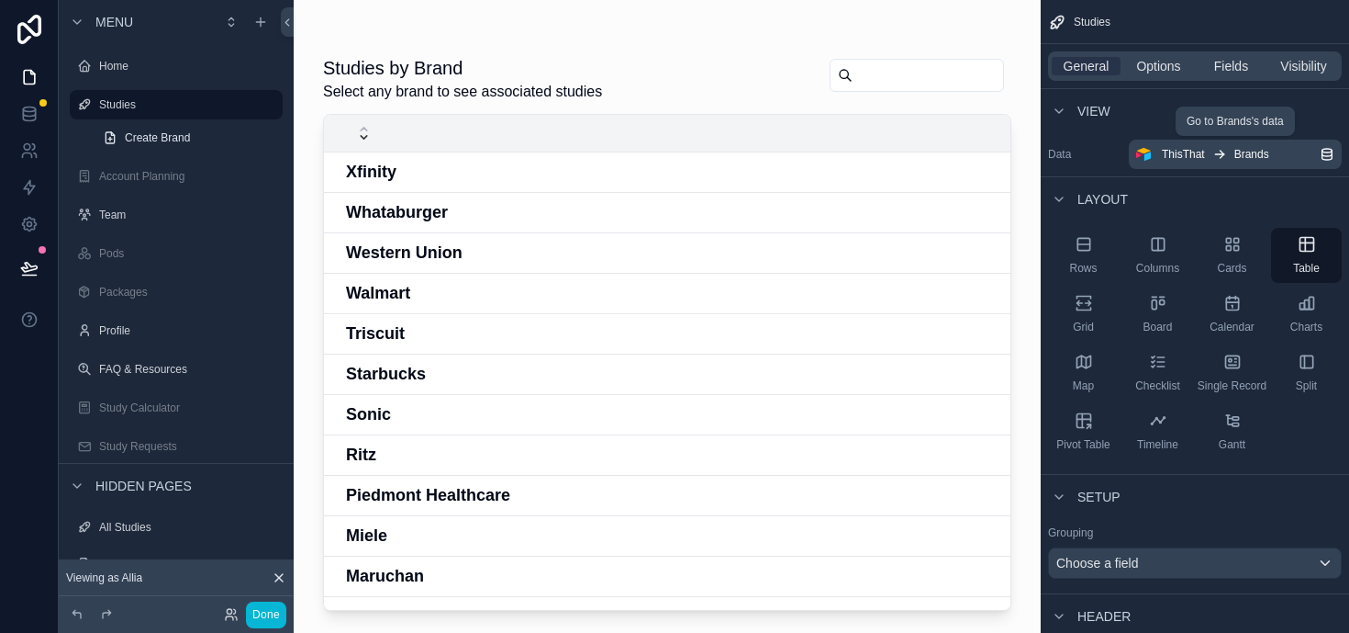
click at [1140, 161] on img "scrollable content" at bounding box center [1144, 154] width 15 height 15
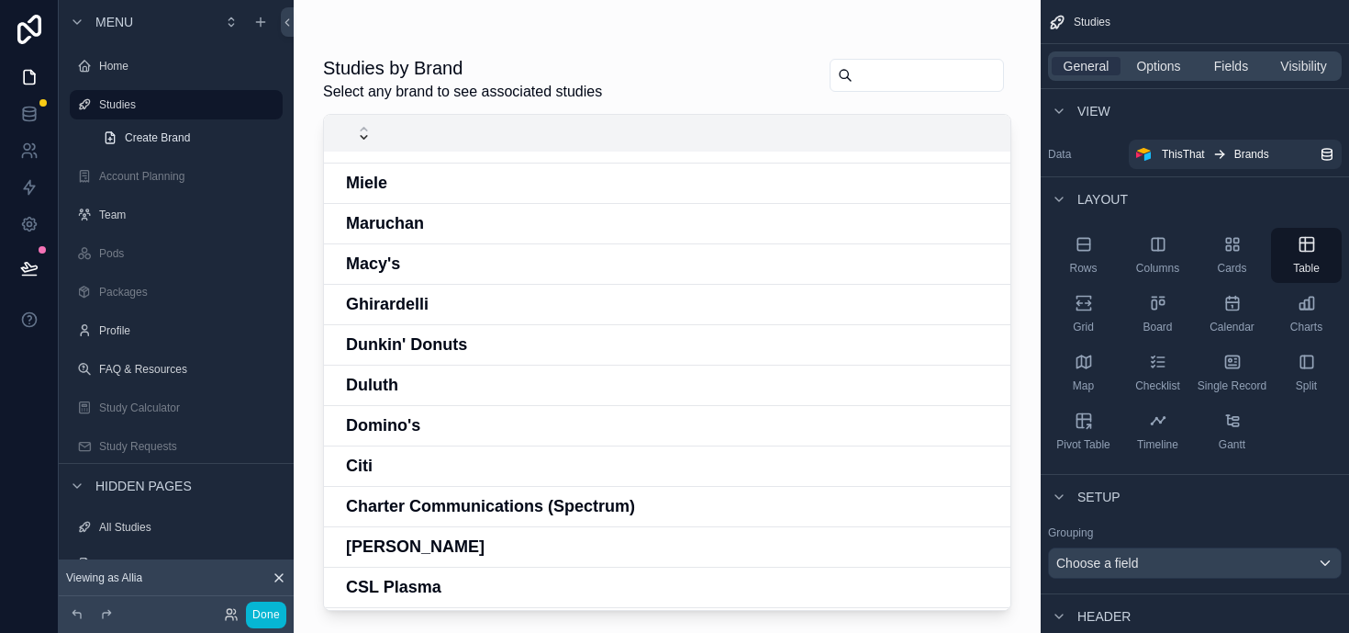
scroll to position [390, 0]
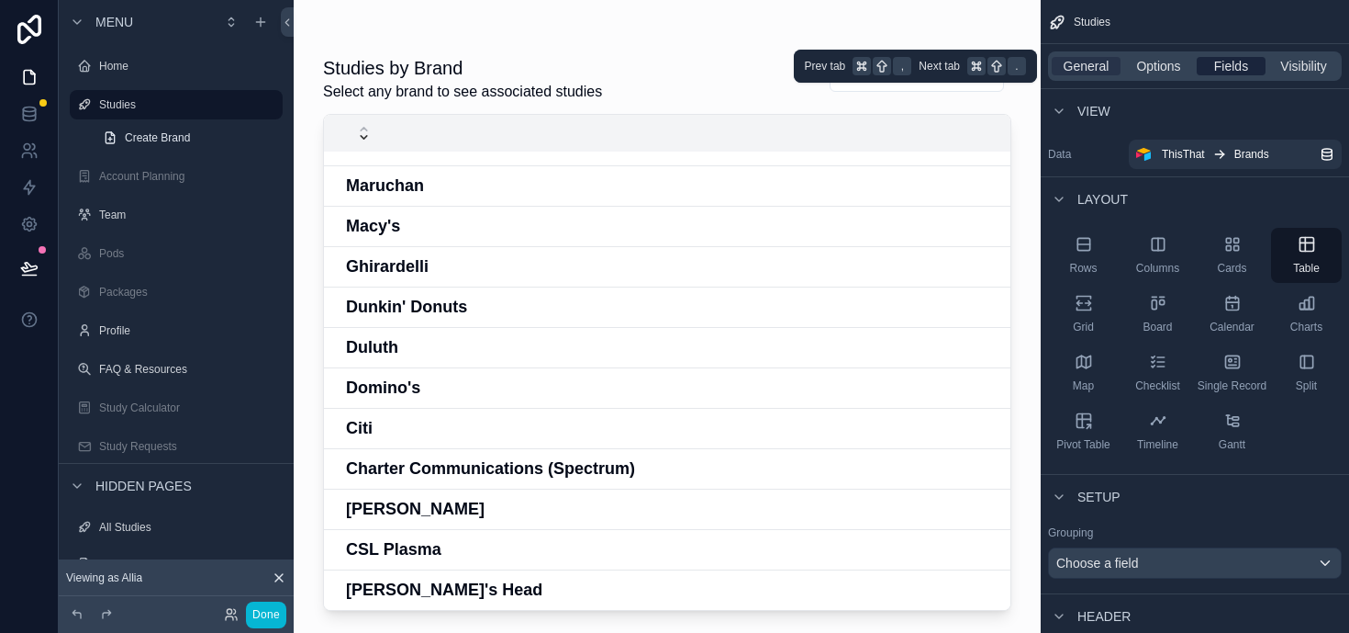
click at [1220, 74] on span "Fields" at bounding box center [1232, 66] width 34 height 18
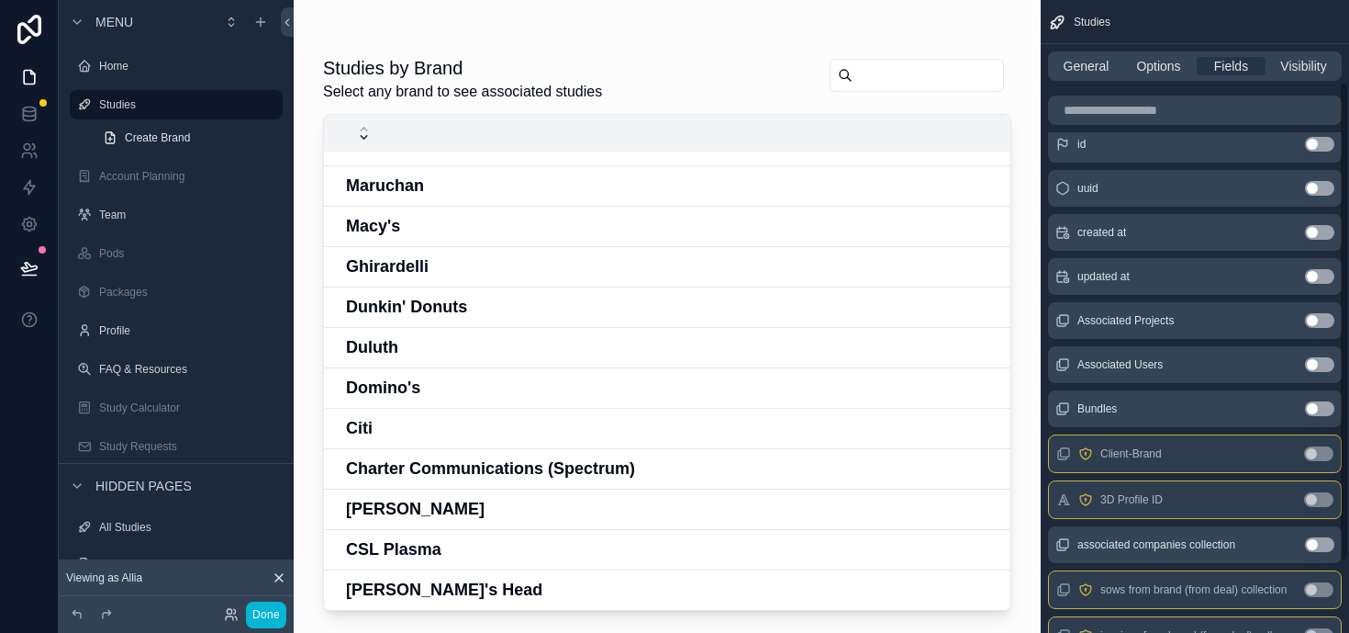
scroll to position [166, 0]
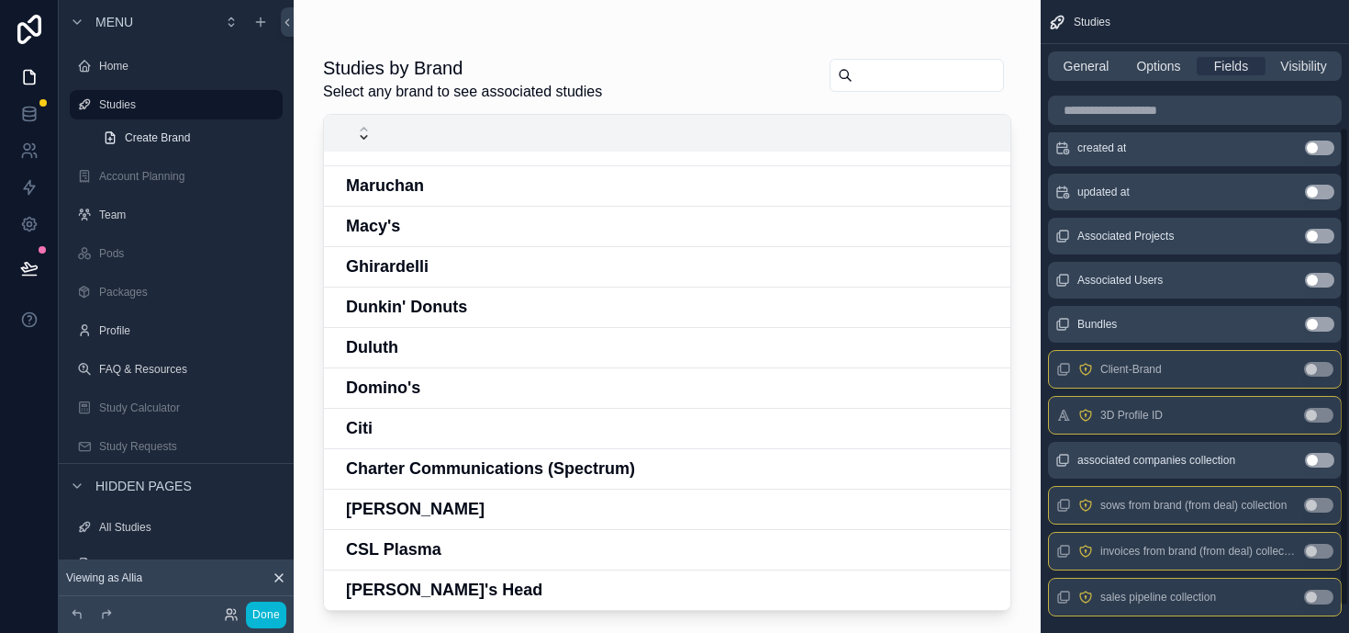
click at [1325, 237] on button "Use setting" at bounding box center [1319, 236] width 29 height 15
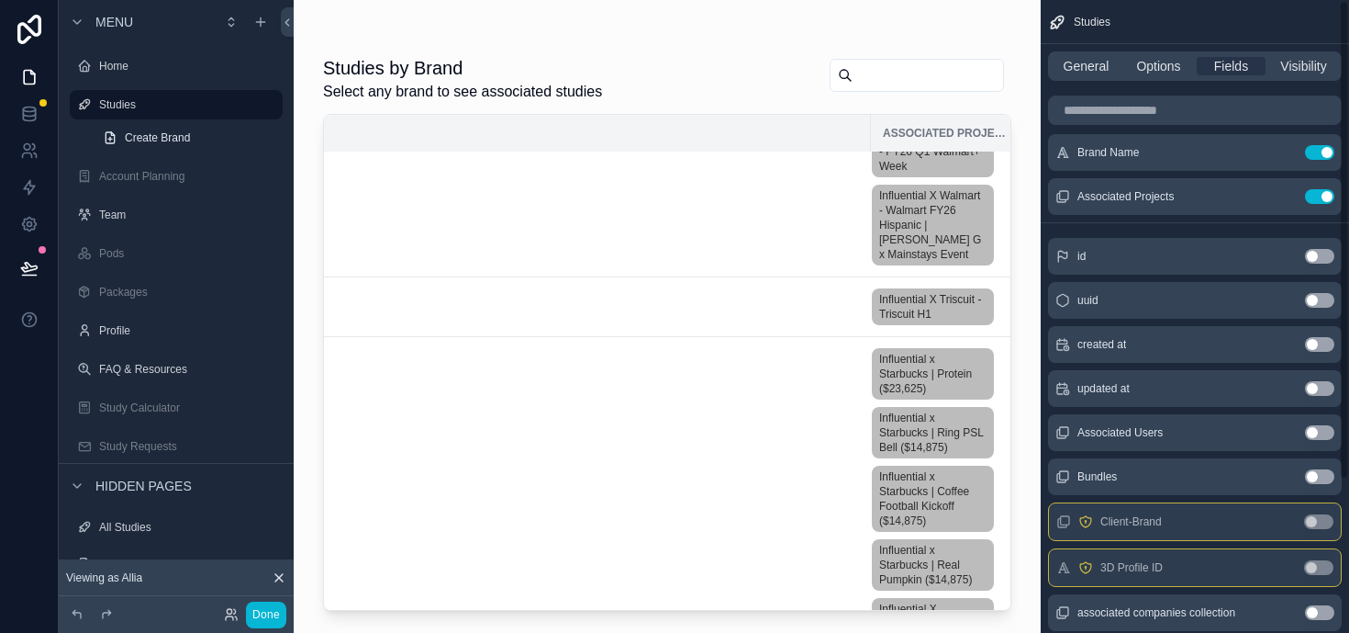
scroll to position [0, 0]
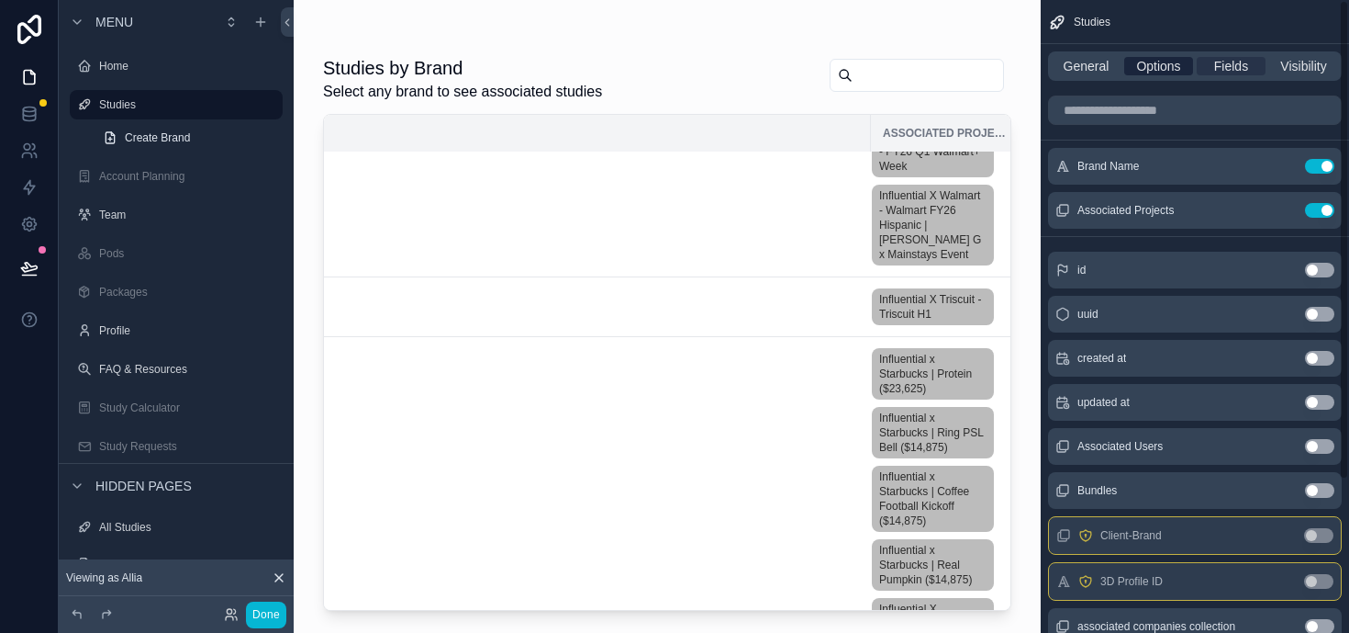
click at [1152, 58] on span "Options" at bounding box center [1159, 66] width 44 height 18
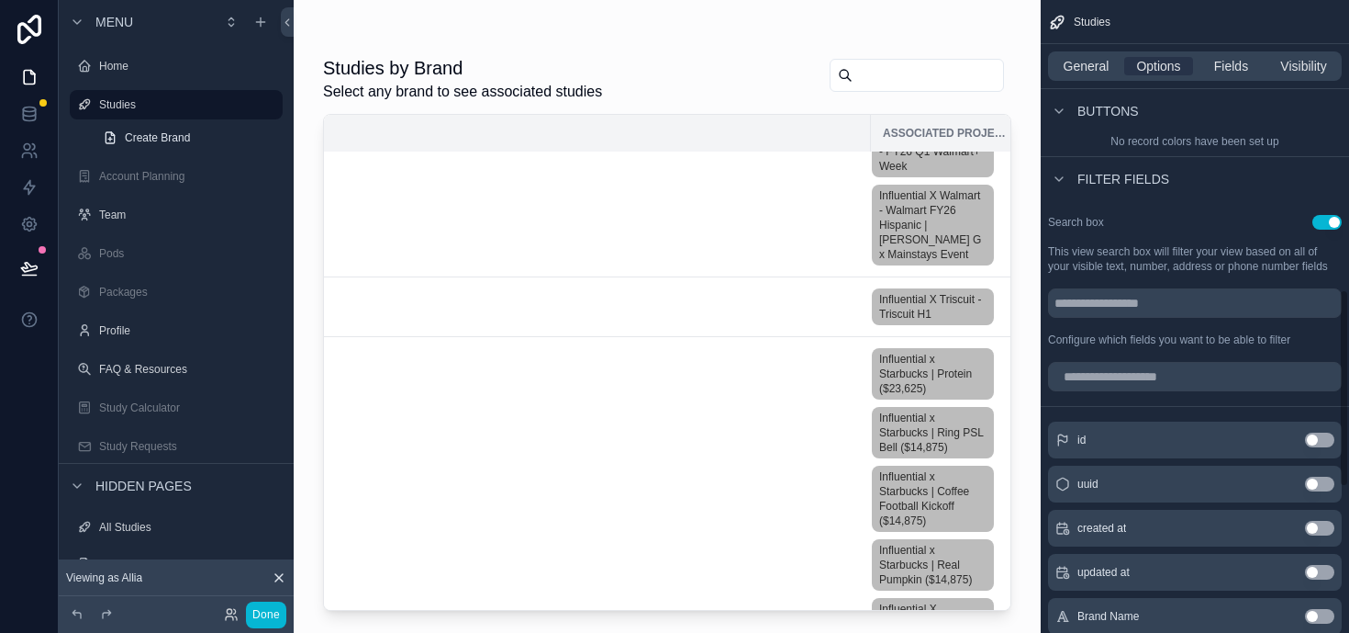
scroll to position [937, 0]
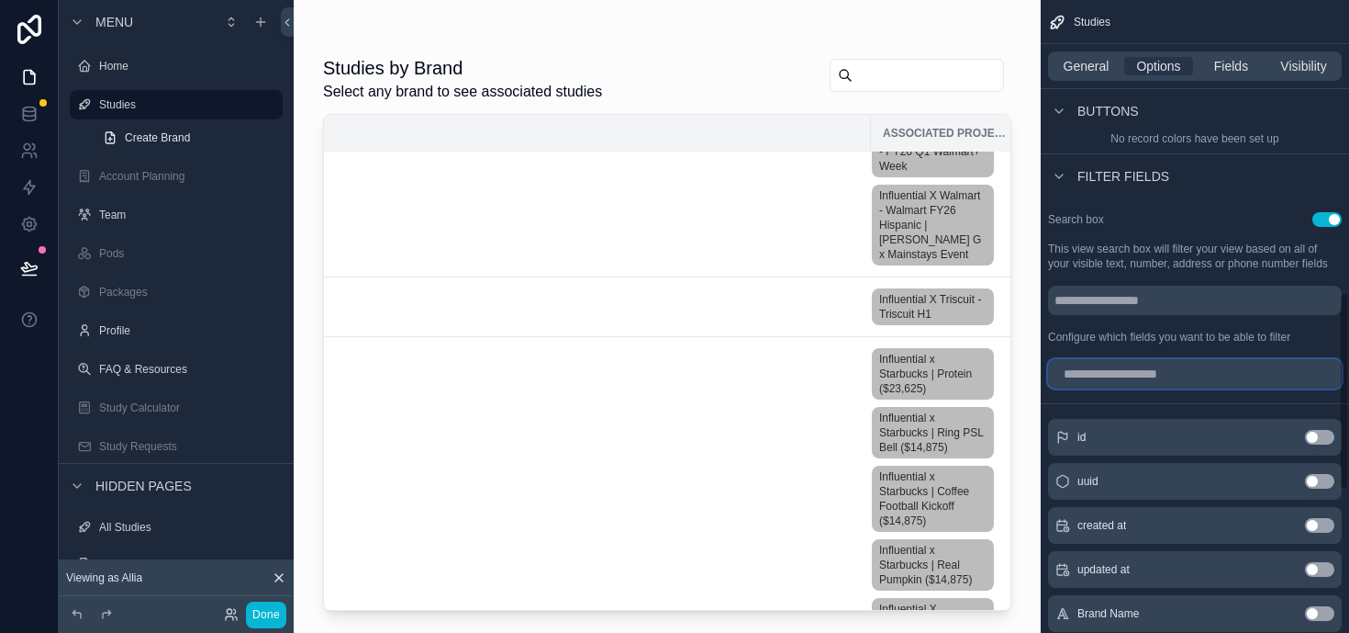
click at [1143, 368] on input "scrollable content" at bounding box center [1195, 373] width 294 height 29
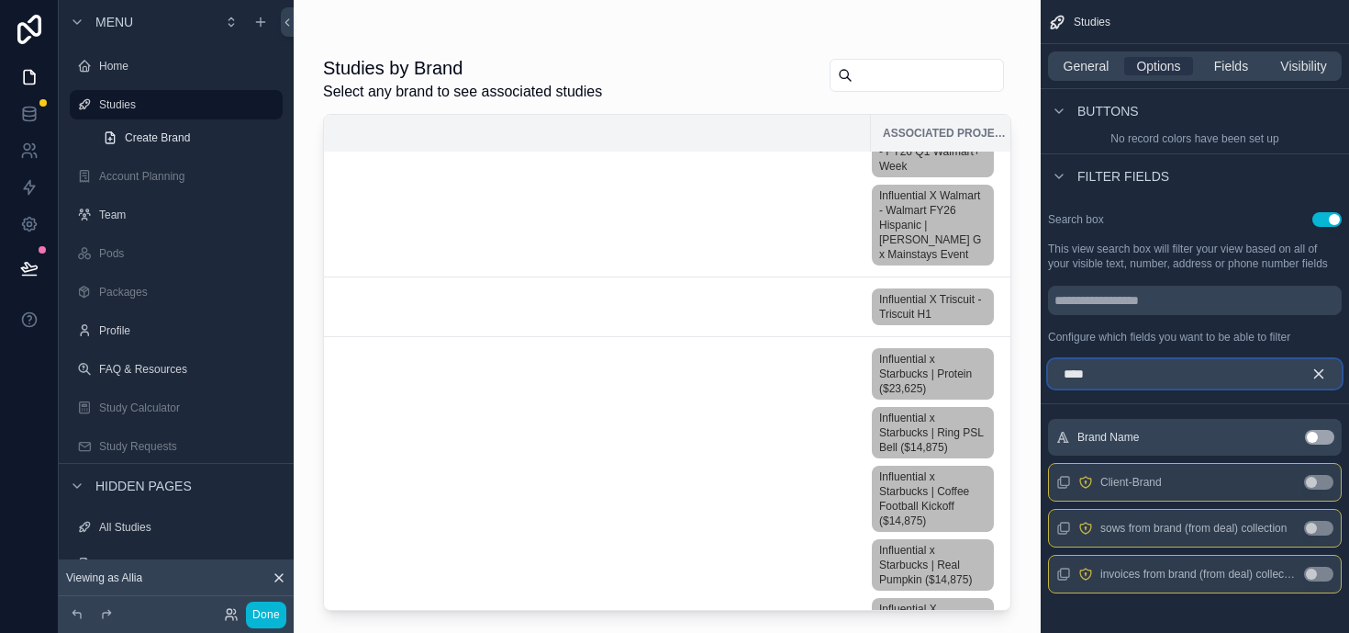
type input "****"
click at [1326, 436] on button "Use setting" at bounding box center [1319, 437] width 29 height 15
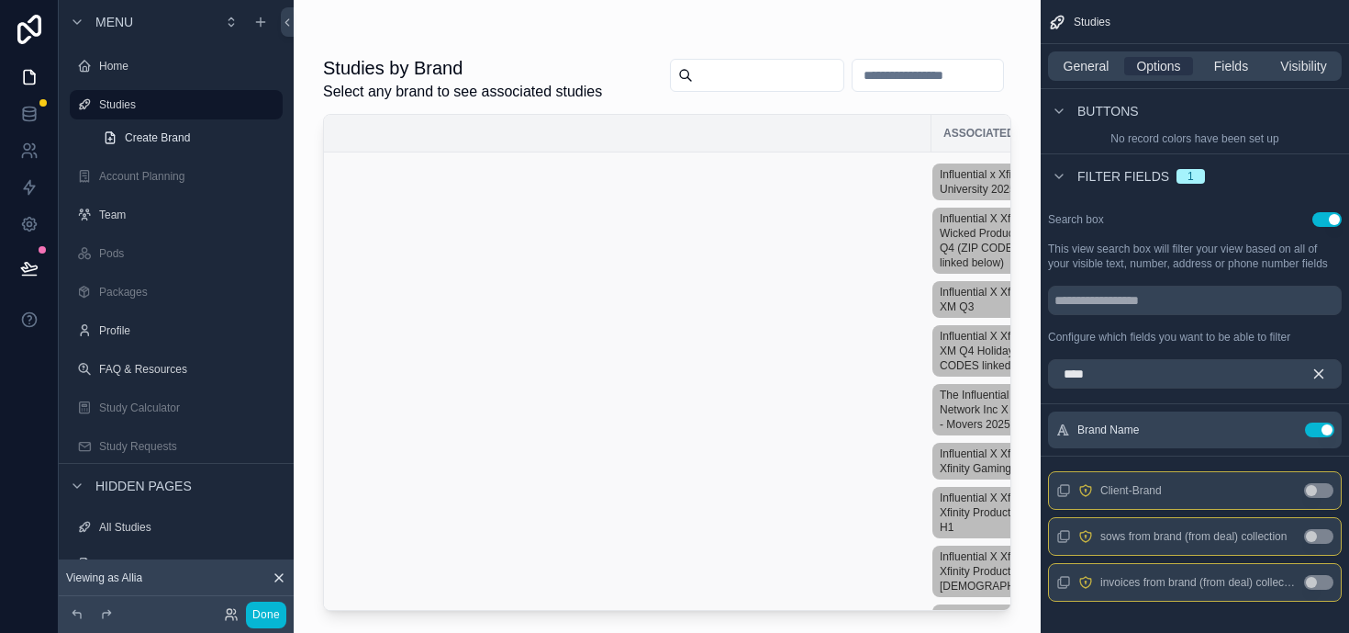
scroll to position [0, 152]
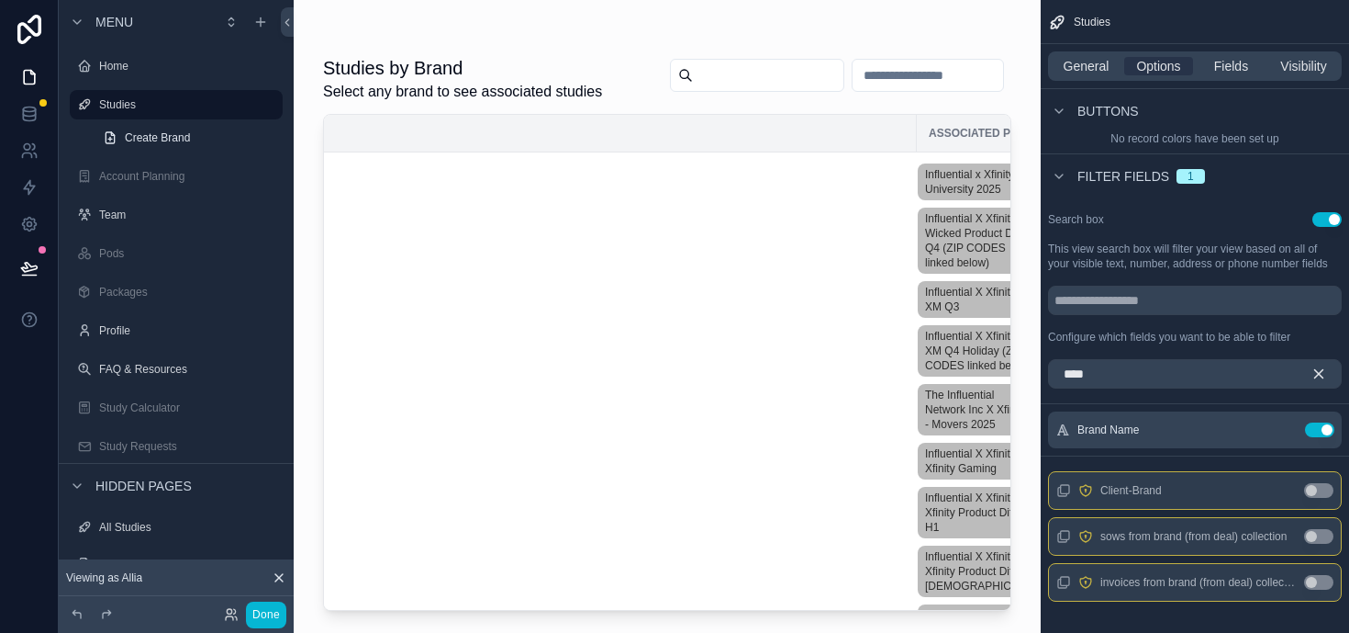
click at [917, 76] on input "scrollable content" at bounding box center [928, 75] width 151 height 26
click at [952, 23] on div "Studies by Brand Select any brand to see associated studies Associated Projects…" at bounding box center [667, 305] width 747 height 610
click at [949, 62] on input "scrollable content" at bounding box center [928, 75] width 151 height 26
click at [983, 39] on div "scrollable content" at bounding box center [667, 36] width 689 height 15
click at [913, 62] on div "scrollable content" at bounding box center [928, 75] width 152 height 33
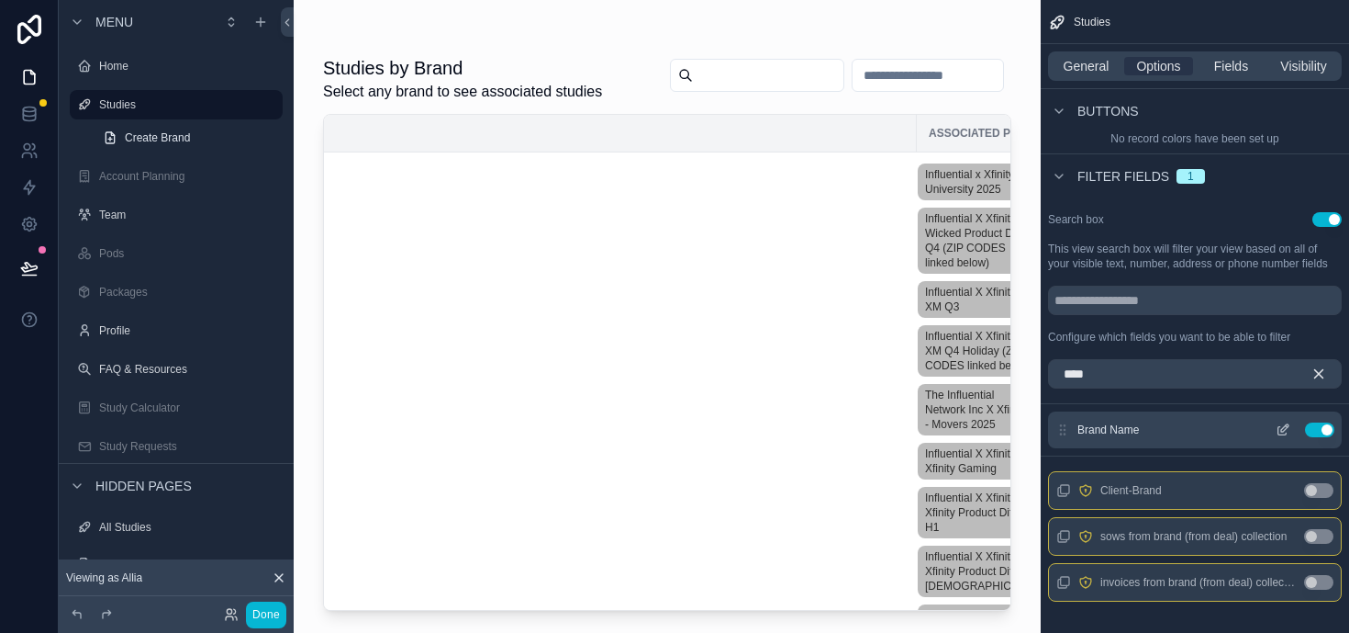
click at [1323, 430] on button "Use setting" at bounding box center [1319, 429] width 29 height 15
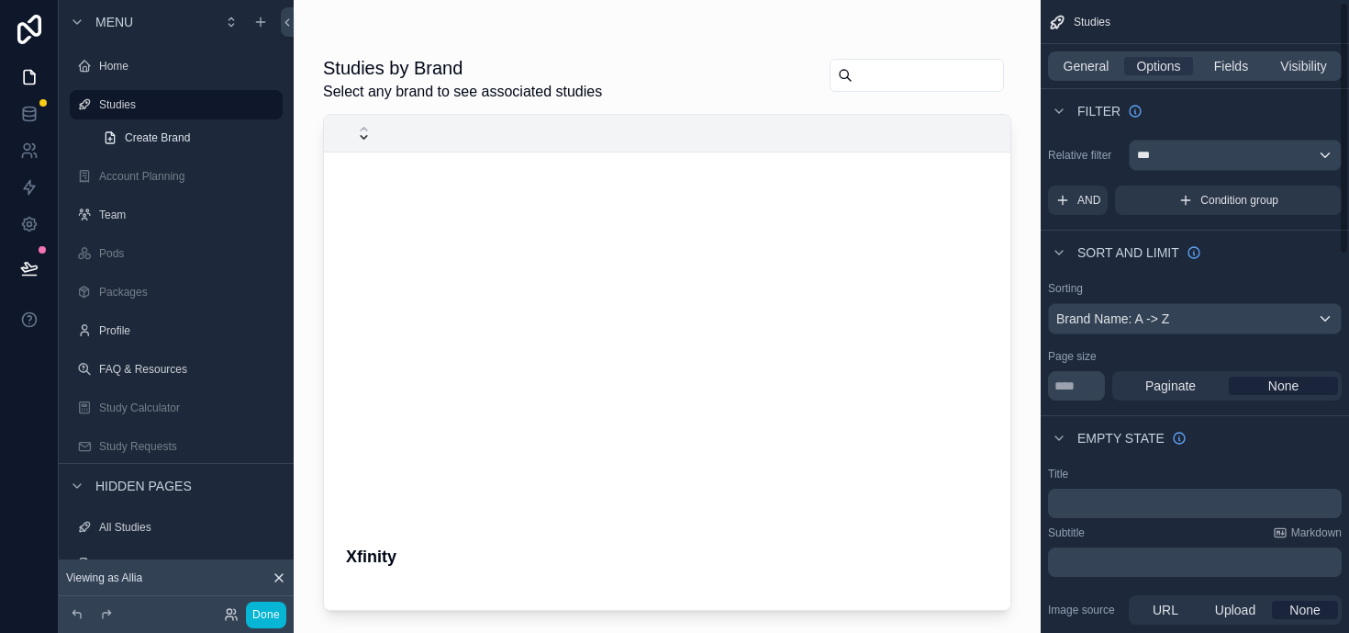
scroll to position [158, 0]
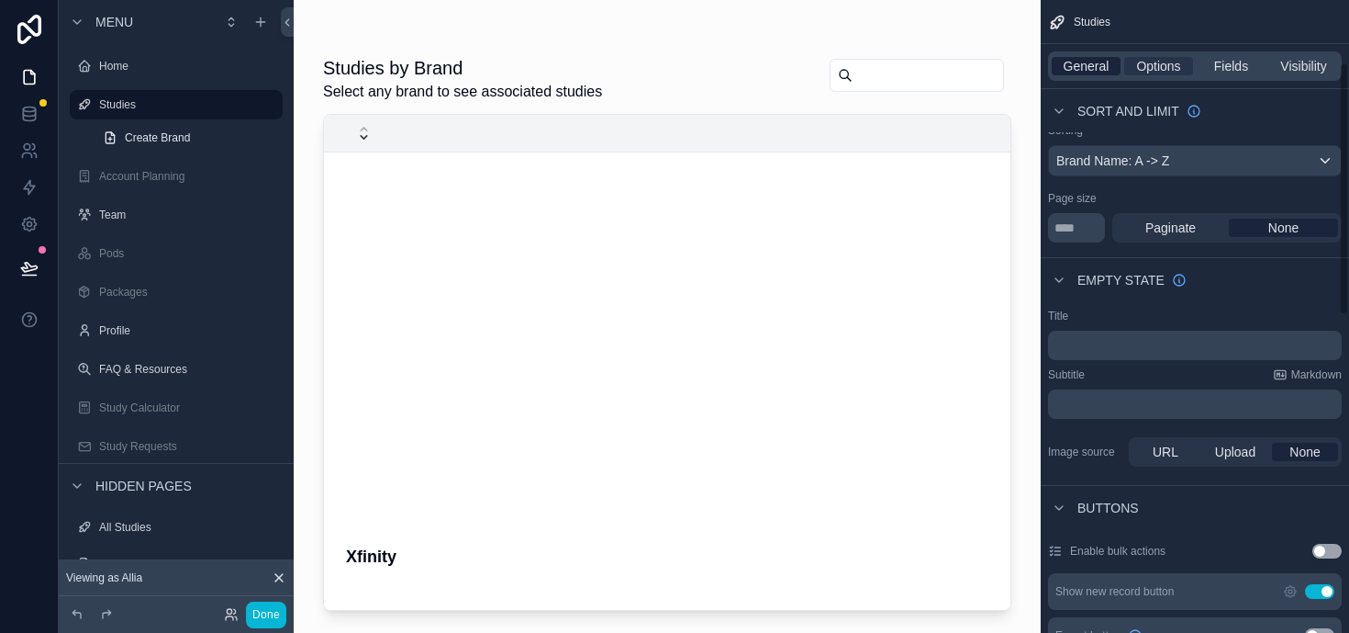
click at [1078, 60] on span "General" at bounding box center [1087, 66] width 46 height 18
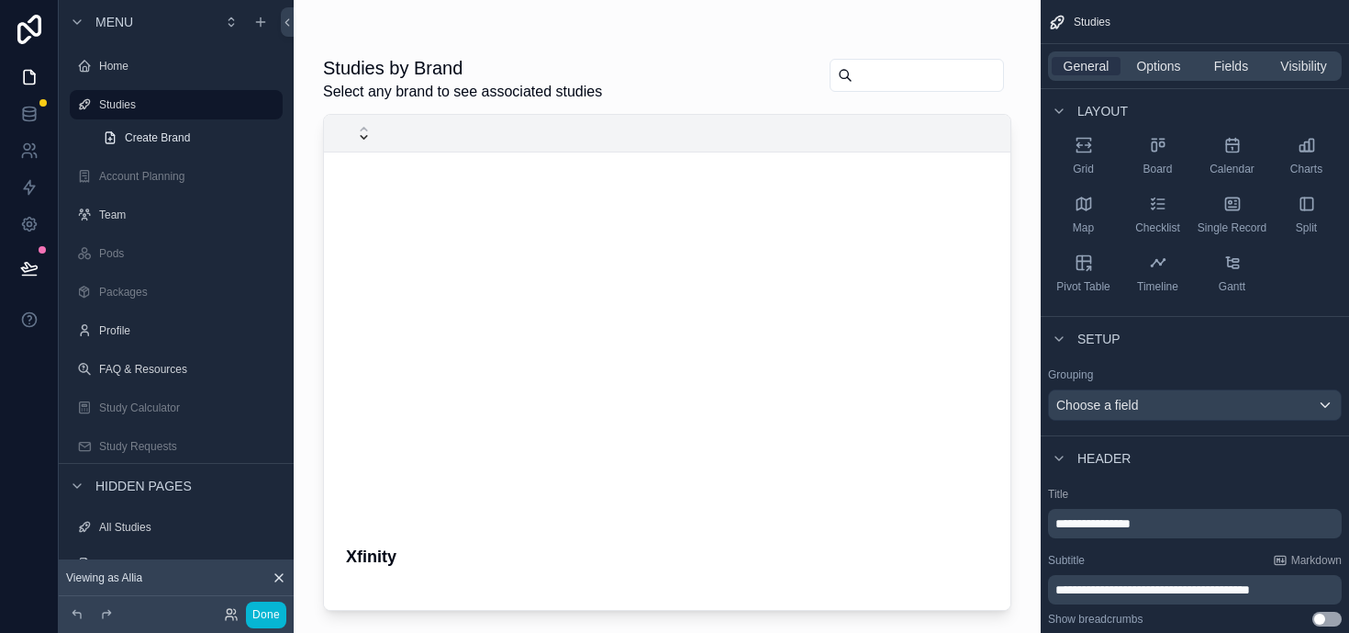
click at [1166, 51] on div "General Options Fields Visibility" at bounding box center [1195, 65] width 294 height 29
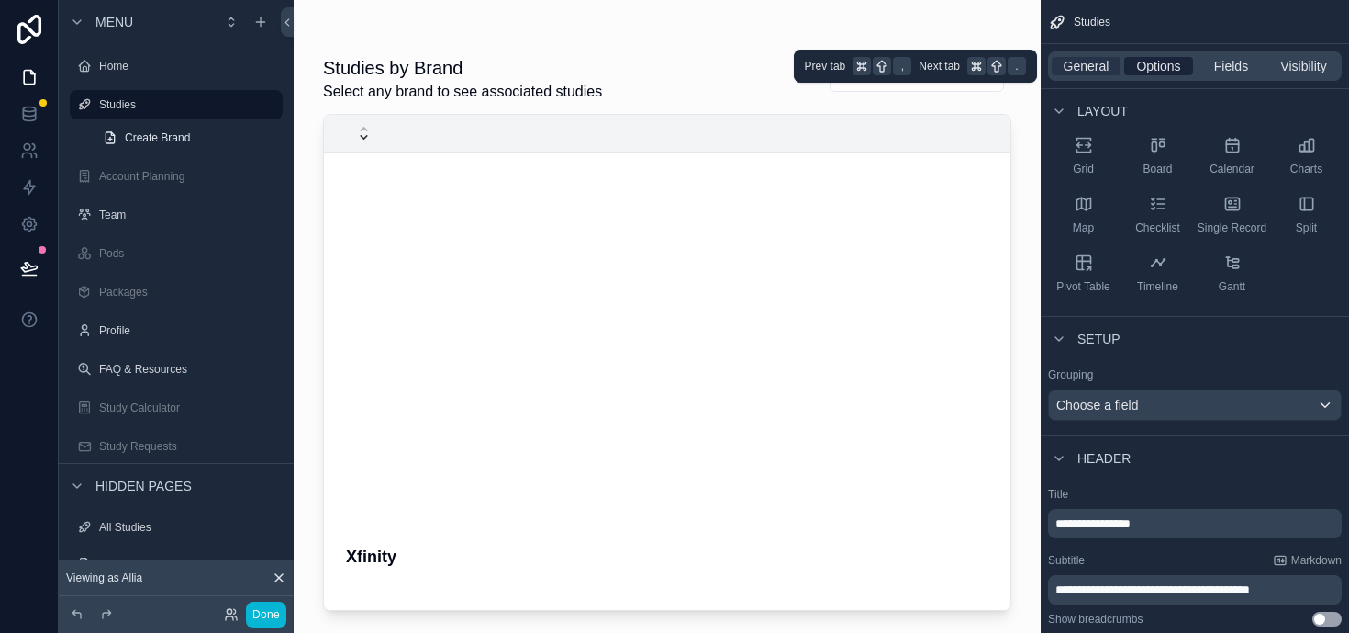
click at [1164, 62] on span "Options" at bounding box center [1159, 66] width 44 height 18
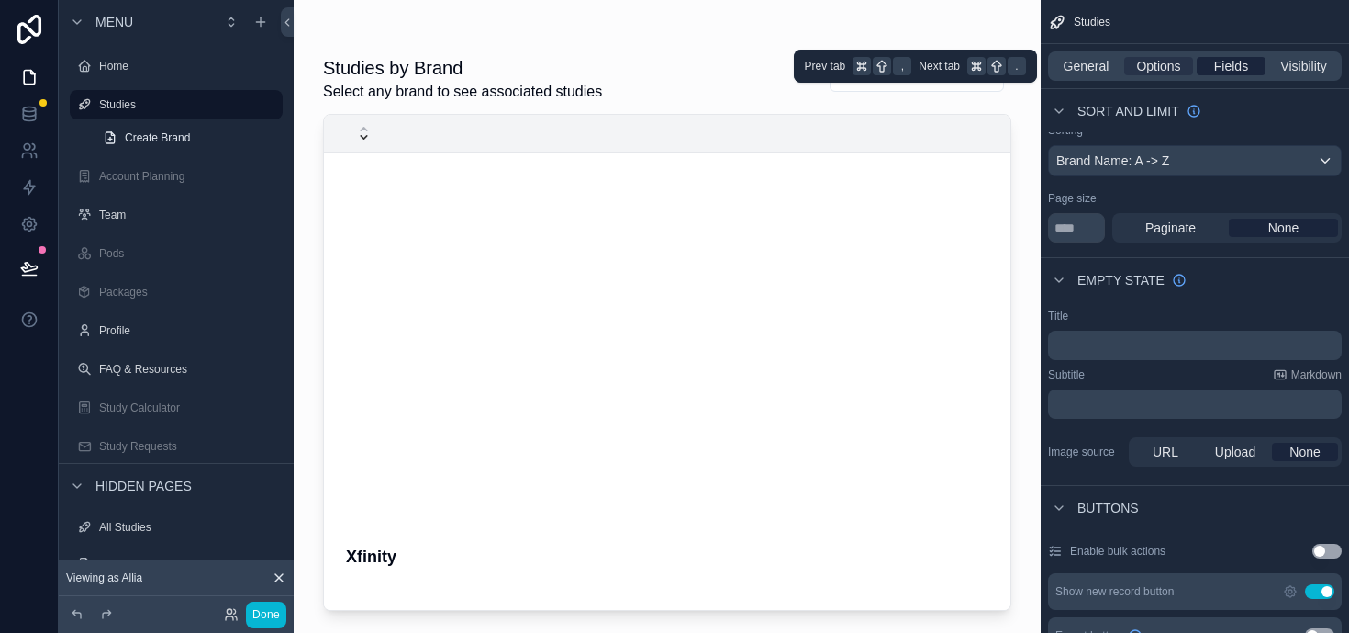
click at [1220, 64] on span "Fields" at bounding box center [1232, 66] width 34 height 18
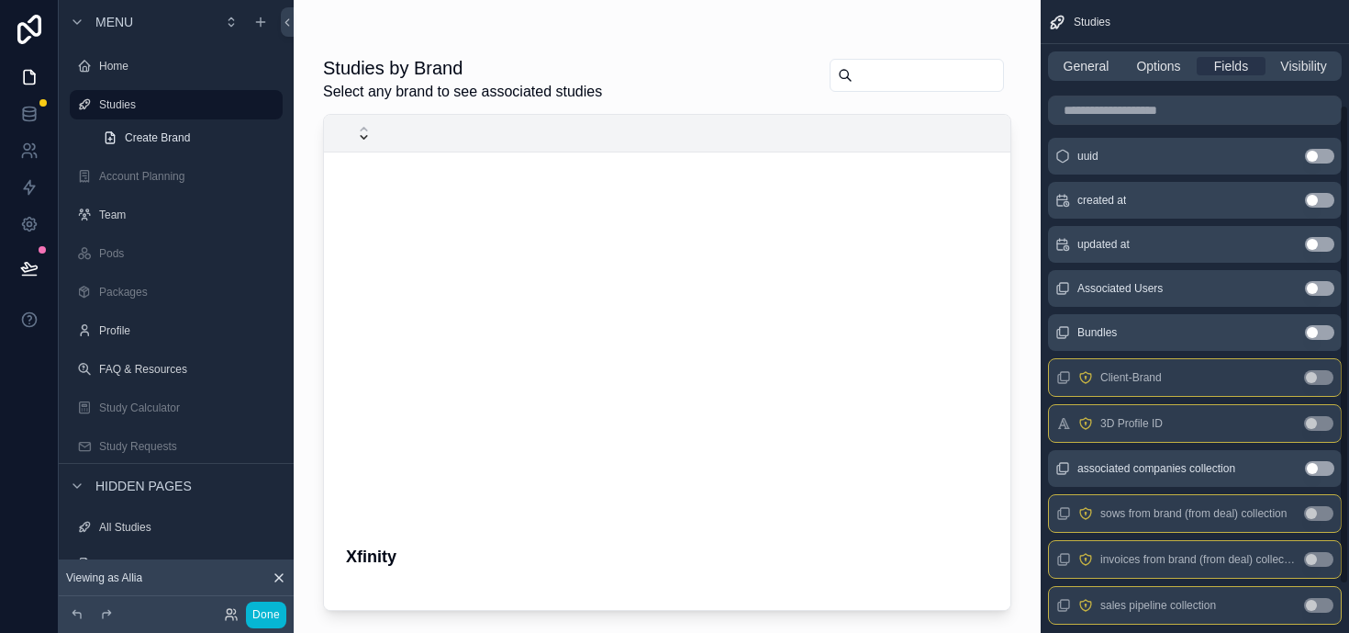
scroll to position [0, 0]
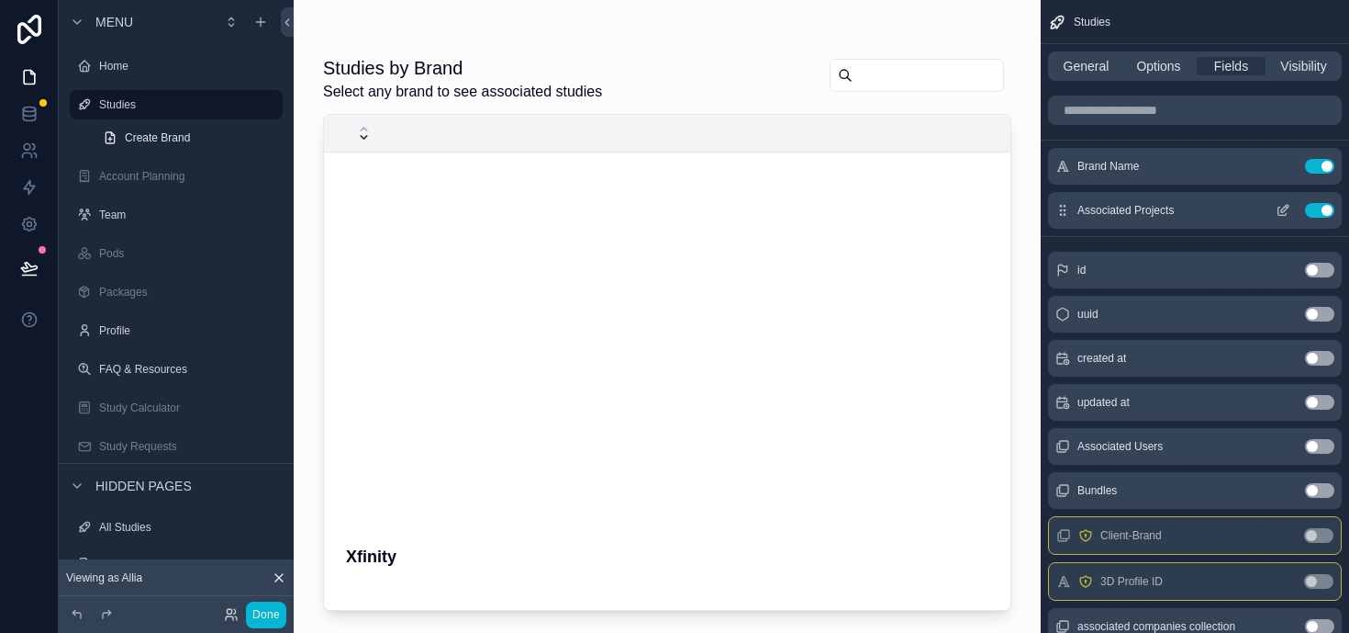
click at [1327, 207] on button "Use setting" at bounding box center [1319, 210] width 29 height 15
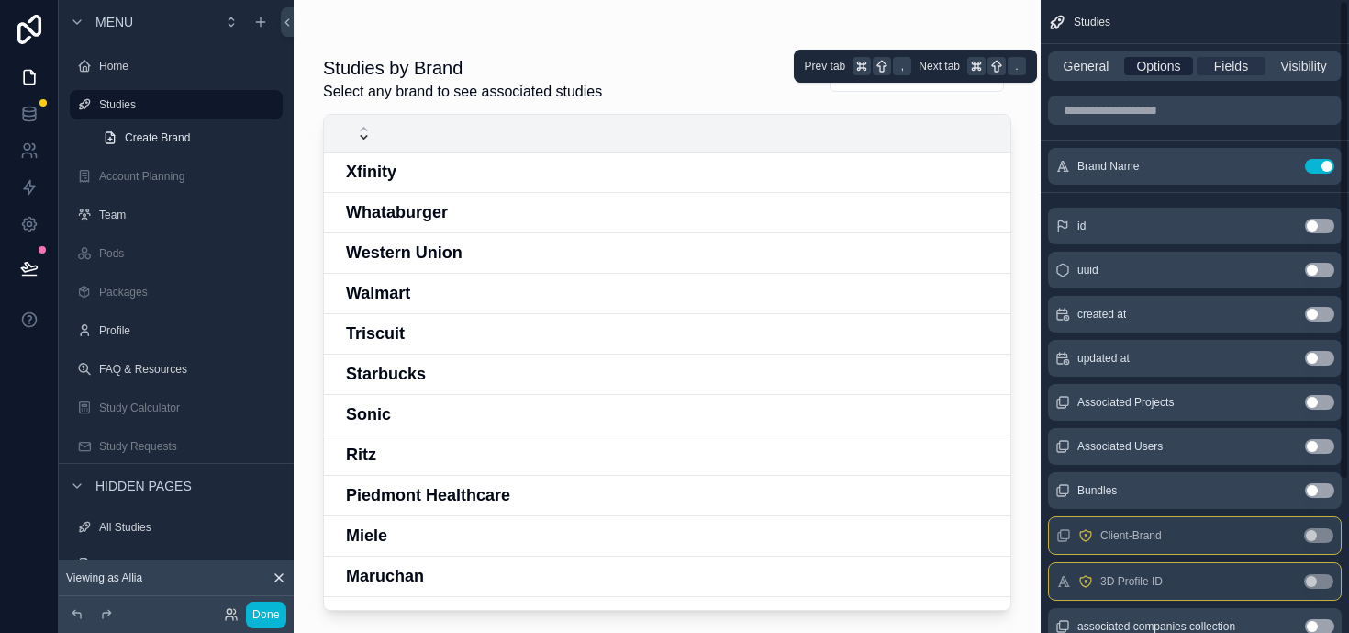
click at [1166, 64] on span "Options" at bounding box center [1159, 66] width 44 height 18
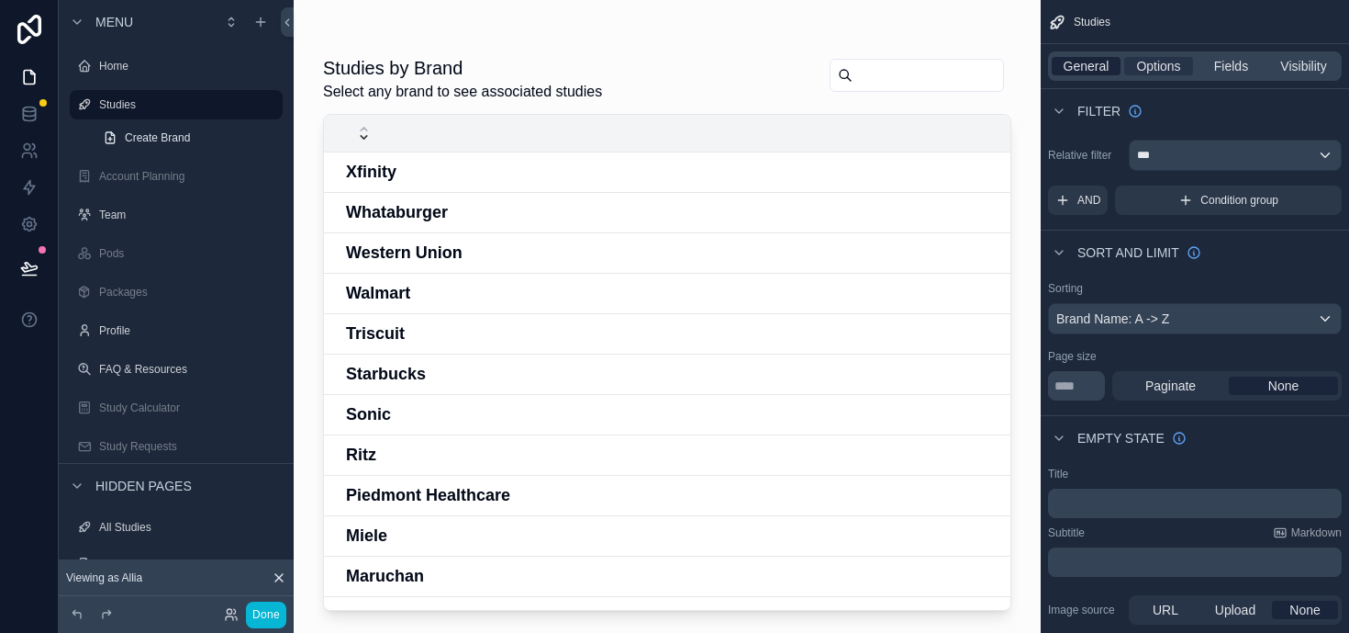
click at [1096, 64] on span "General" at bounding box center [1087, 66] width 46 height 18
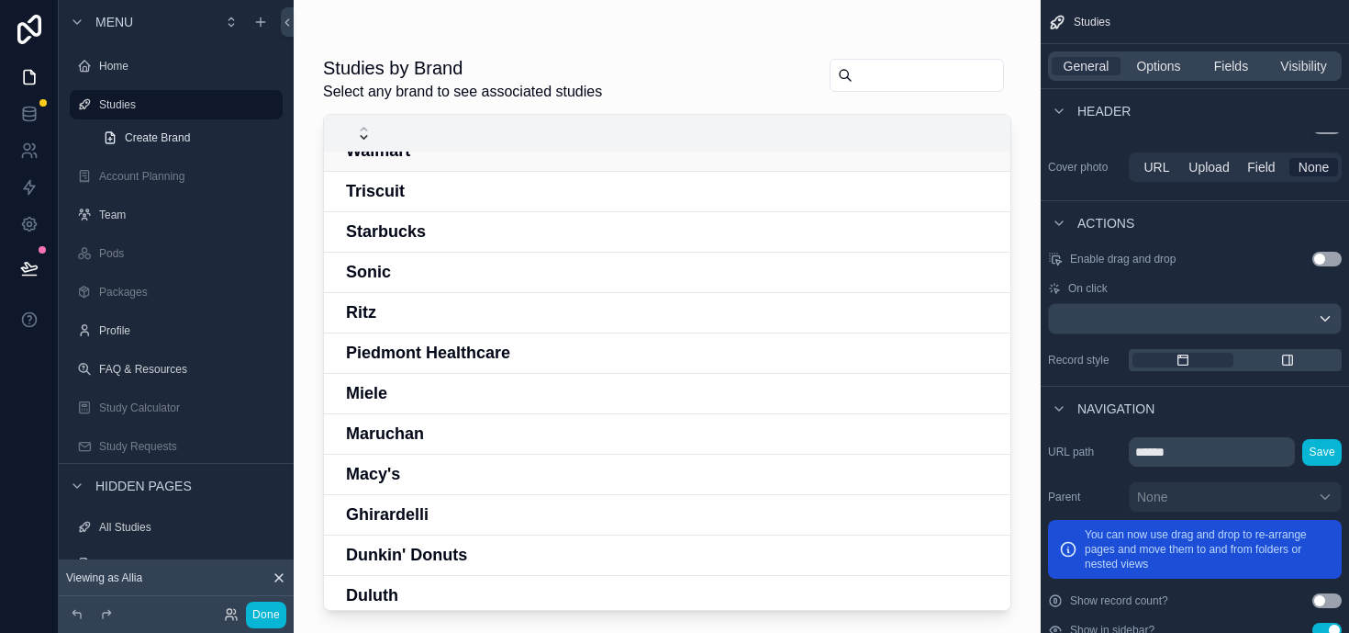
scroll to position [211, 0]
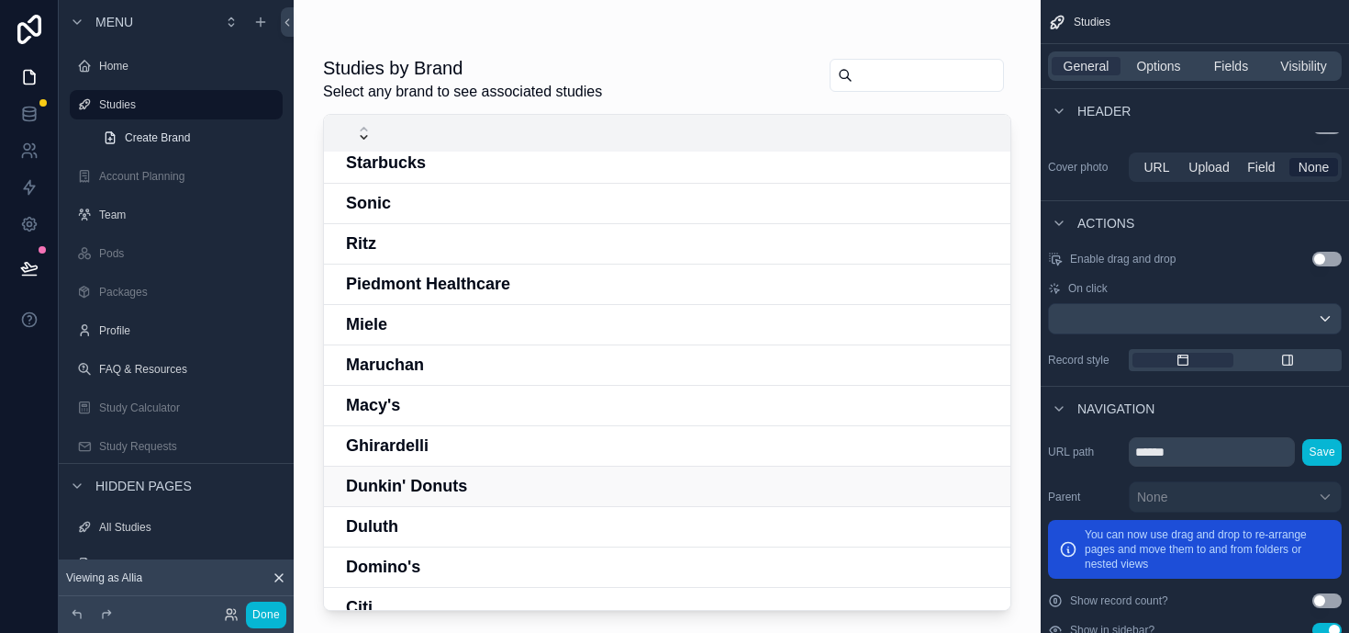
click at [498, 490] on h4 "Dunkin' Donuts" at bounding box center [696, 486] width 701 height 25
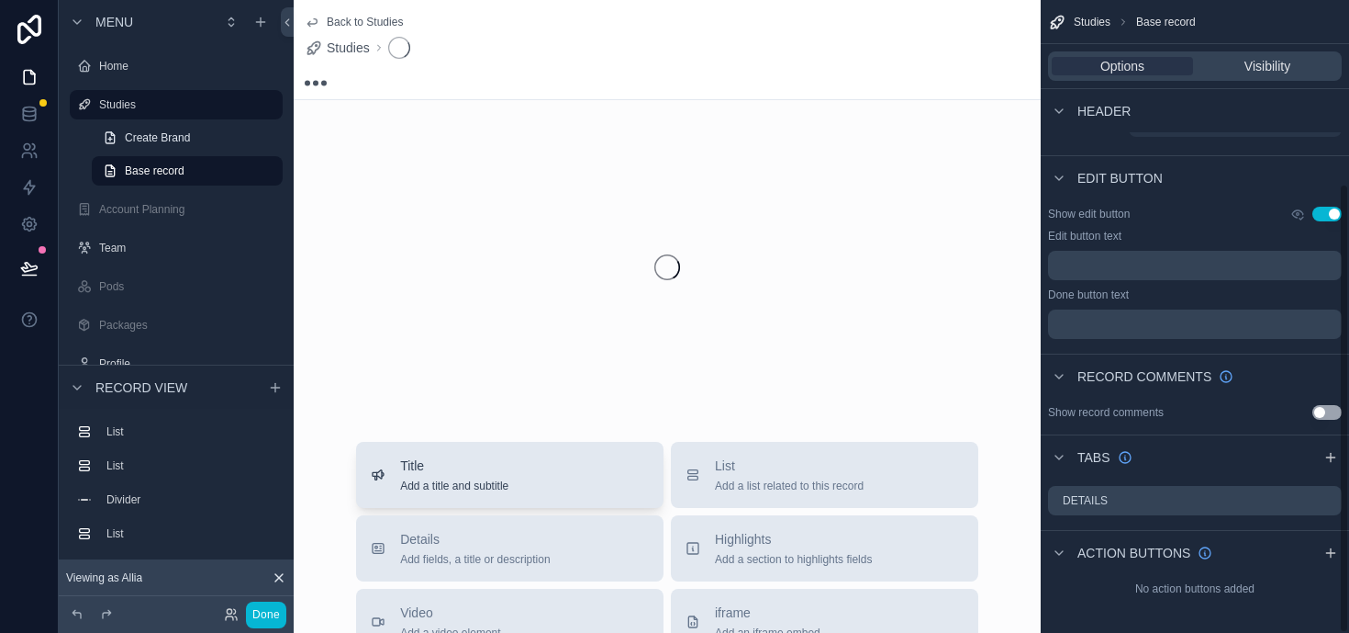
scroll to position [258, 0]
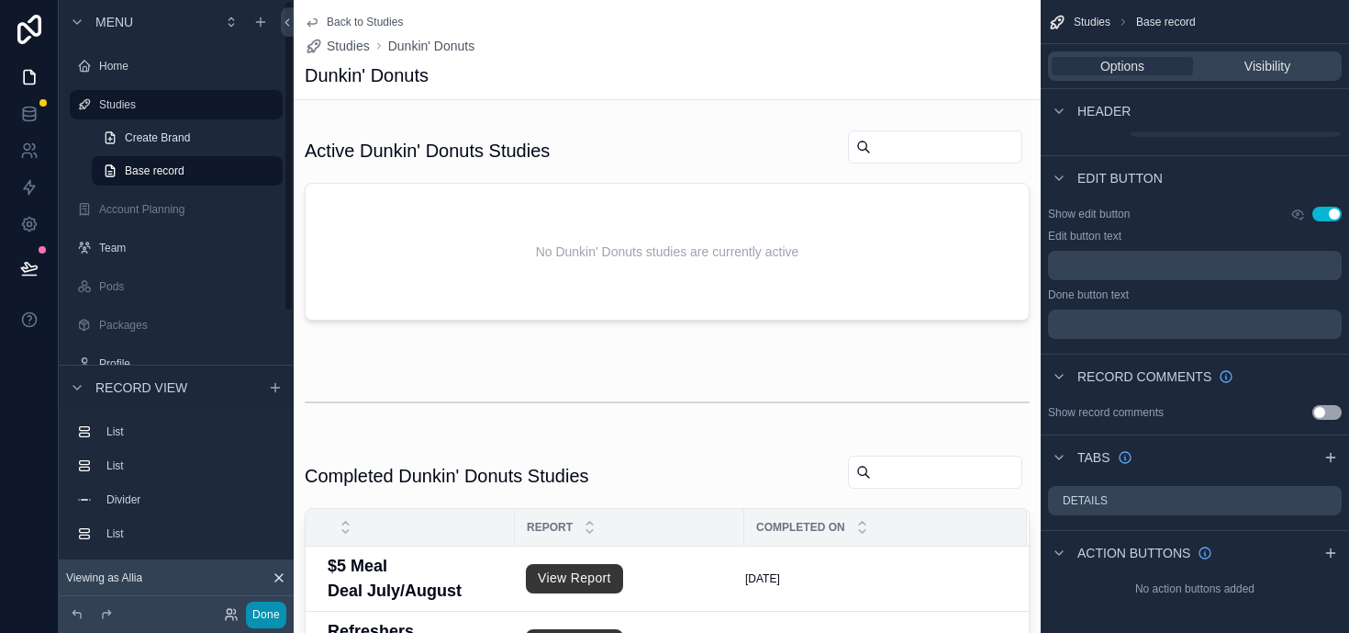
click at [272, 616] on button "Done" at bounding box center [266, 614] width 40 height 27
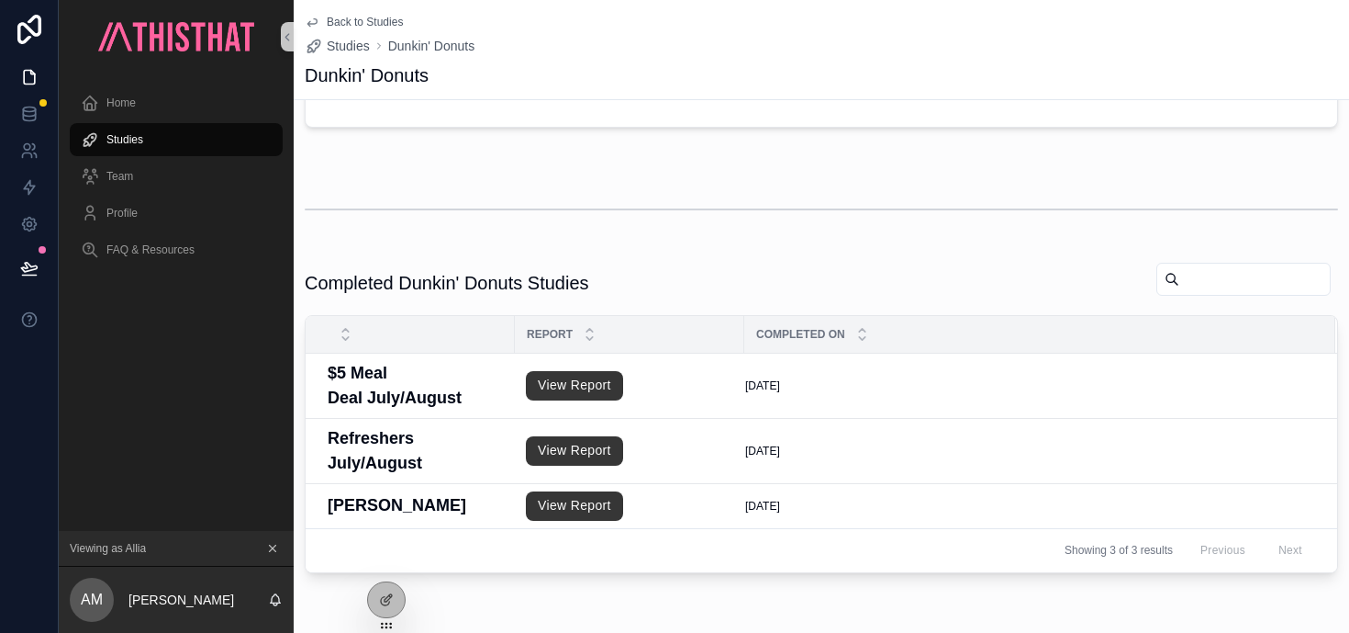
scroll to position [0, 0]
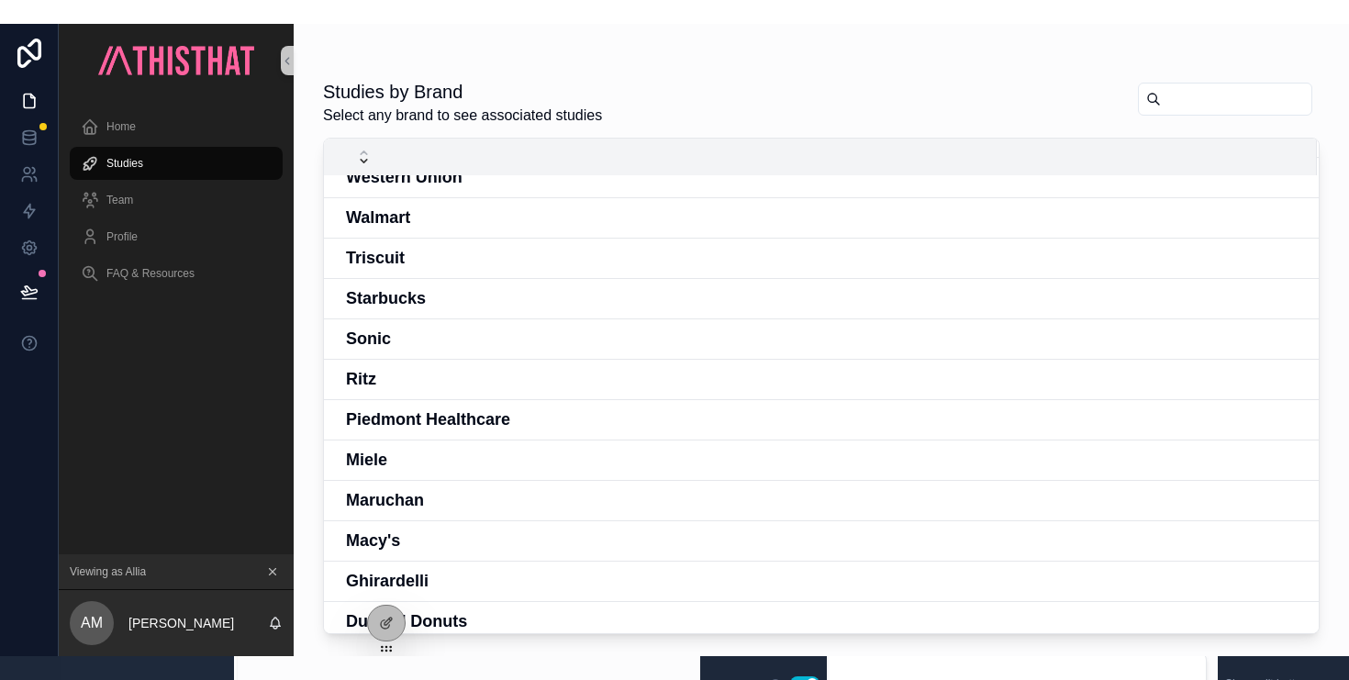
scroll to position [138, 0]
